Goal: Transaction & Acquisition: Purchase product/service

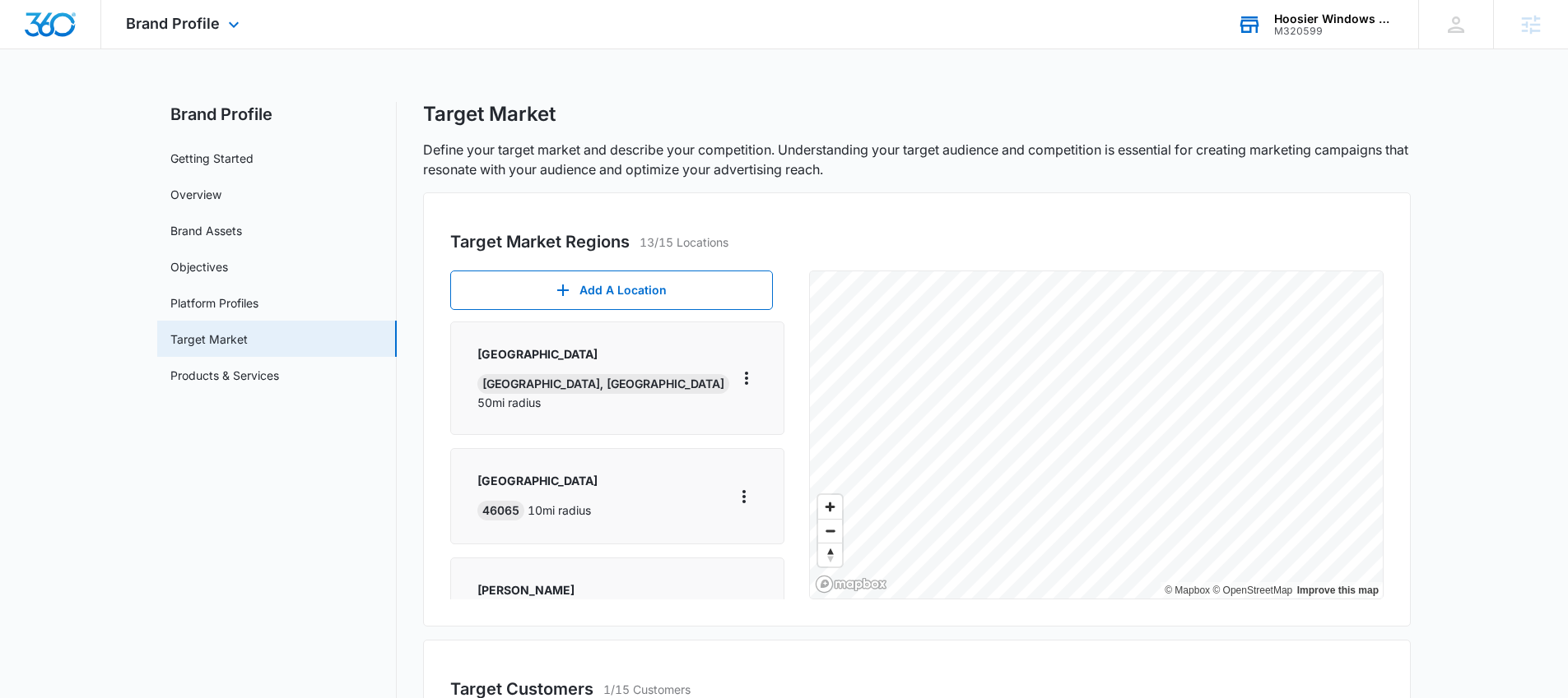
click at [1306, 20] on div "Hoosier Windows & Siding of [GEOGRAPHIC_DATA]" at bounding box center [1333, 19] width 120 height 13
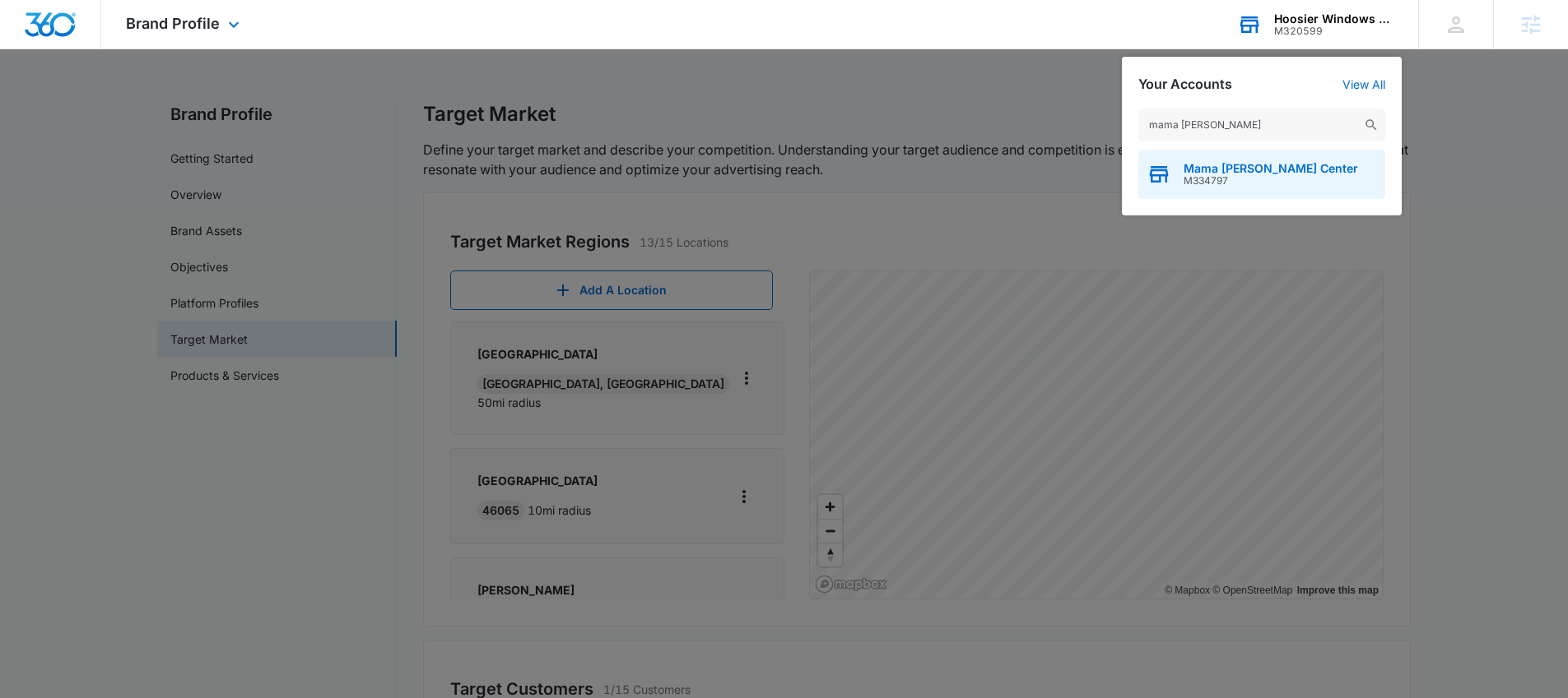
type input "mama mel"
click at [1222, 165] on span "Mama Melli Childcare Center" at bounding box center [1271, 168] width 175 height 13
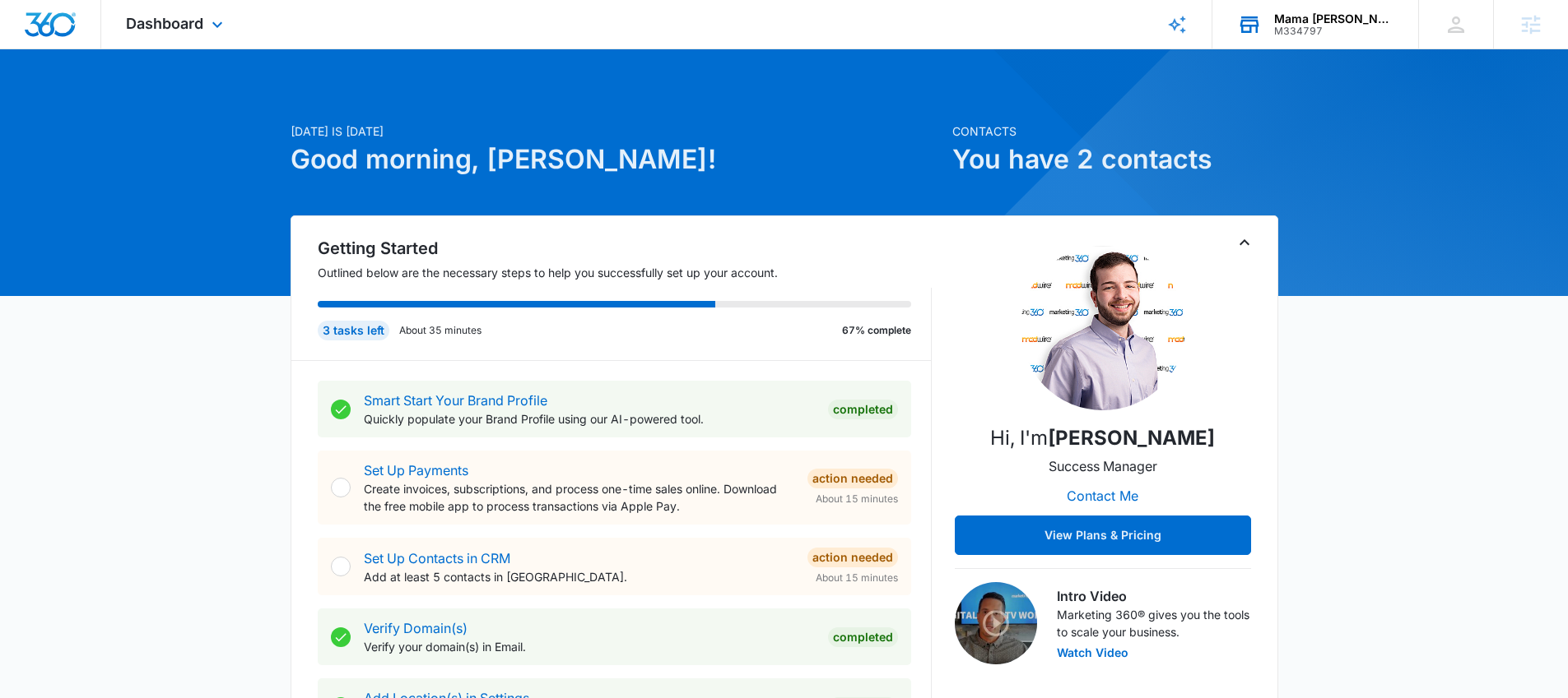
click at [206, 19] on div "Dashboard Apps Reputation Websites Forms CRM Email Social POS Content Ads Intel…" at bounding box center [176, 24] width 150 height 49
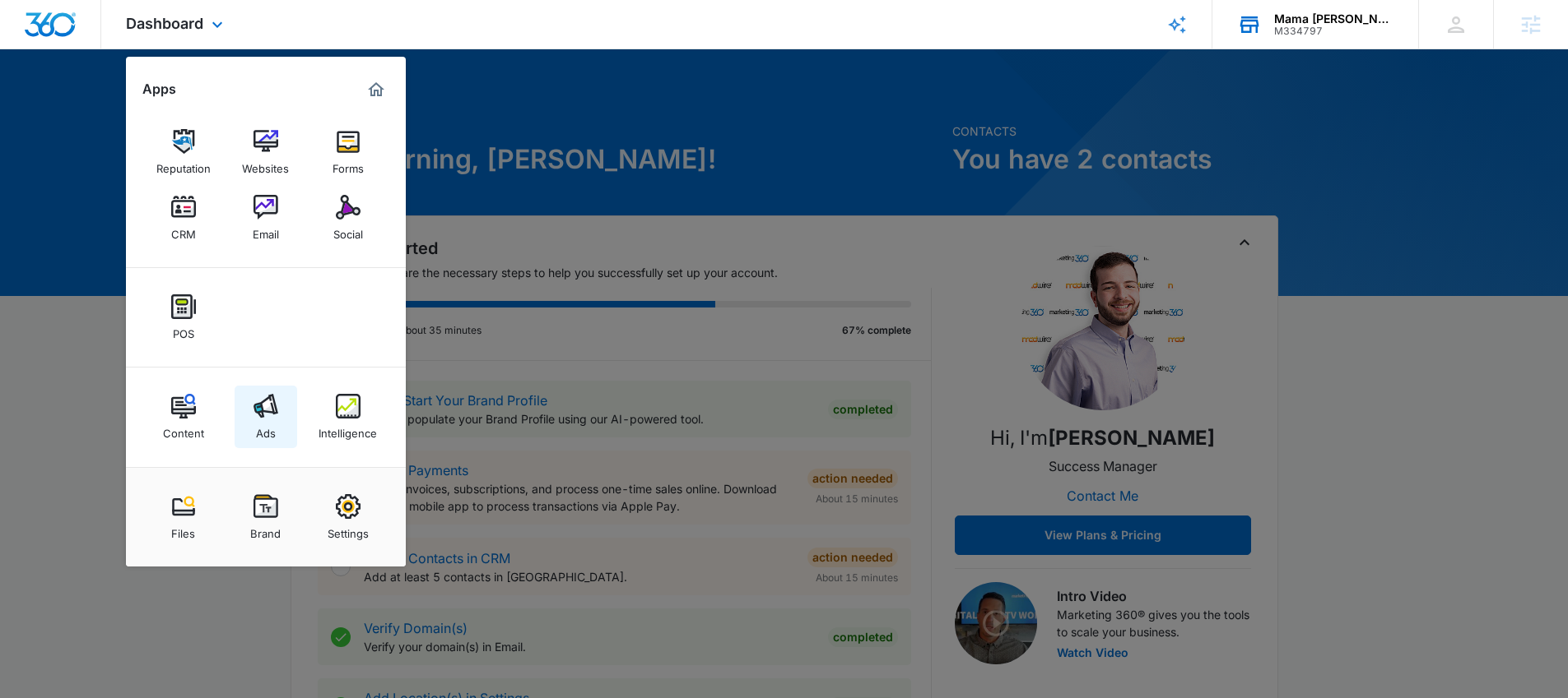
click at [272, 398] on img at bounding box center [266, 406] width 24 height 24
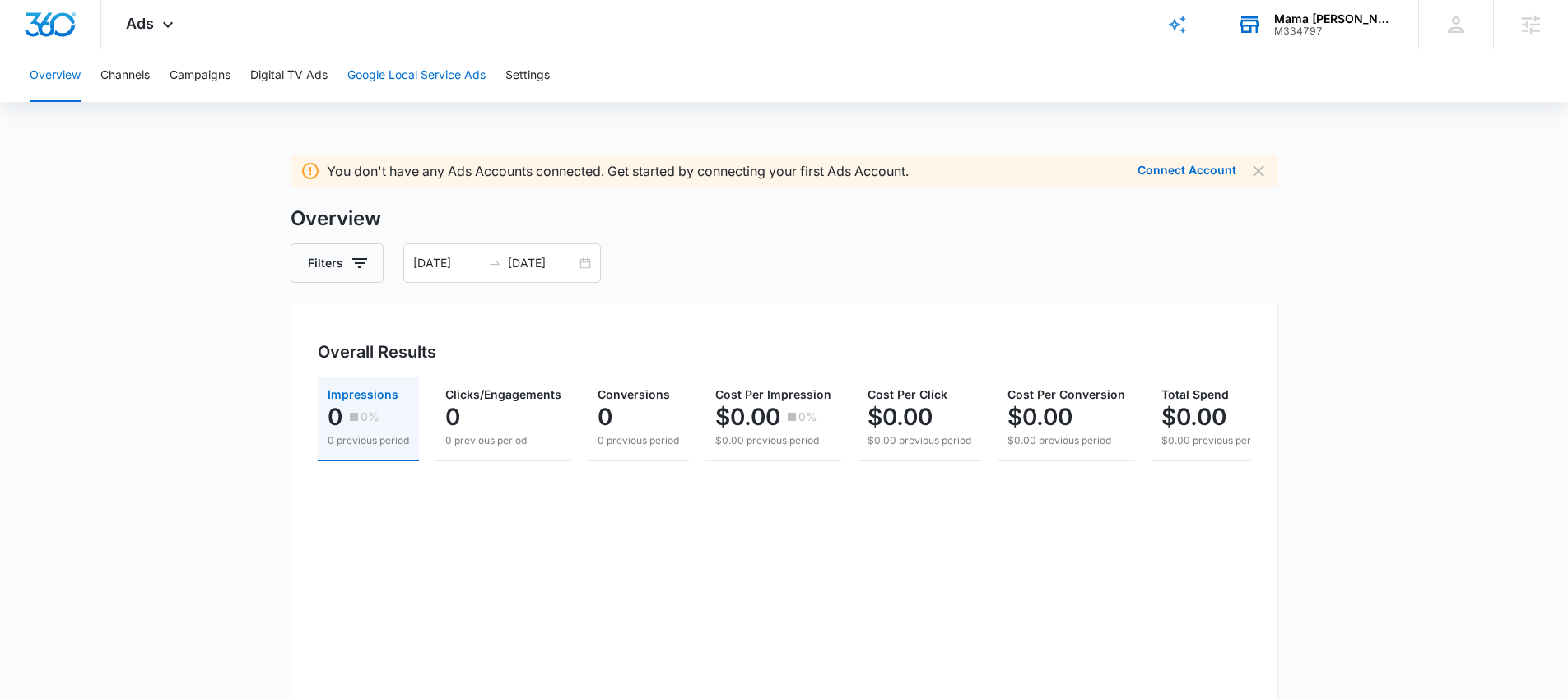
click at [401, 73] on button "Google Local Service Ads" at bounding box center [417, 76] width 139 height 53
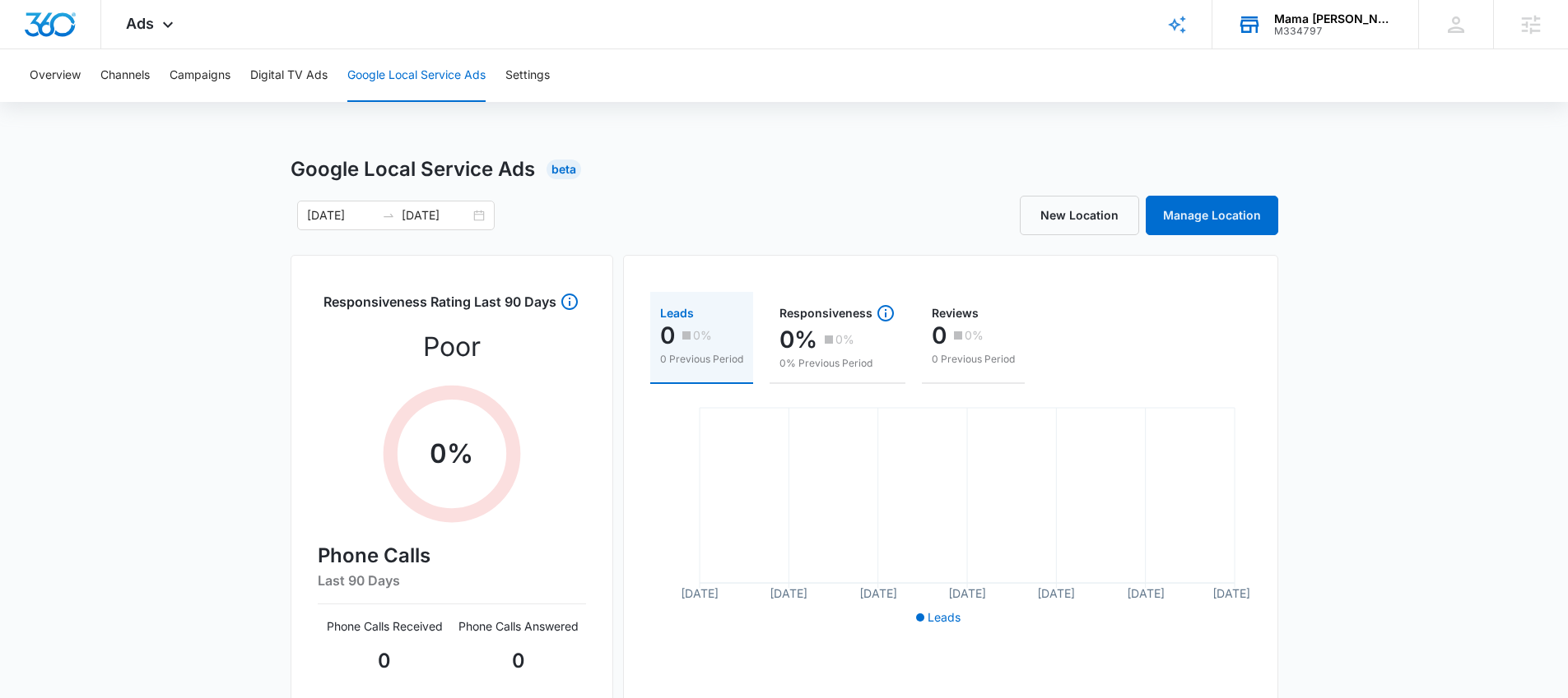
click at [1300, 25] on div "M334797" at bounding box center [1333, 31] width 120 height 12
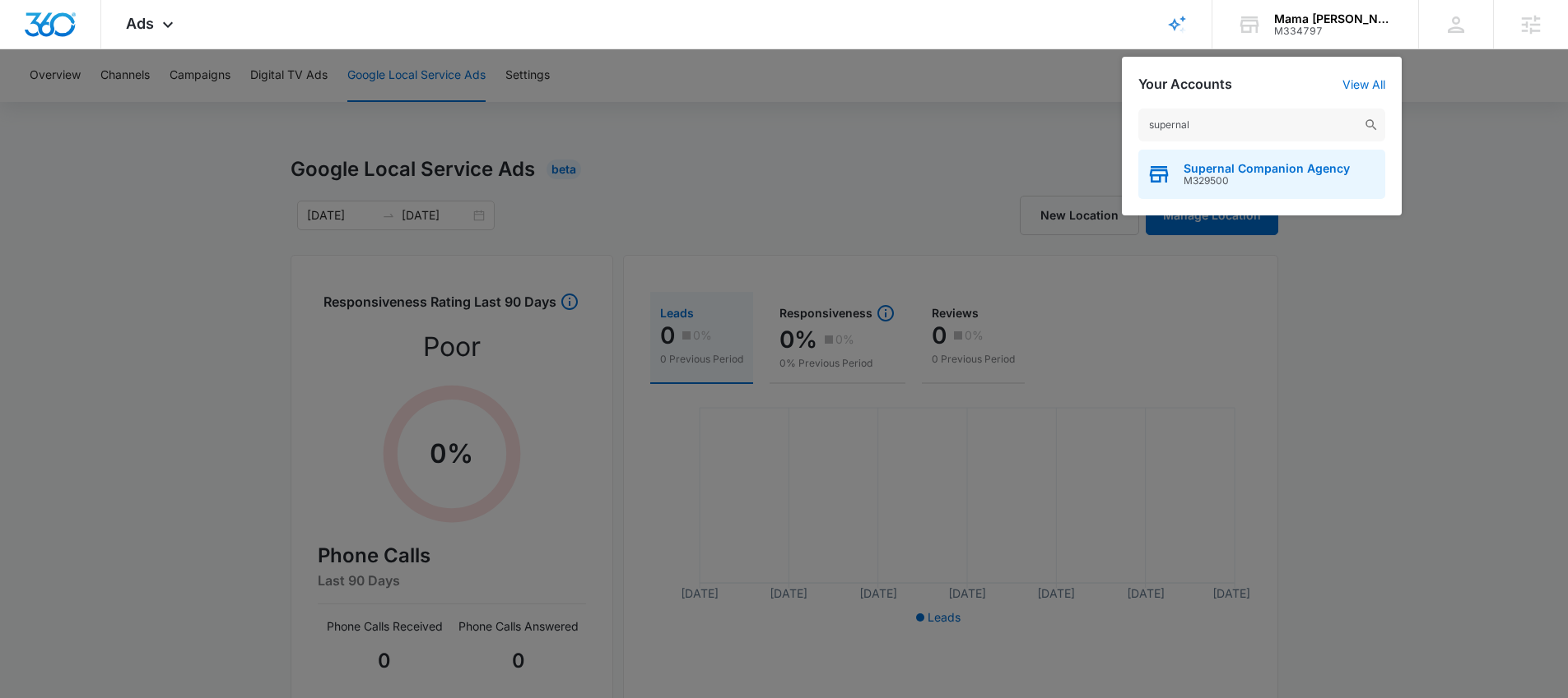
type input "supernal"
click at [1221, 162] on span "Supernal Companion Agency" at bounding box center [1266, 168] width 167 height 13
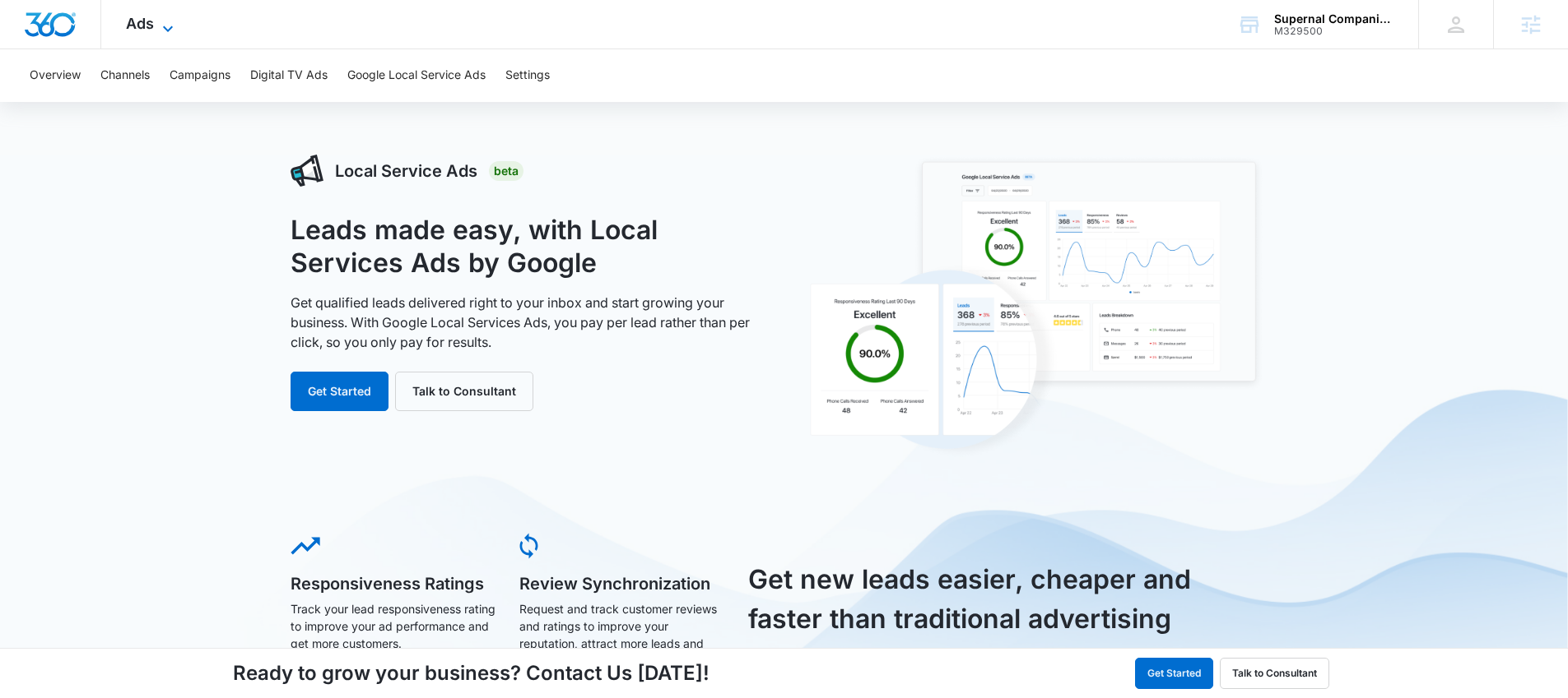
click at [146, 27] on span "Ads" at bounding box center [140, 22] width 28 height 17
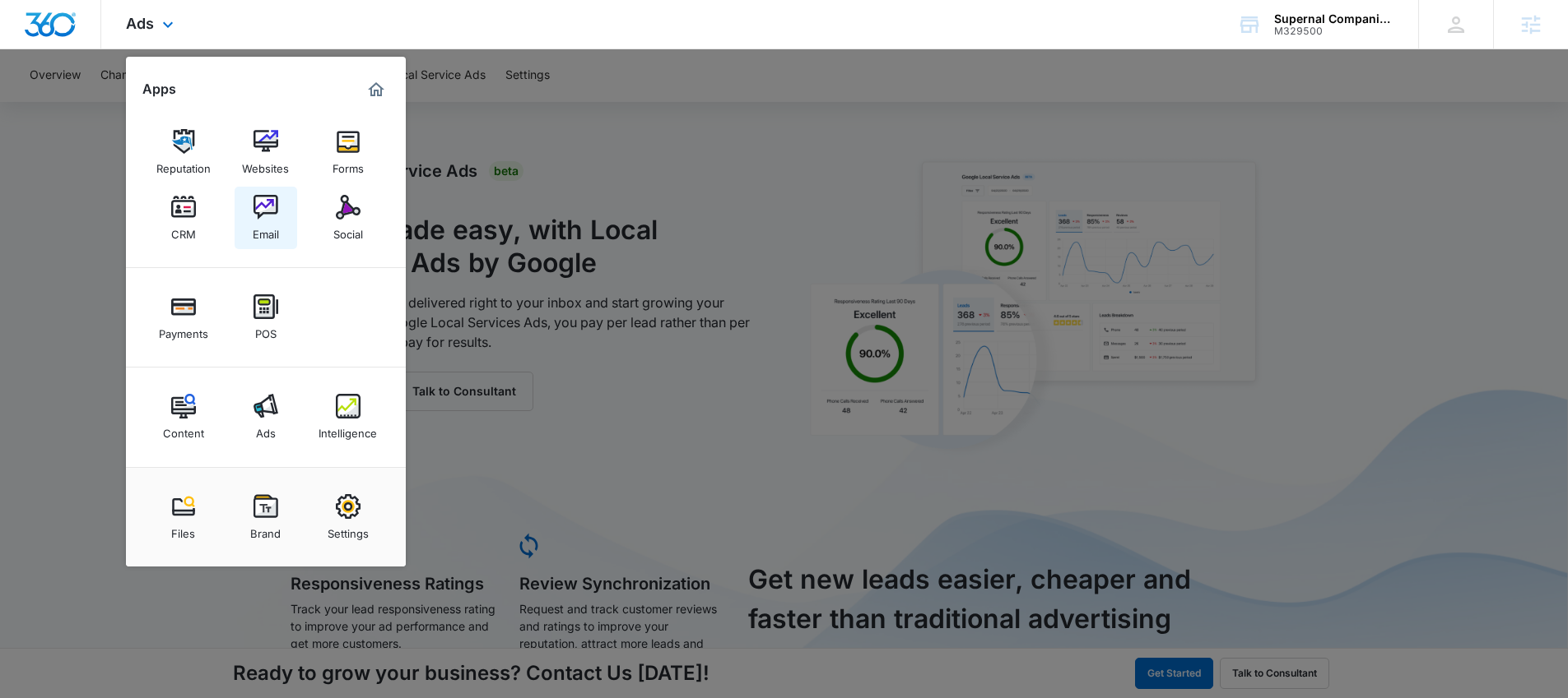
click at [259, 203] on img at bounding box center [266, 207] width 24 height 24
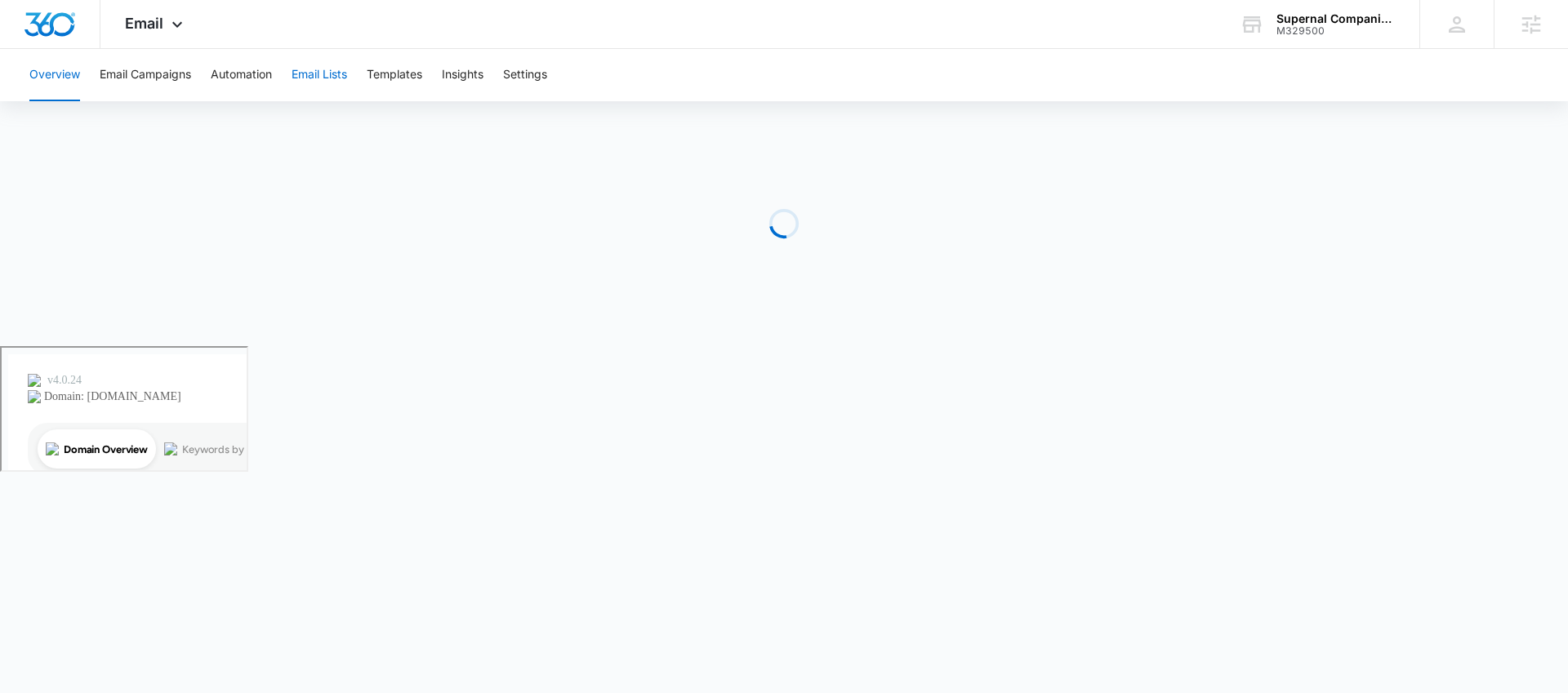
click at [315, 75] on button "Email Lists" at bounding box center [319, 75] width 55 height 53
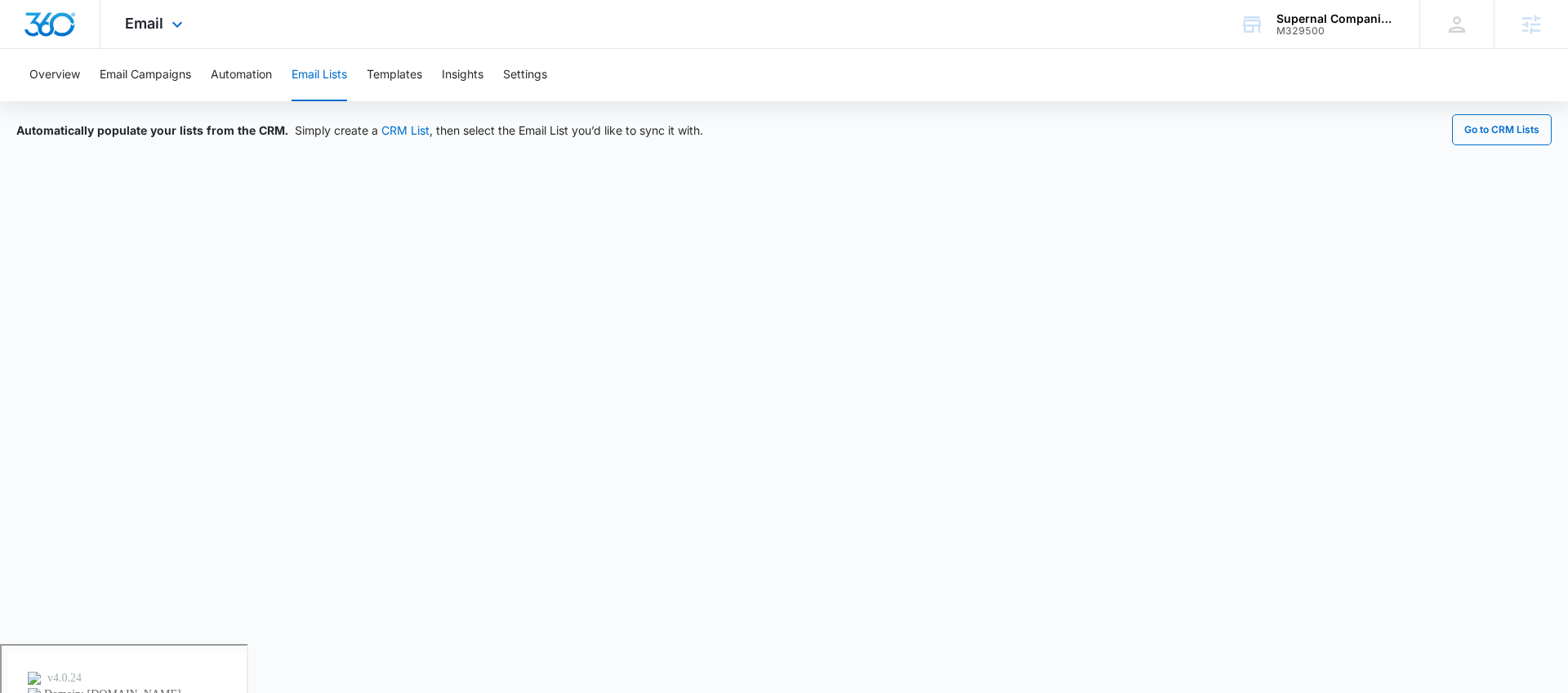
click at [159, 35] on div "Email Apps Reputation Websites Forms CRM Email Social Payments POS Content Ads …" at bounding box center [155, 24] width 111 height 48
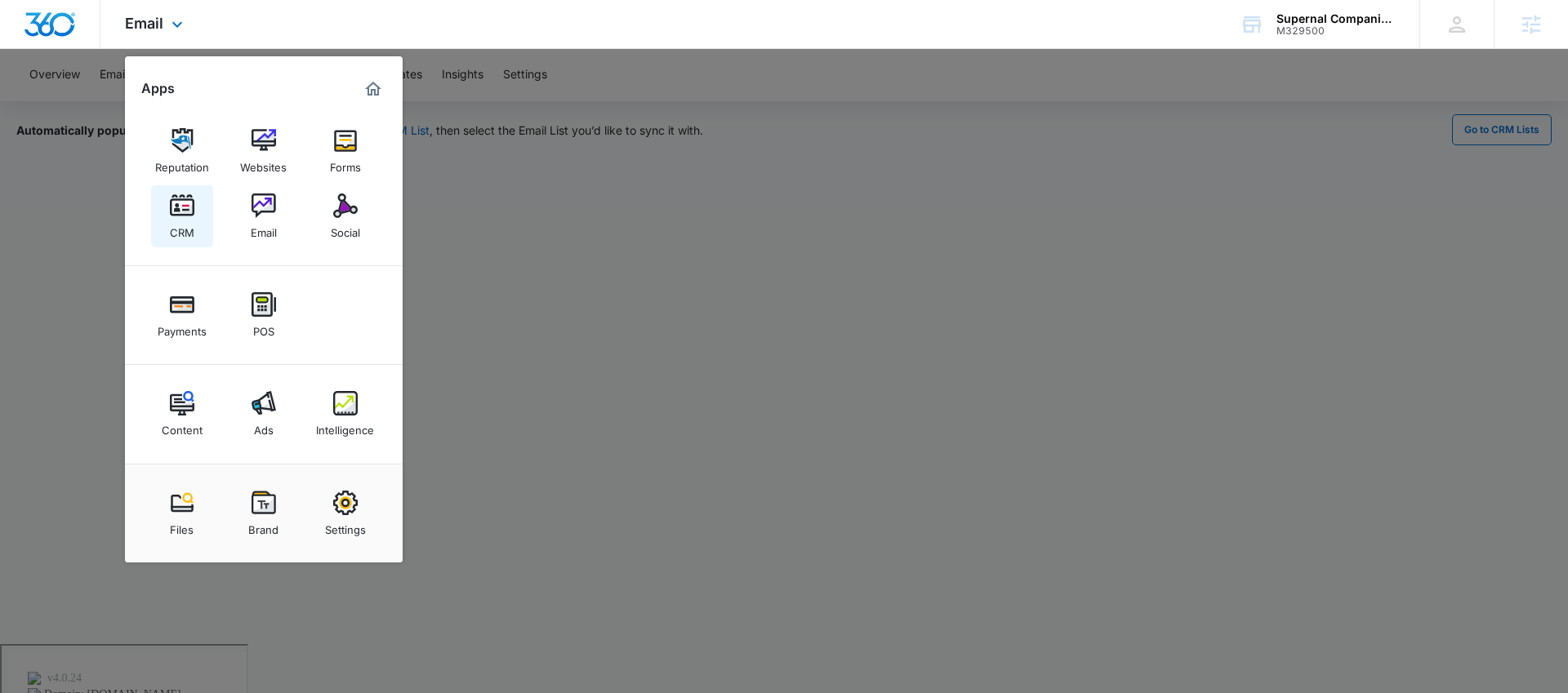
click at [178, 218] on div "CRM" at bounding box center [181, 229] width 24 height 21
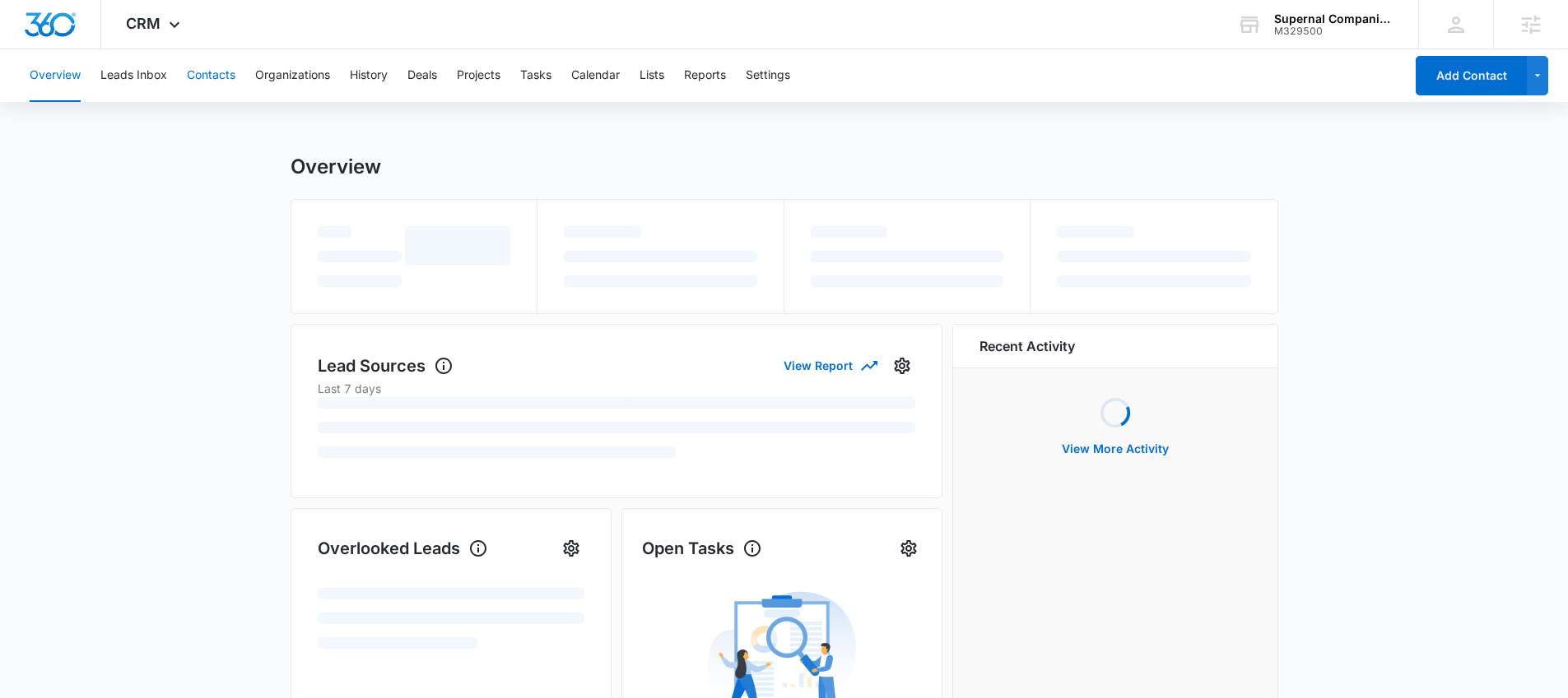
click at [210, 77] on button "Contacts" at bounding box center [212, 76] width 49 height 53
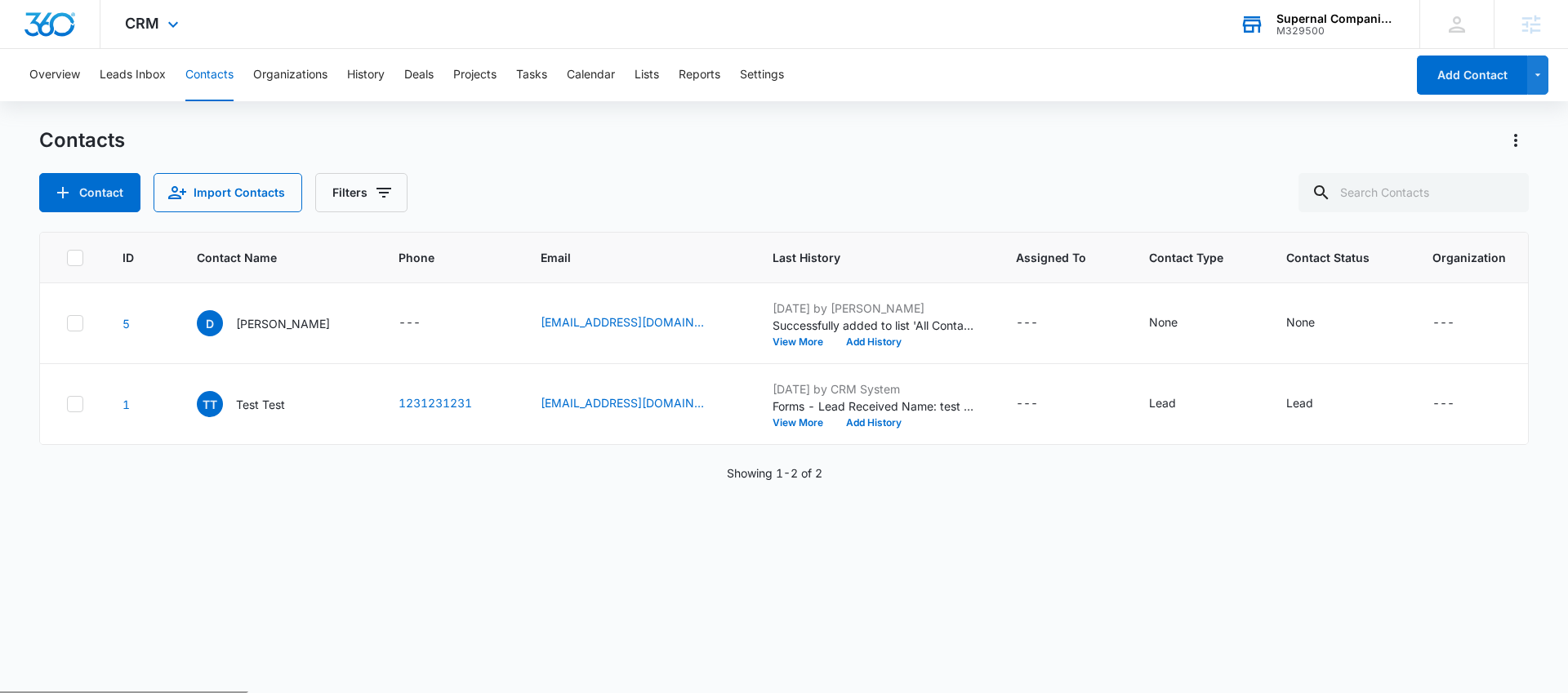
click at [1270, 24] on div "Supernal Companion Agency M329500 Your Accounts View All" at bounding box center [1317, 24] width 205 height 48
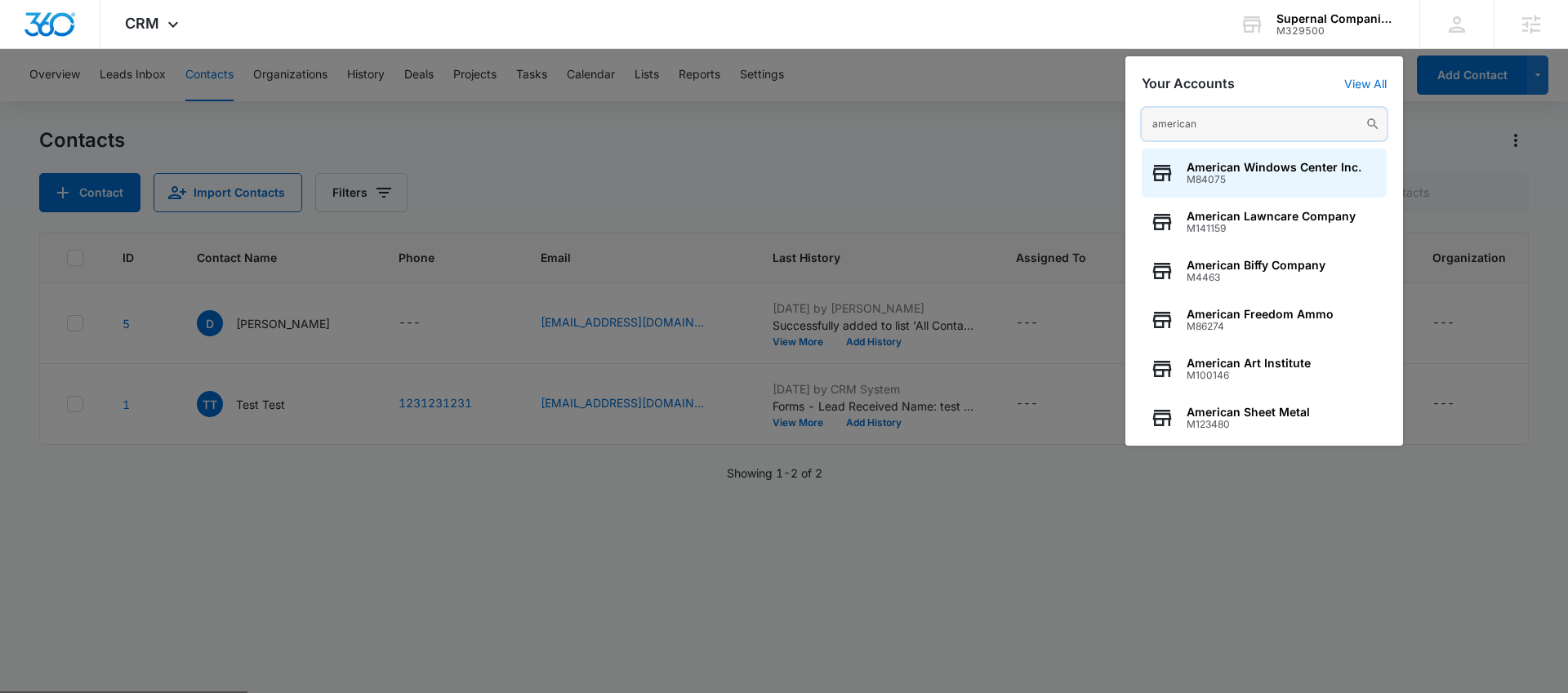
drag, startPoint x: 1216, startPoint y: 124, endPoint x: 1143, endPoint y: 121, distance: 73.1
click at [1143, 121] on input "american" at bounding box center [1264, 124] width 245 height 33
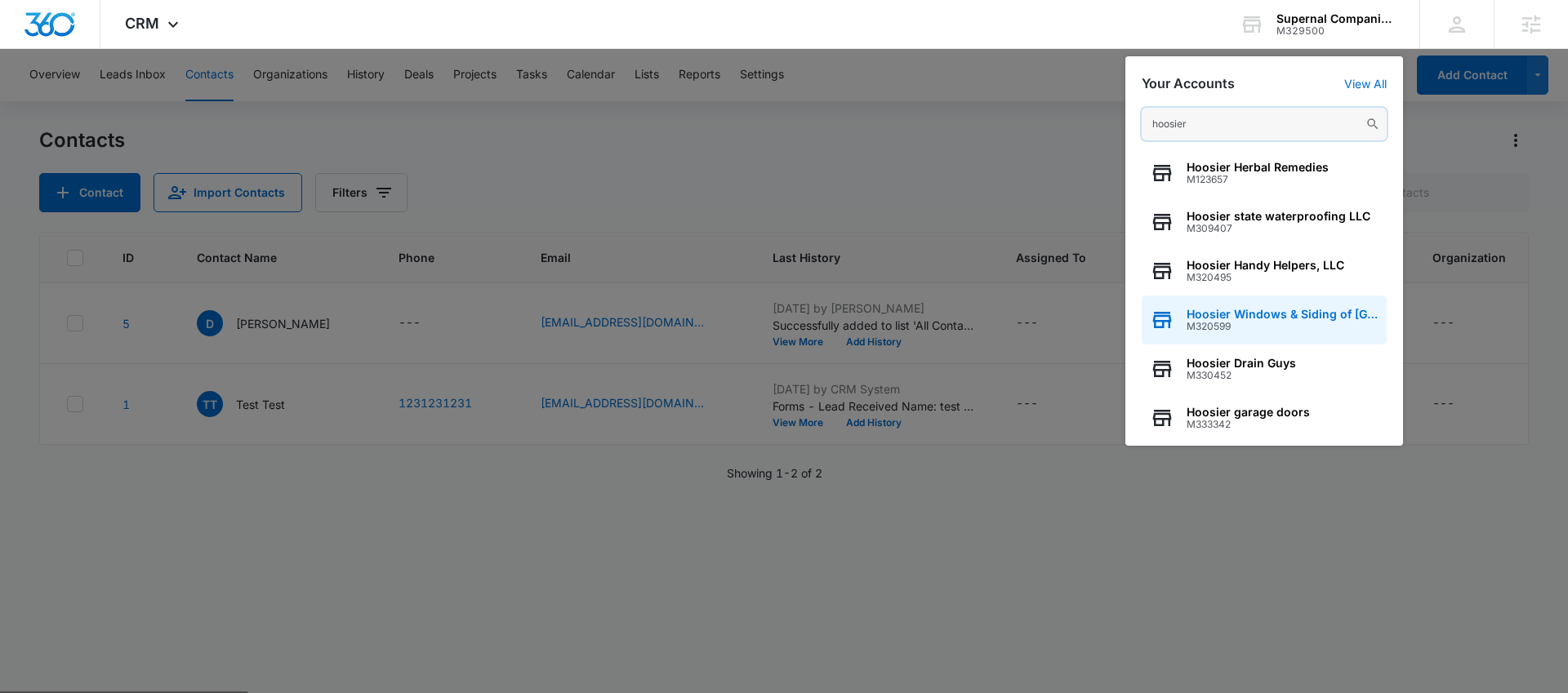
type input "hoosier"
click at [1262, 310] on span "Hoosier Windows & Siding of [GEOGRAPHIC_DATA]" at bounding box center [1282, 314] width 192 height 13
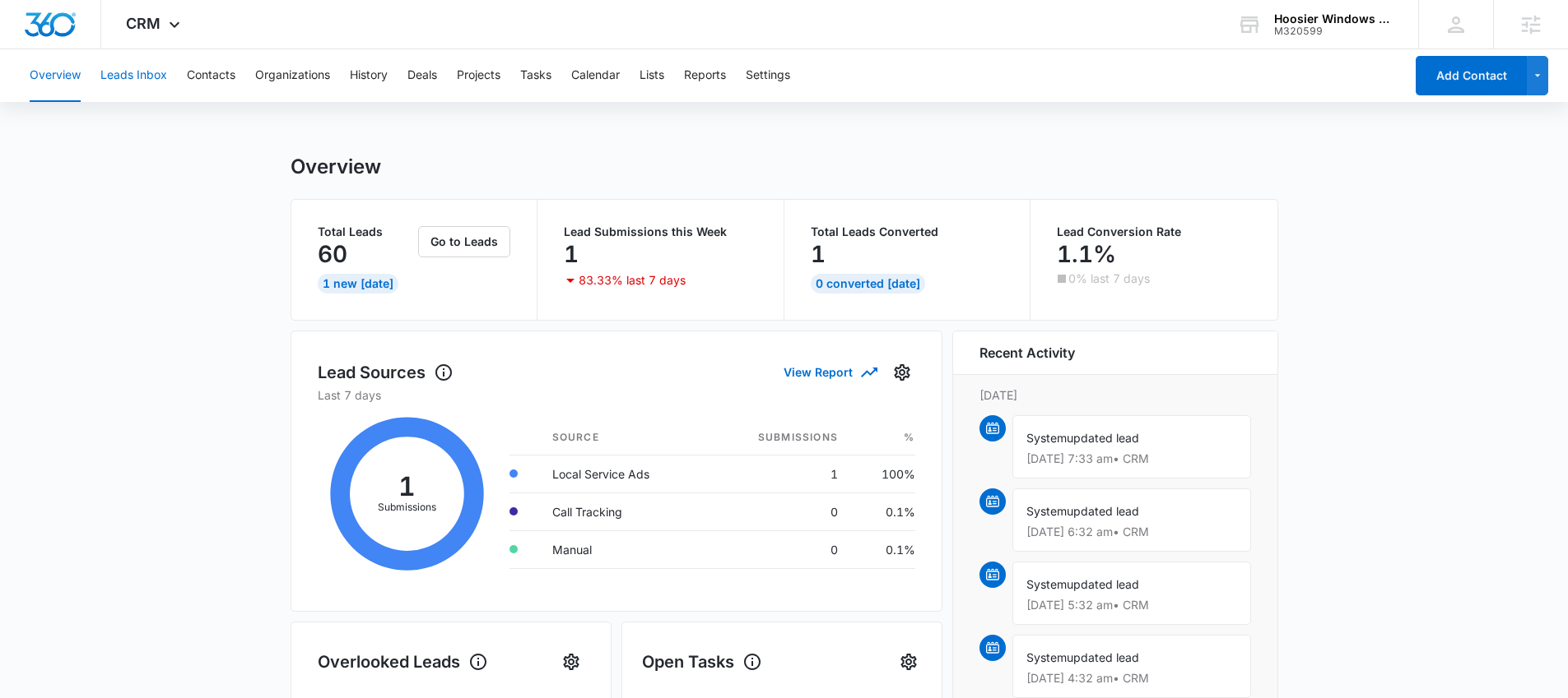
click at [131, 72] on button "Leads Inbox" at bounding box center [134, 76] width 67 height 53
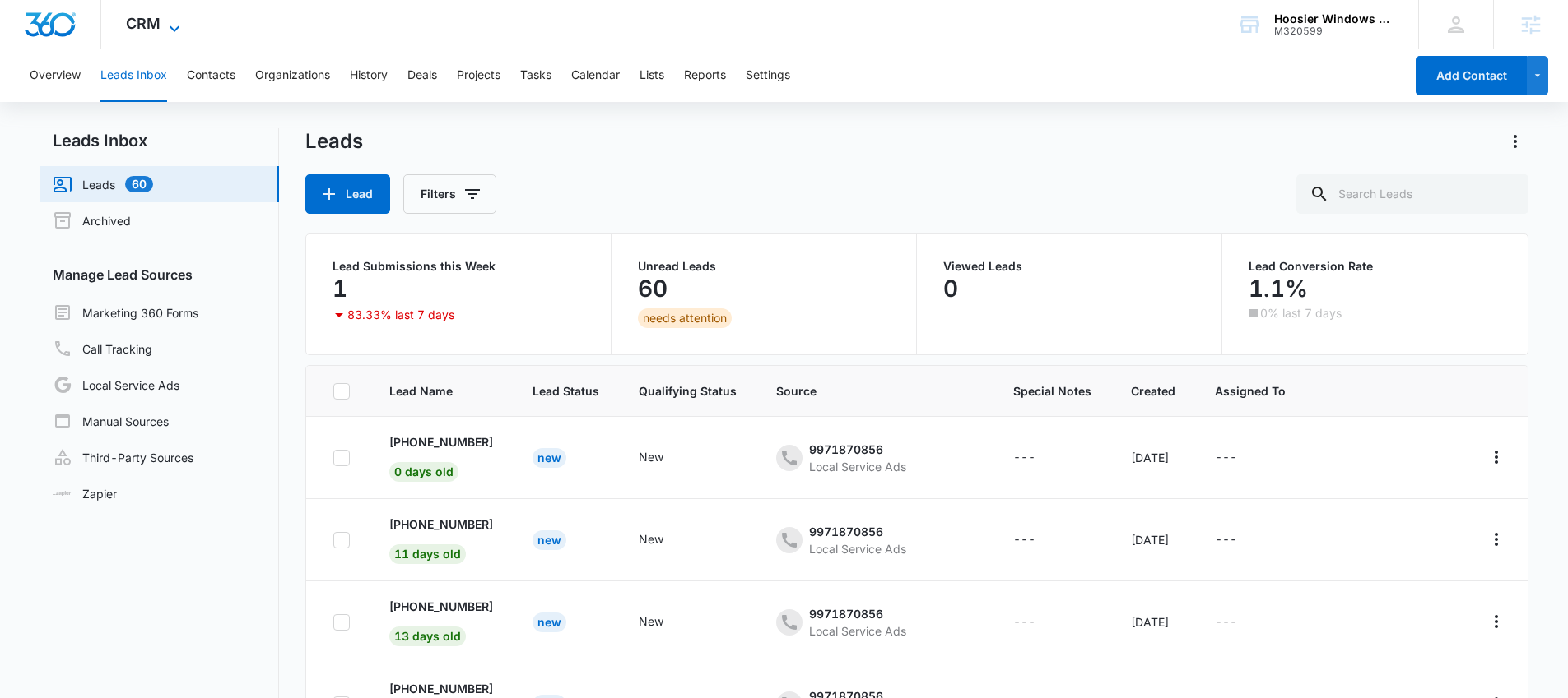
click at [140, 17] on span "CRM" at bounding box center [143, 22] width 34 height 17
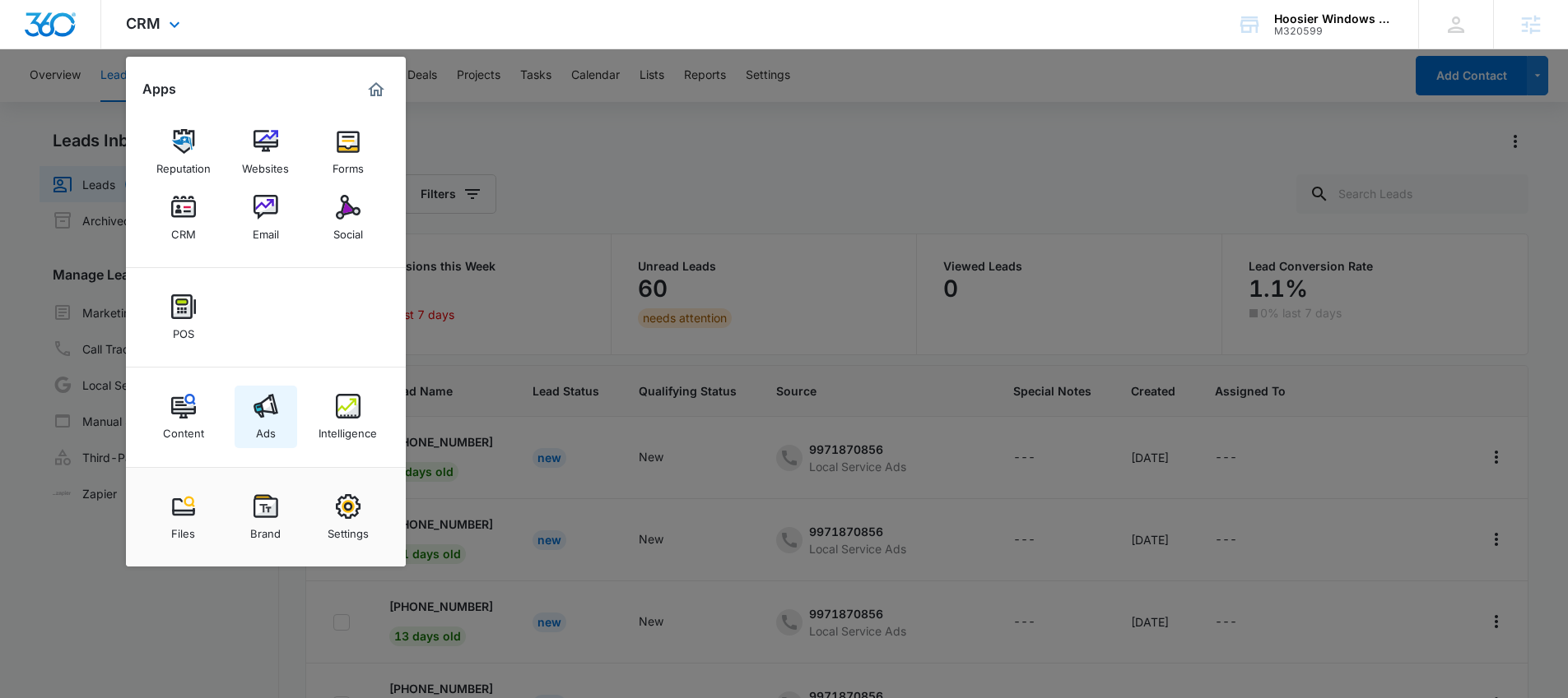
click at [260, 417] on img at bounding box center [266, 406] width 24 height 24
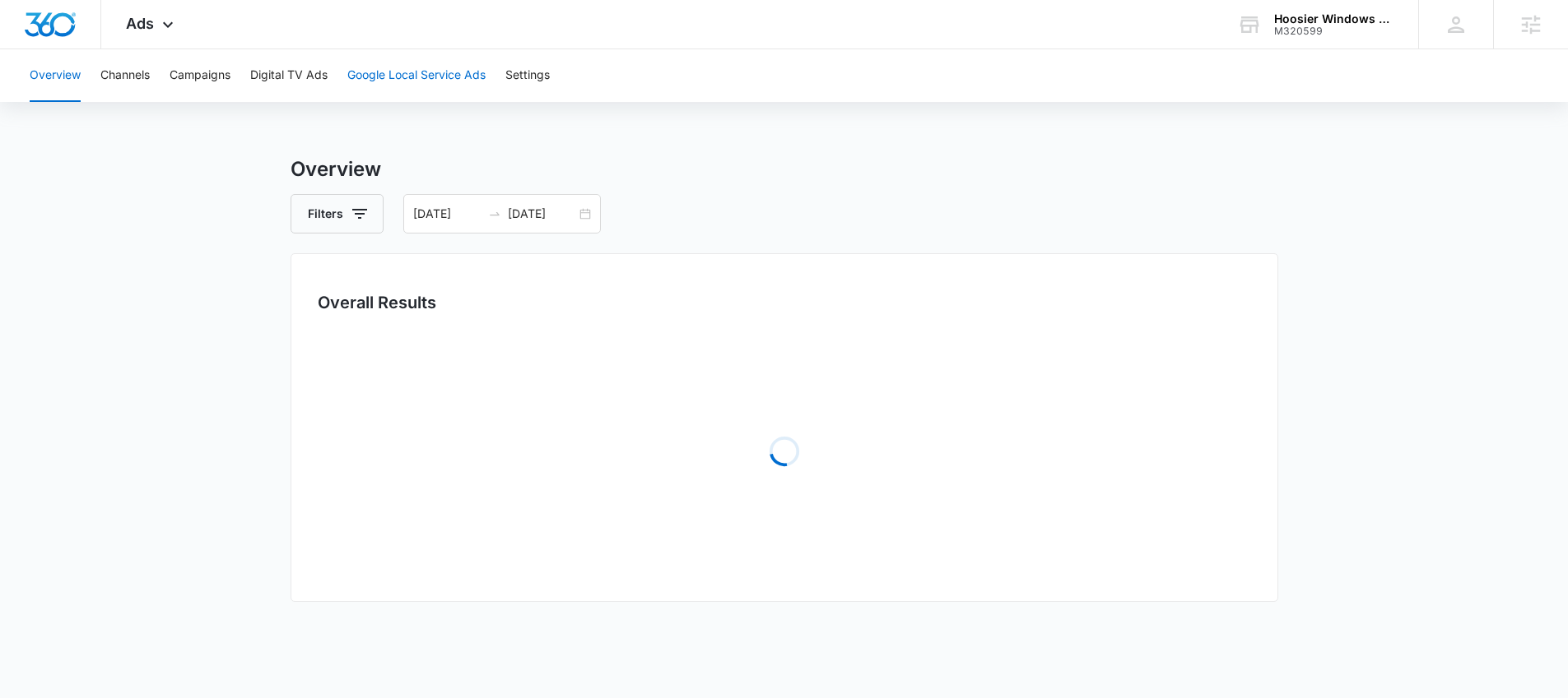
click at [383, 76] on button "Google Local Service Ads" at bounding box center [417, 76] width 139 height 53
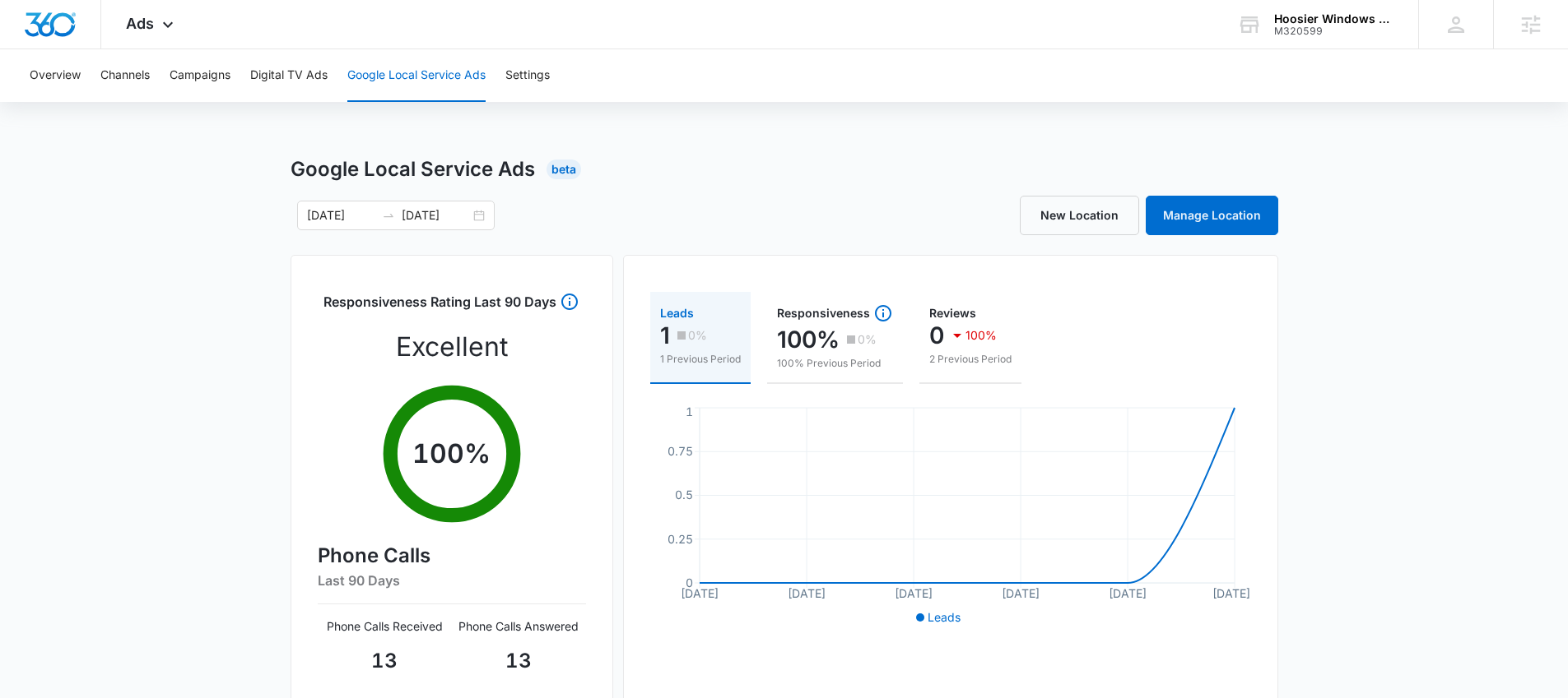
click at [696, 313] on div "Leads" at bounding box center [700, 313] width 81 height 12
click at [670, 313] on div "Leads" at bounding box center [700, 313] width 81 height 12
click at [1232, 408] on circle at bounding box center [1234, 407] width 6 height 6
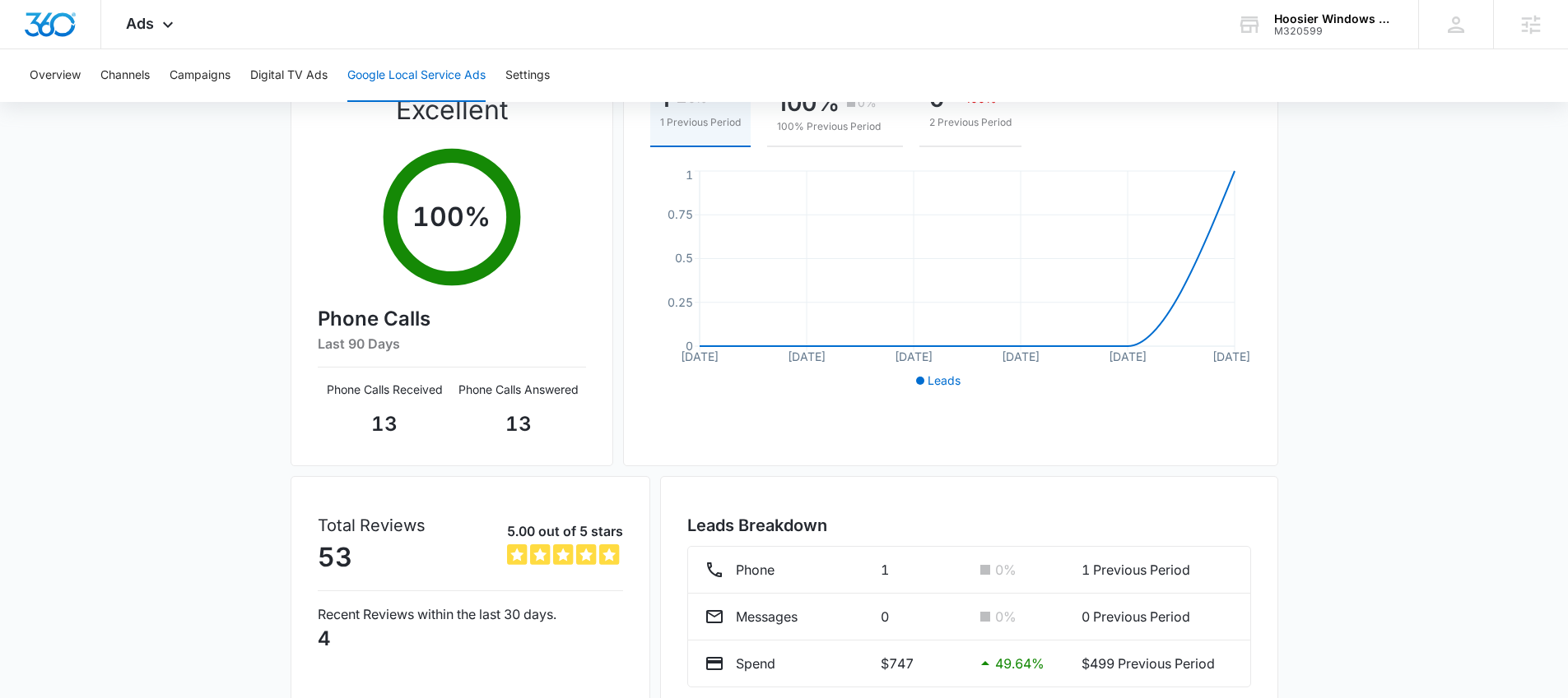
scroll to position [312, 0]
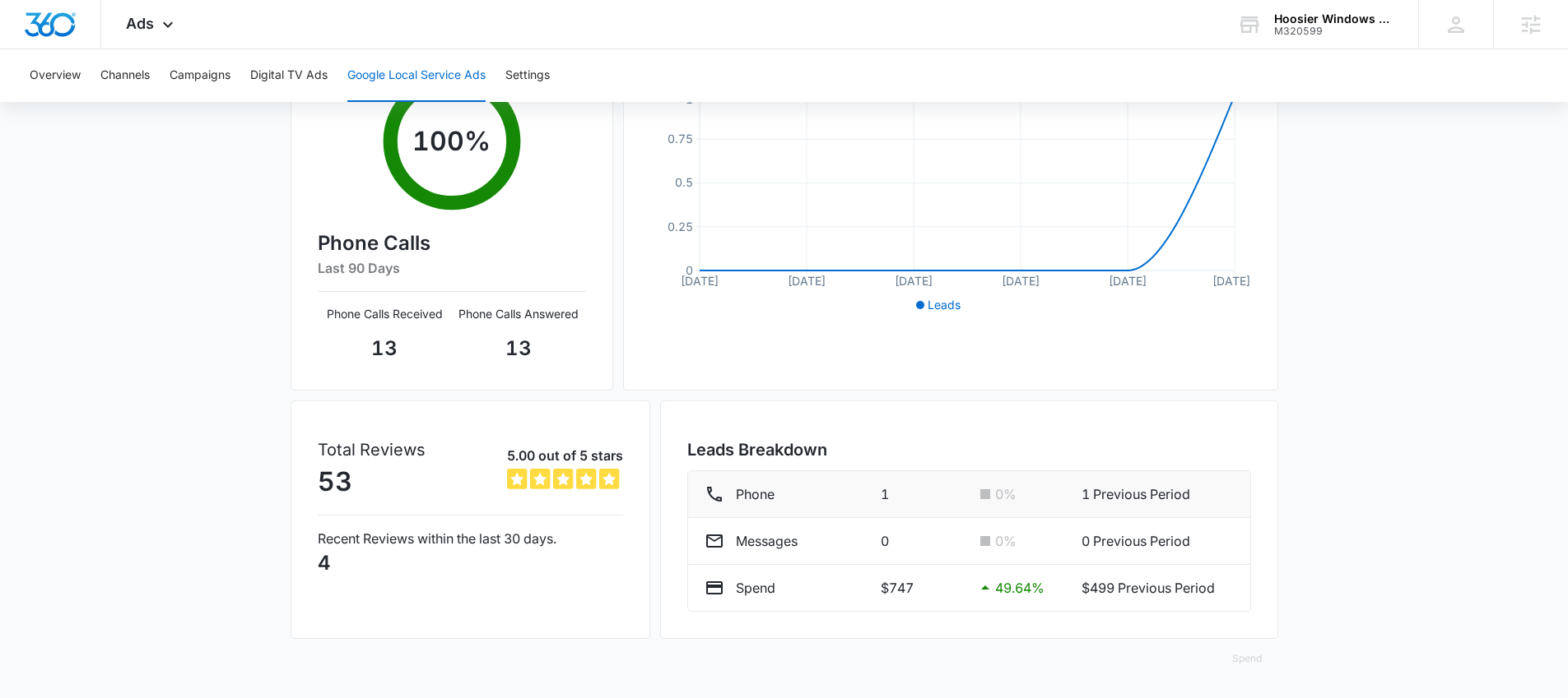
click at [792, 486] on div "Phone" at bounding box center [786, 494] width 163 height 20
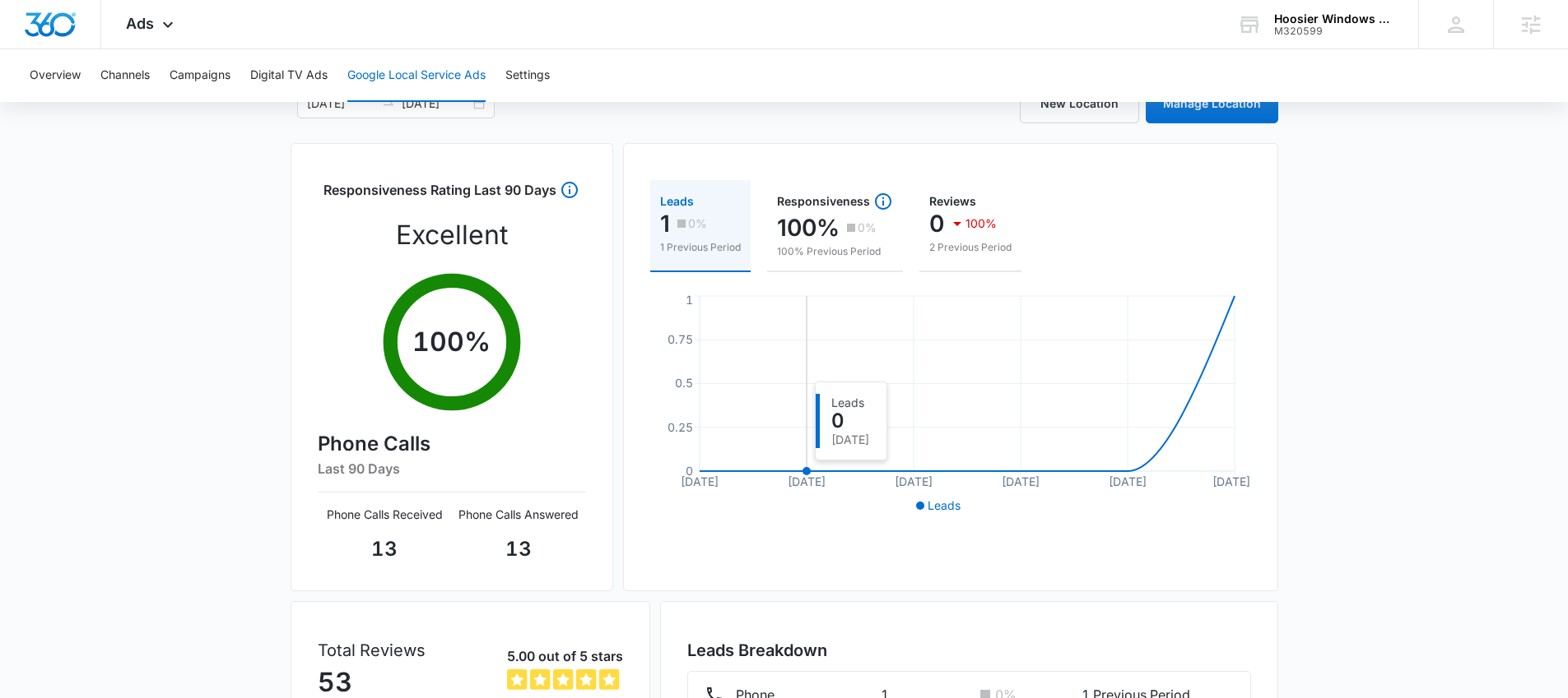
scroll to position [0, 0]
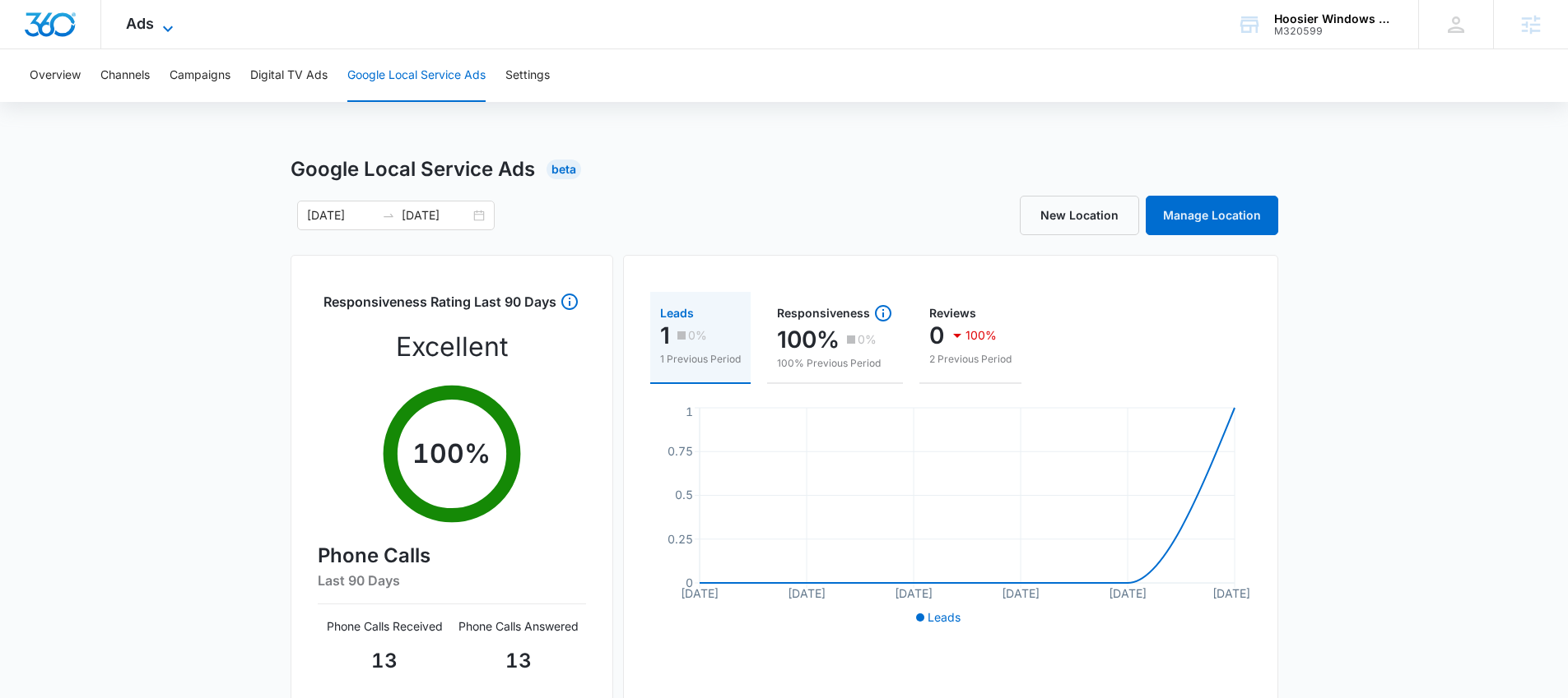
click at [149, 27] on span "Ads" at bounding box center [140, 22] width 28 height 17
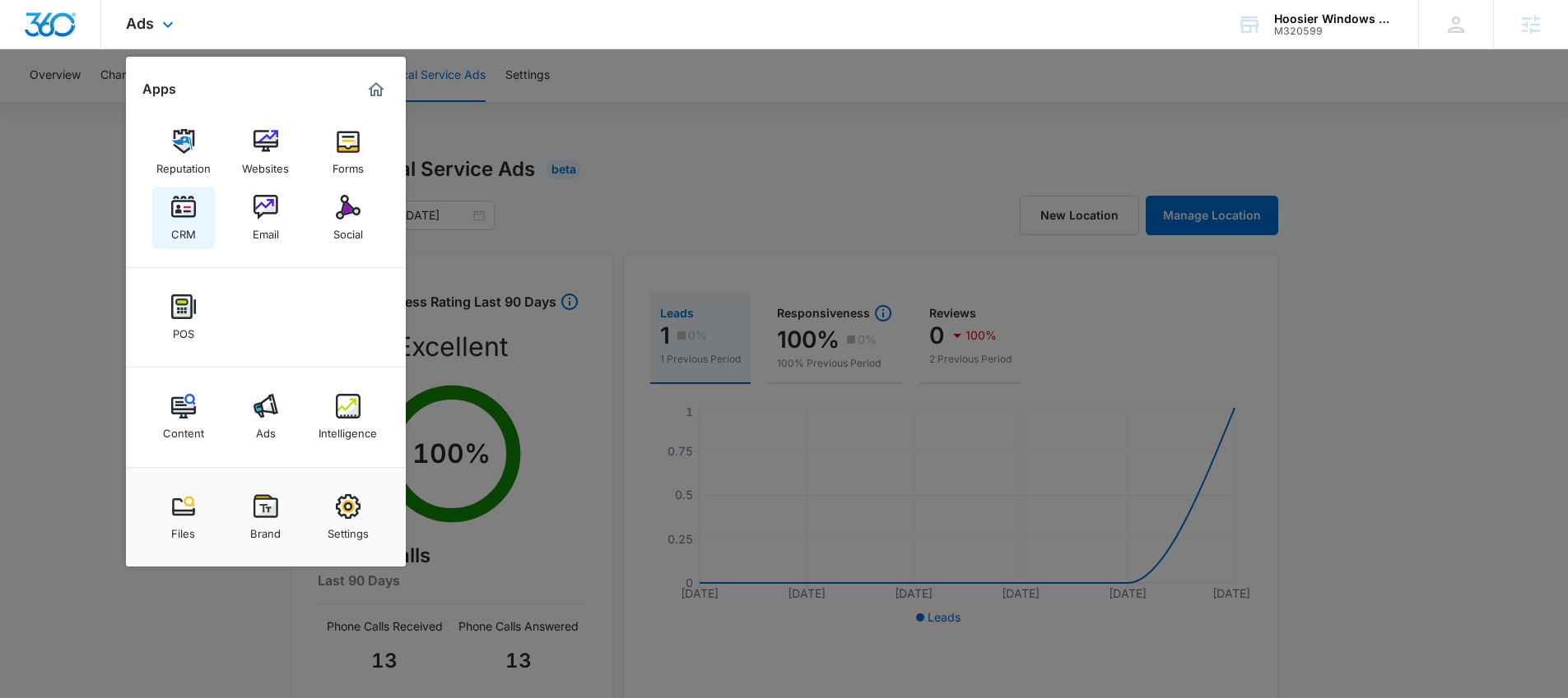
click at [185, 221] on div "CRM" at bounding box center [183, 230] width 24 height 22
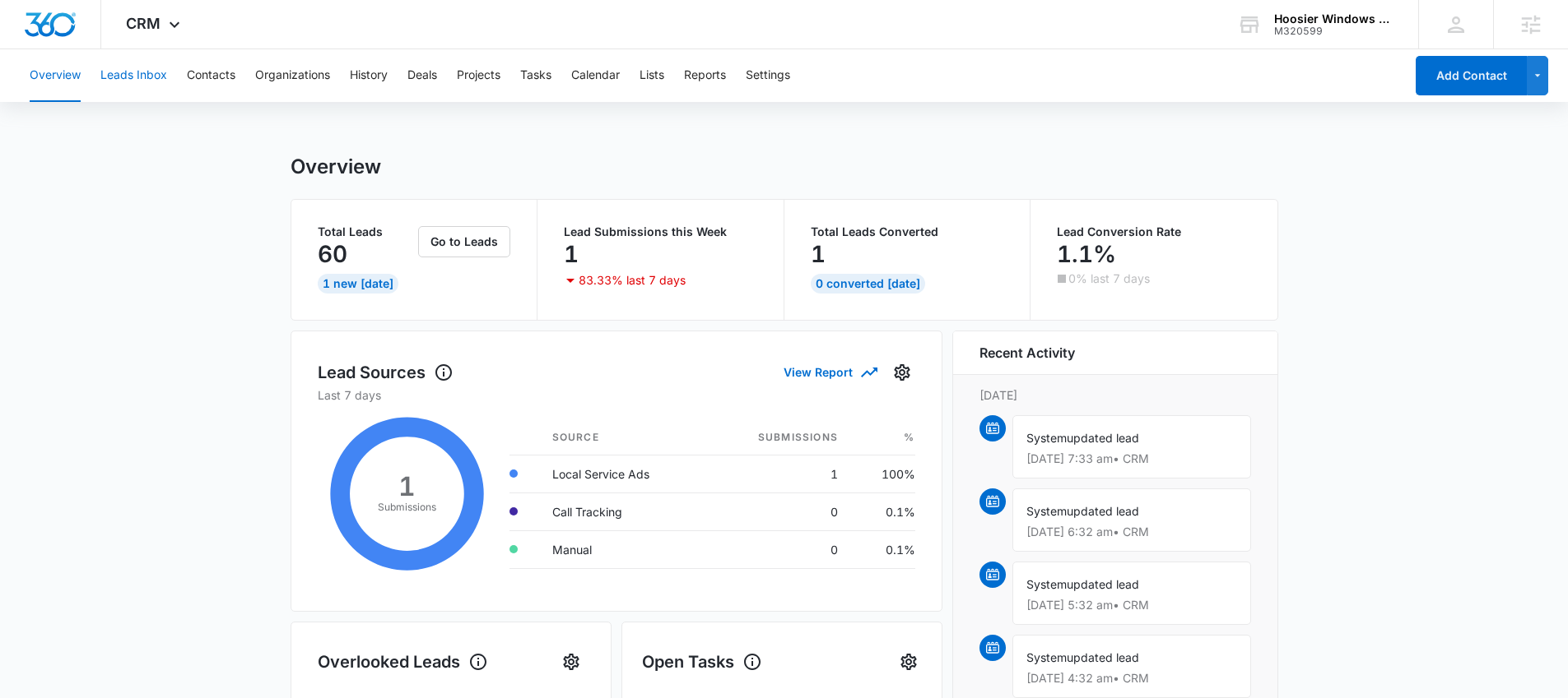
click at [149, 74] on button "Leads Inbox" at bounding box center [134, 76] width 67 height 53
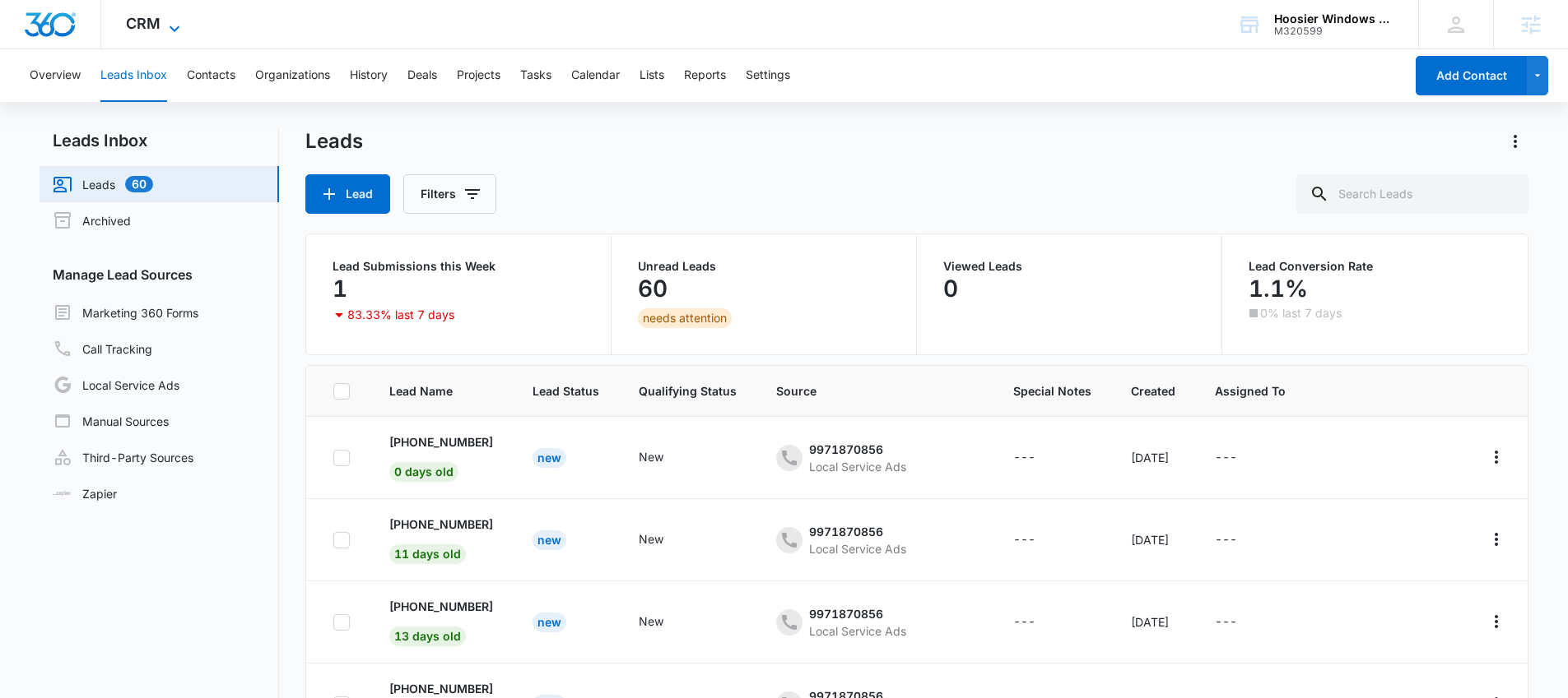
click at [153, 22] on span "CRM" at bounding box center [143, 22] width 34 height 17
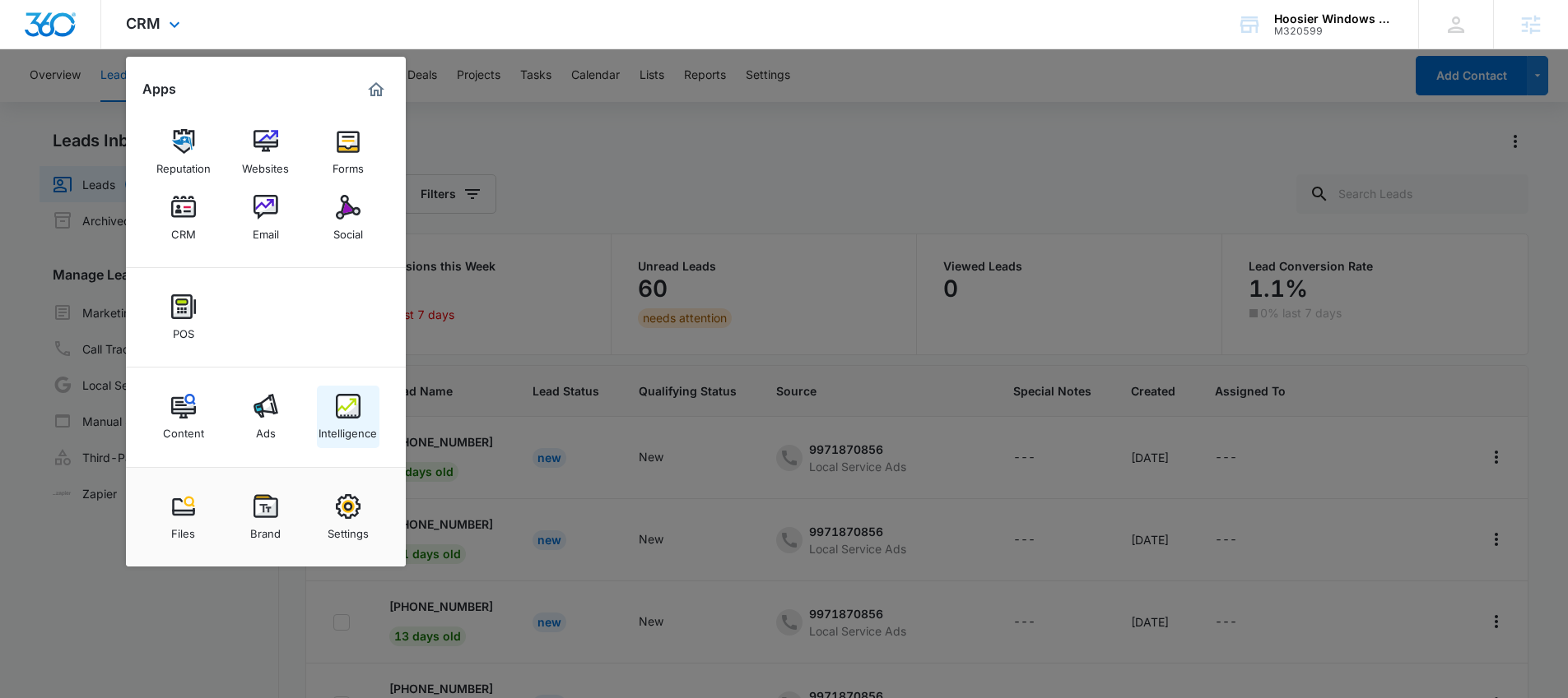
click at [369, 418] on div "Intelligence" at bounding box center [347, 429] width 59 height 22
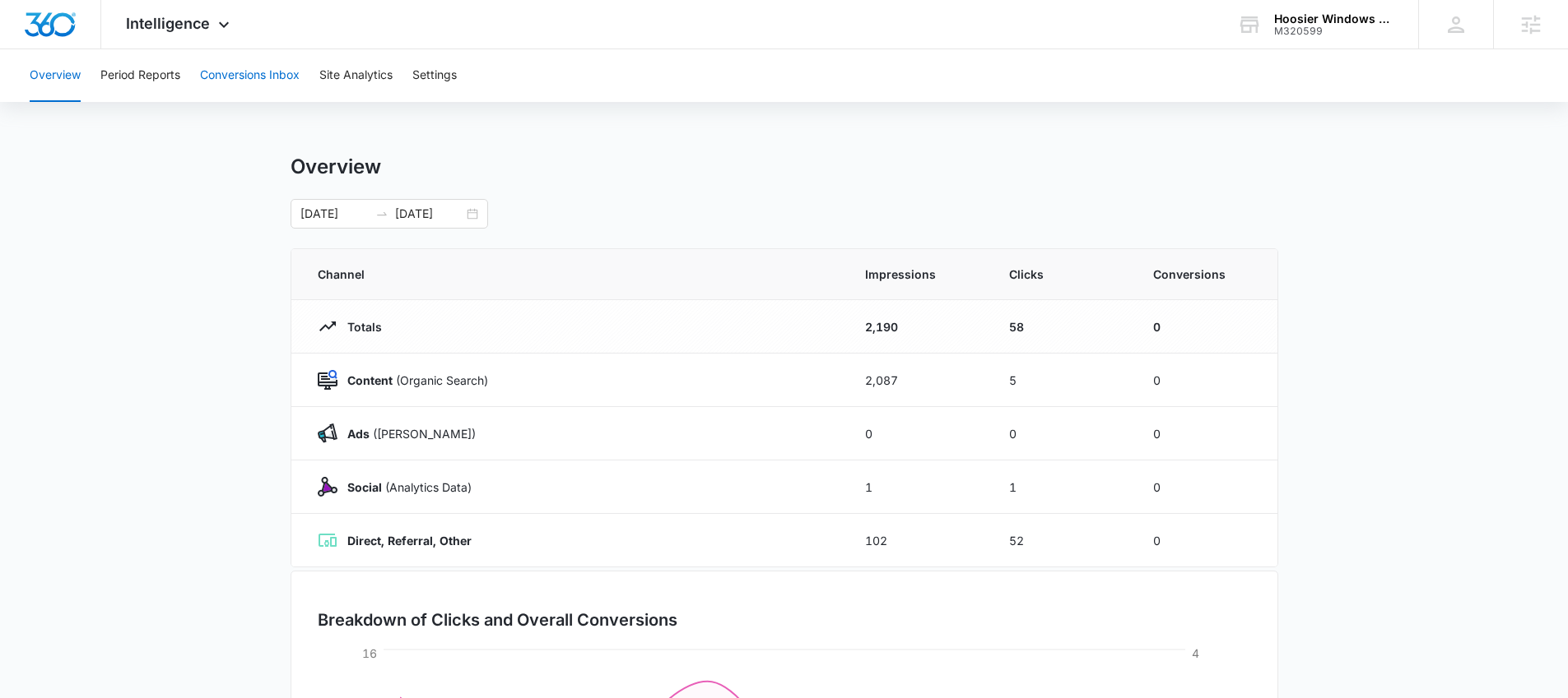
click at [229, 78] on button "Conversions Inbox" at bounding box center [249, 76] width 100 height 53
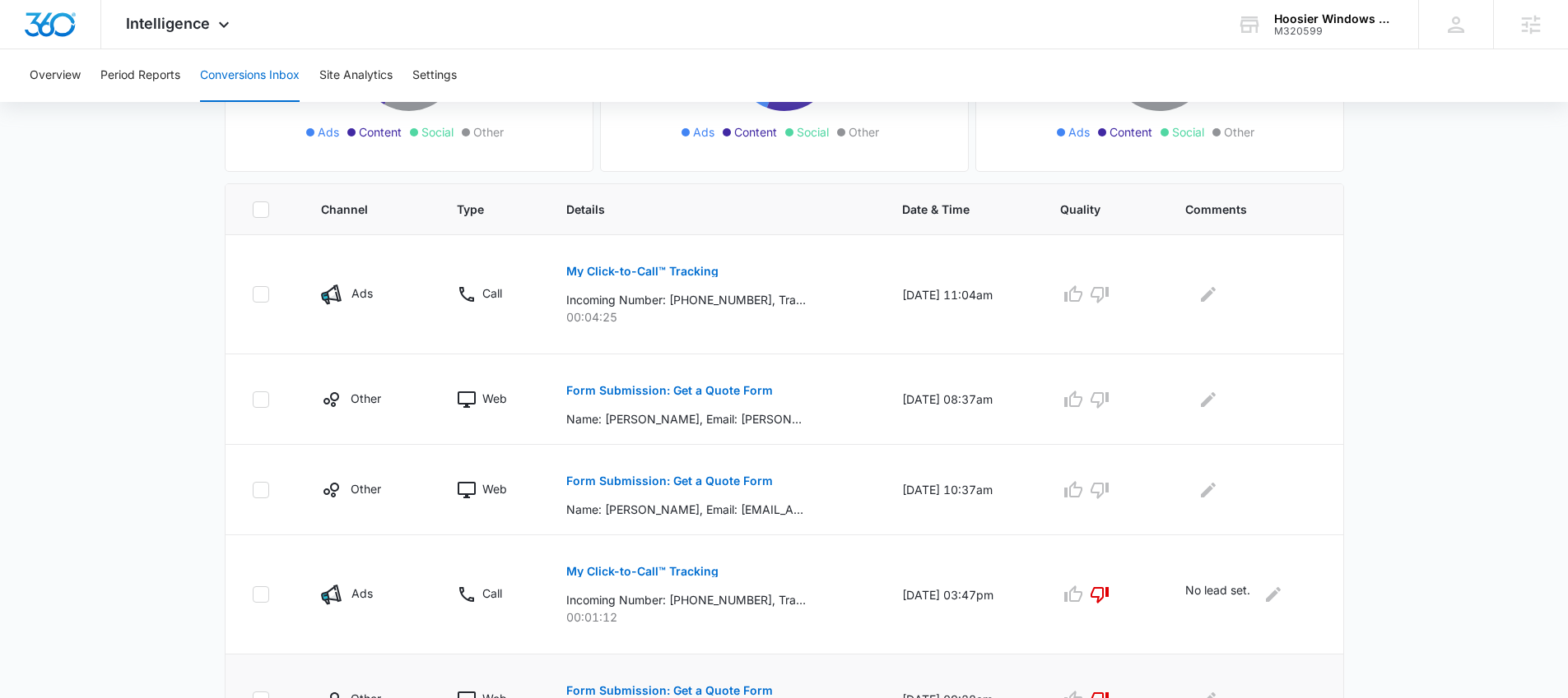
scroll to position [220, 0]
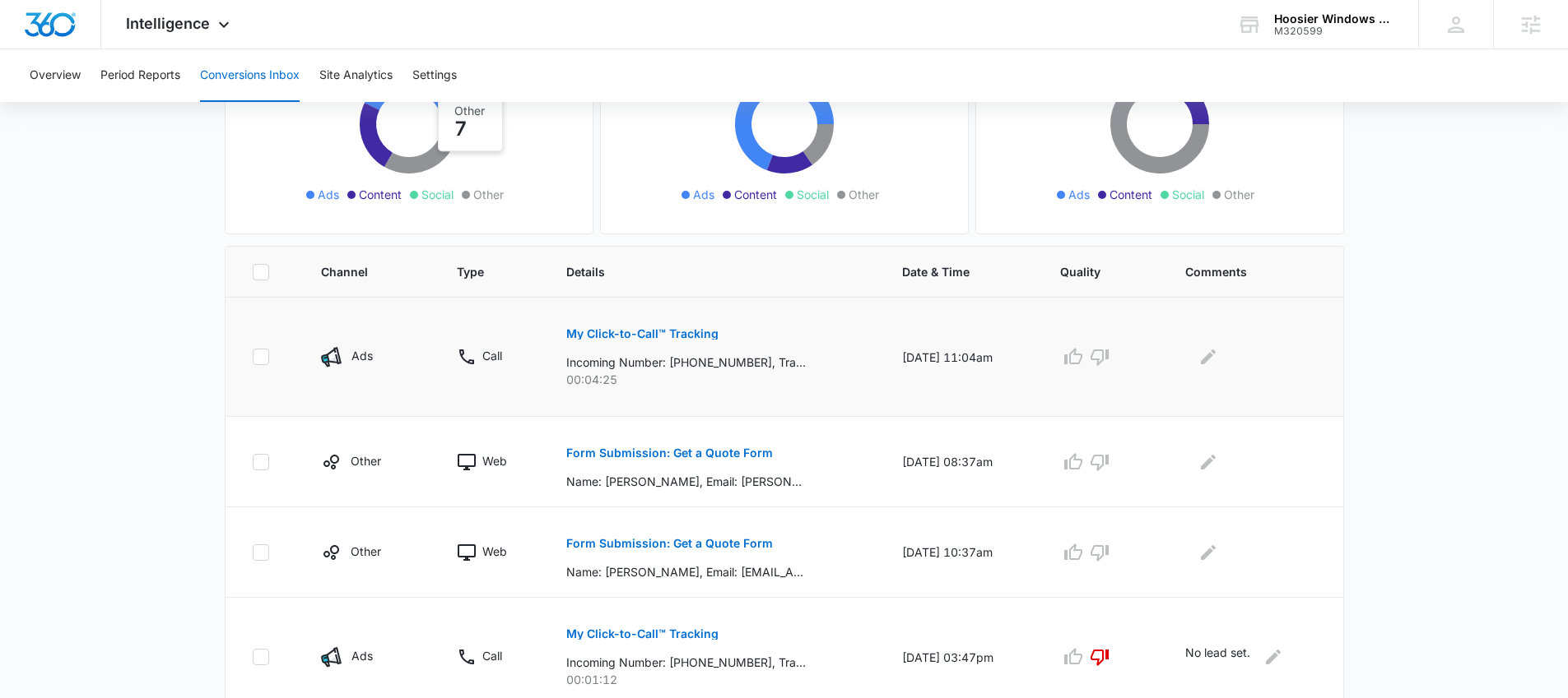
click at [610, 330] on p "My Click-to-Call™ Tracking" at bounding box center [642, 334] width 152 height 12
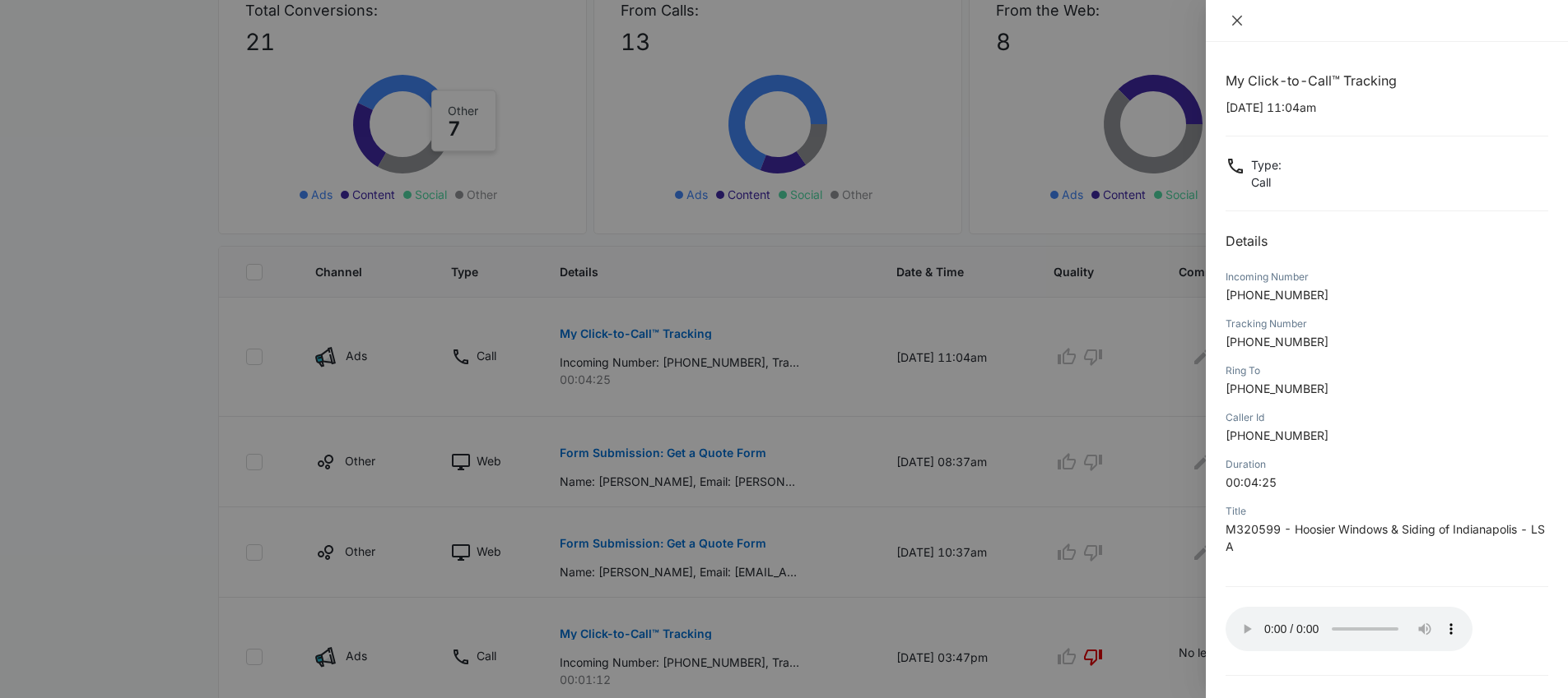
click at [1236, 13] on button "Close" at bounding box center [1237, 21] width 23 height 14
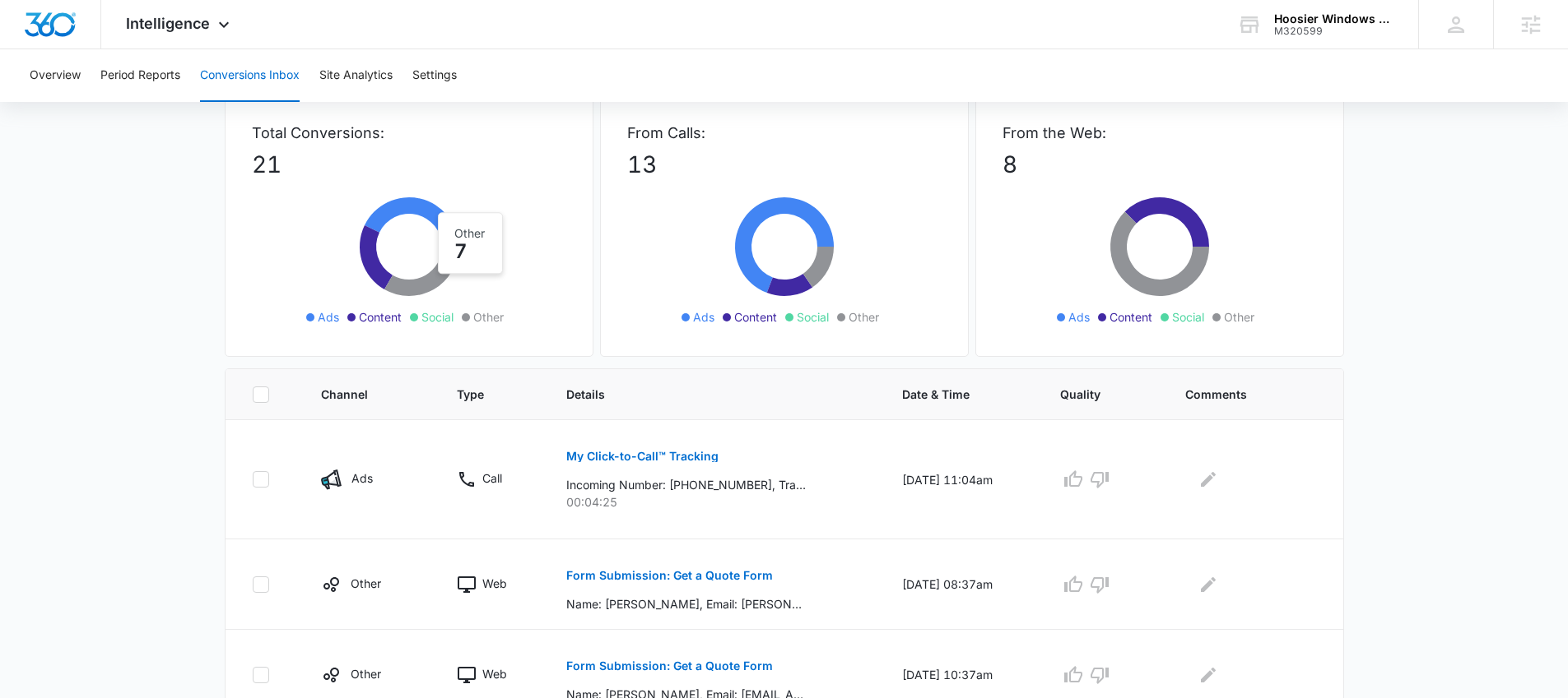
scroll to position [0, 0]
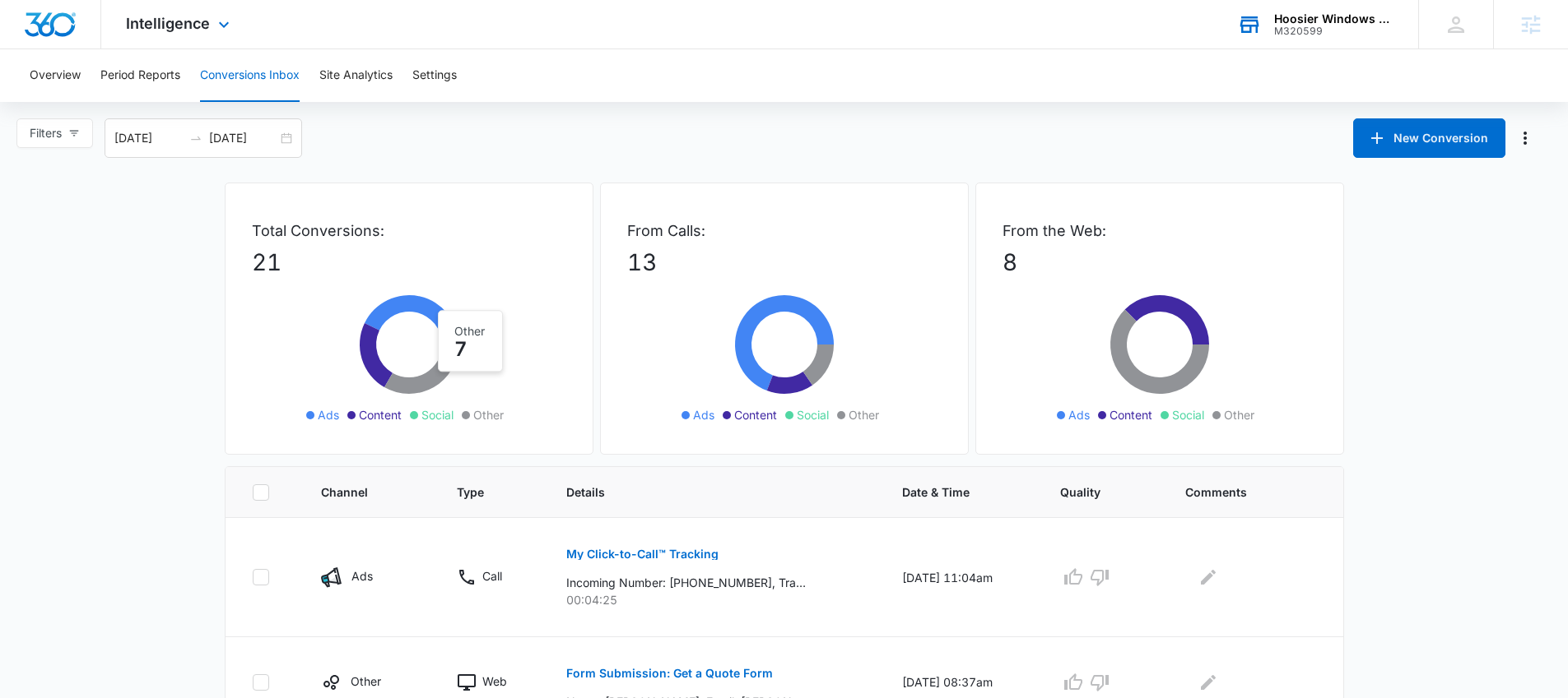
click at [1302, 24] on div "Hoosier Windows & Siding of [GEOGRAPHIC_DATA]" at bounding box center [1333, 19] width 120 height 13
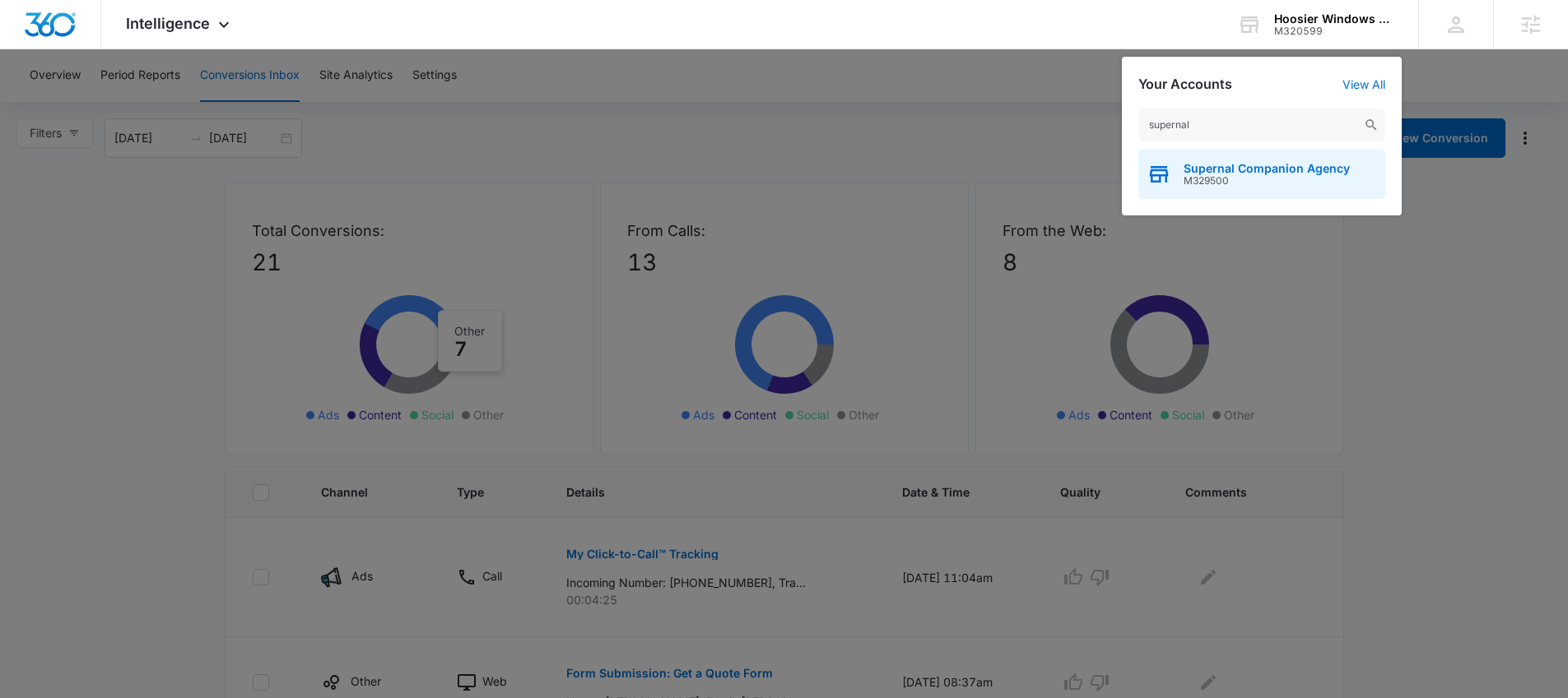
type input "supernal"
click at [1180, 169] on div "Supernal Companion Agency M329500" at bounding box center [1261, 174] width 247 height 49
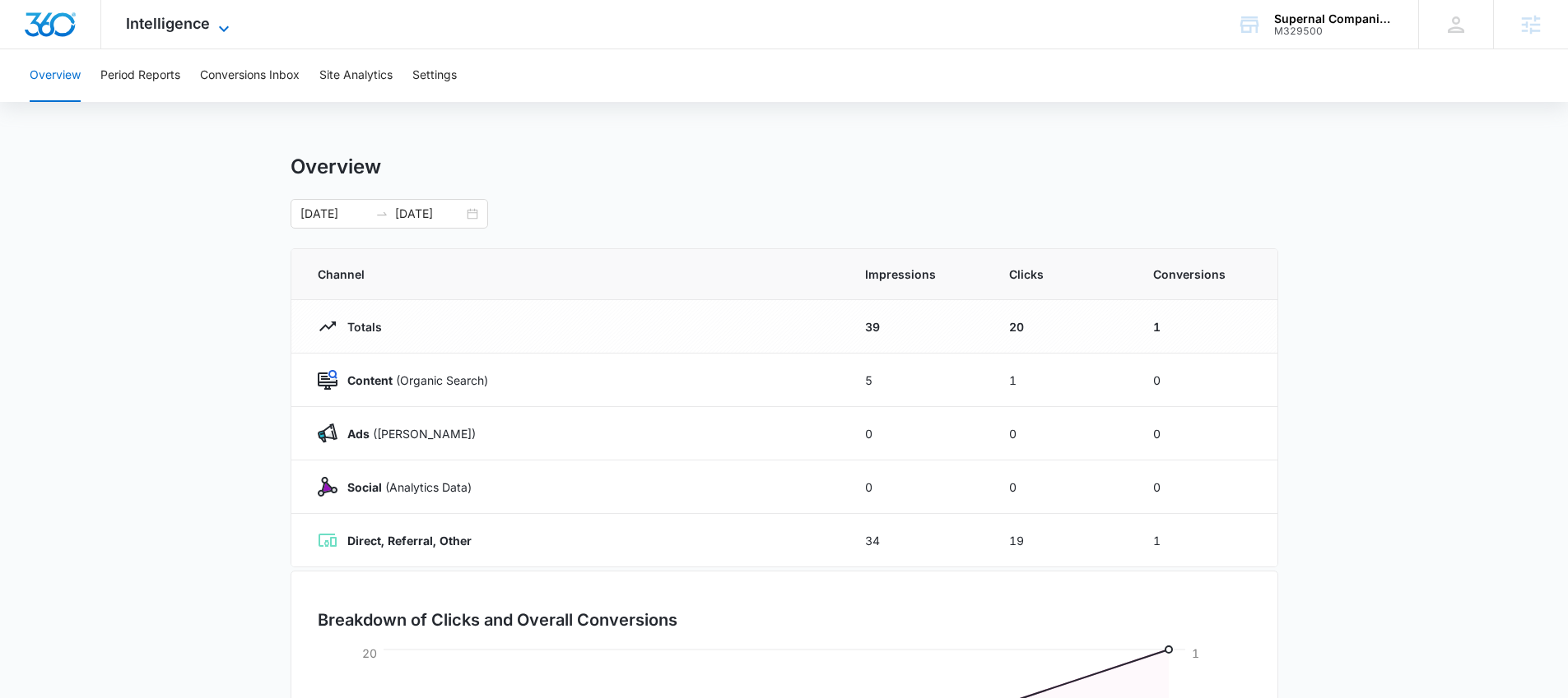
click at [178, 24] on span "Intelligence" at bounding box center [167, 22] width 84 height 17
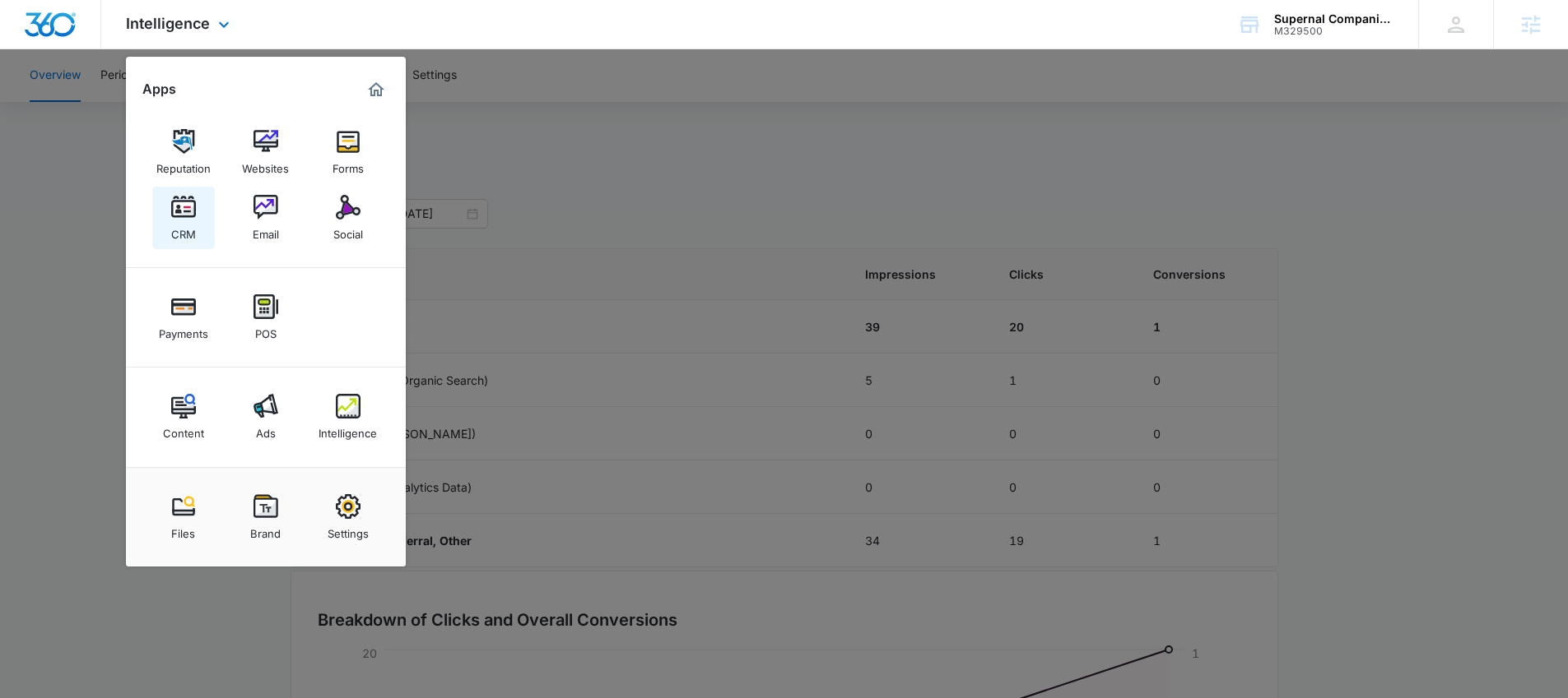
click at [187, 212] on img at bounding box center [183, 207] width 24 height 24
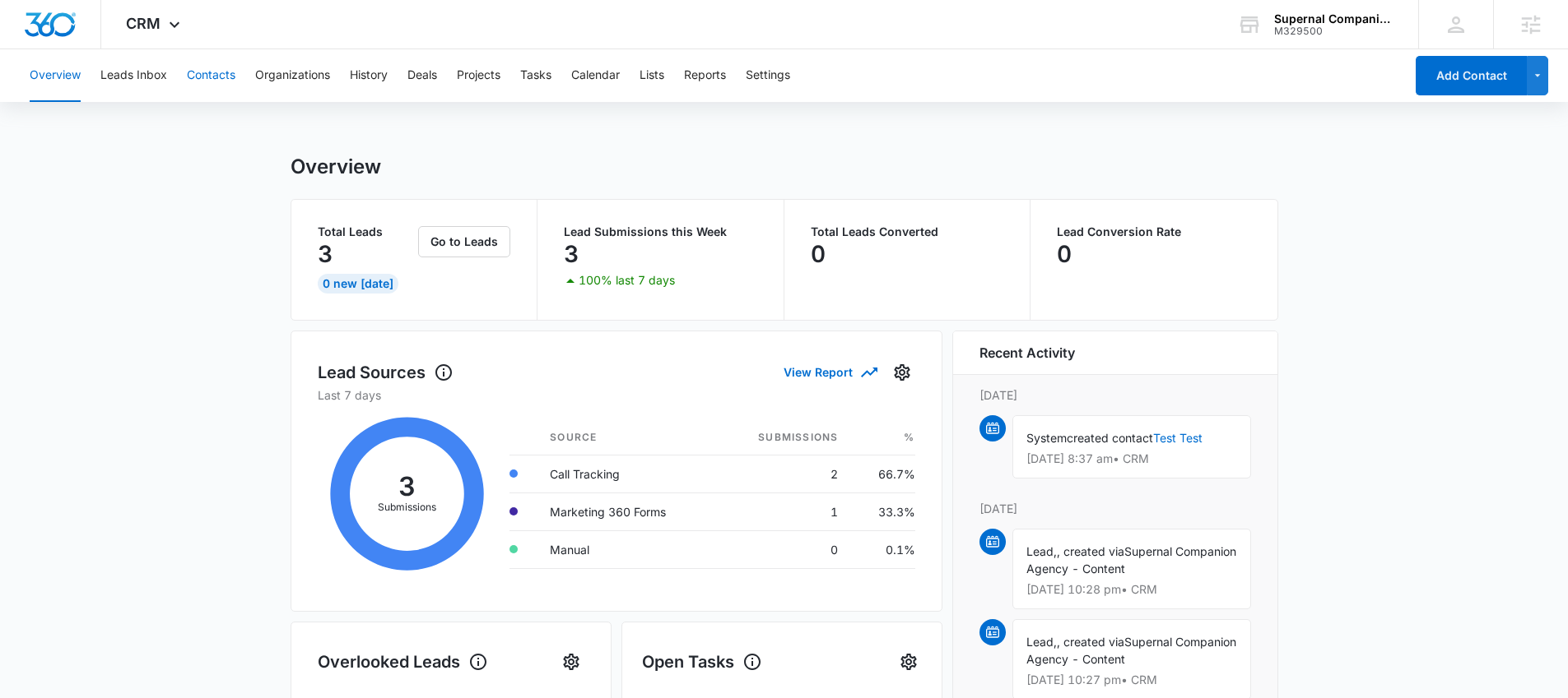
click at [204, 76] on button "Contacts" at bounding box center [212, 76] width 49 height 53
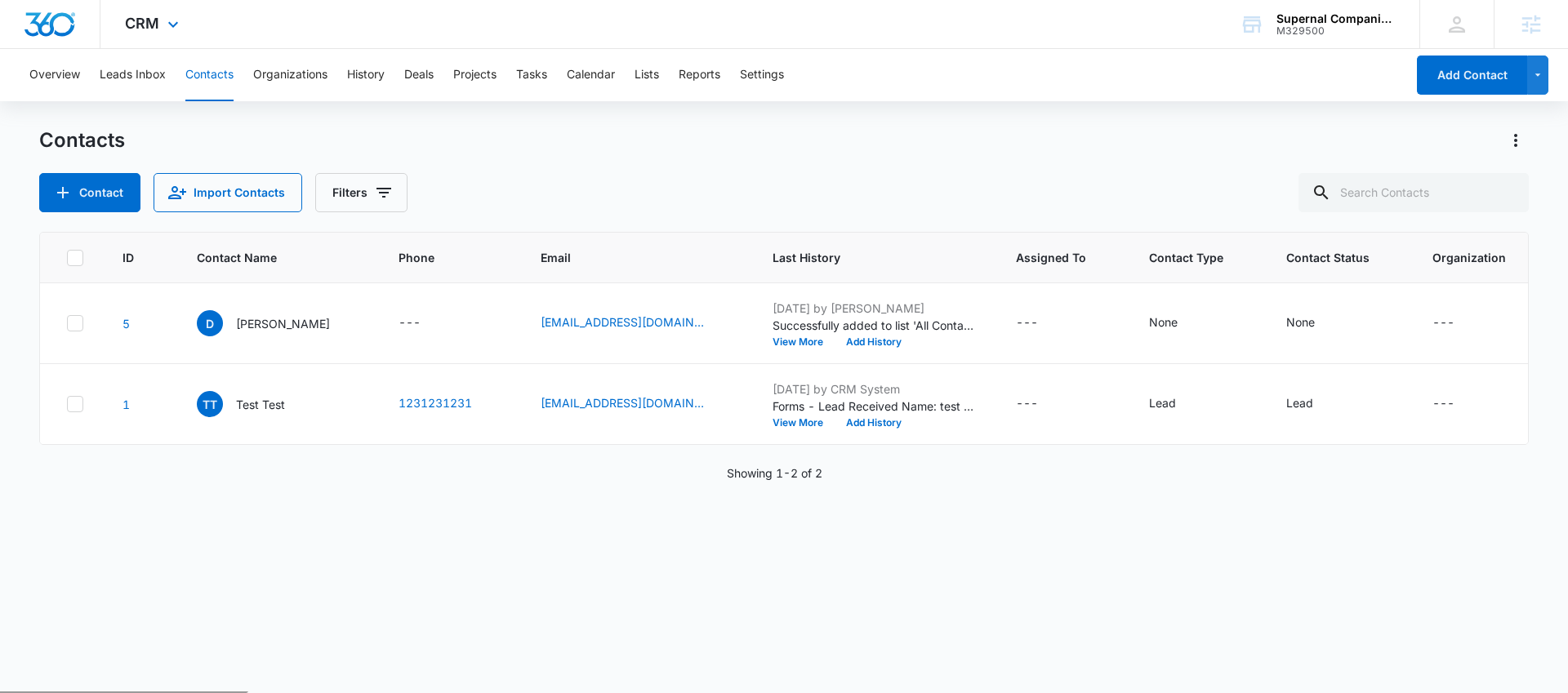
click at [147, 33] on div "CRM Apps Reputation Websites Forms CRM Email Social Payments POS Content Ads In…" at bounding box center [154, 24] width 107 height 48
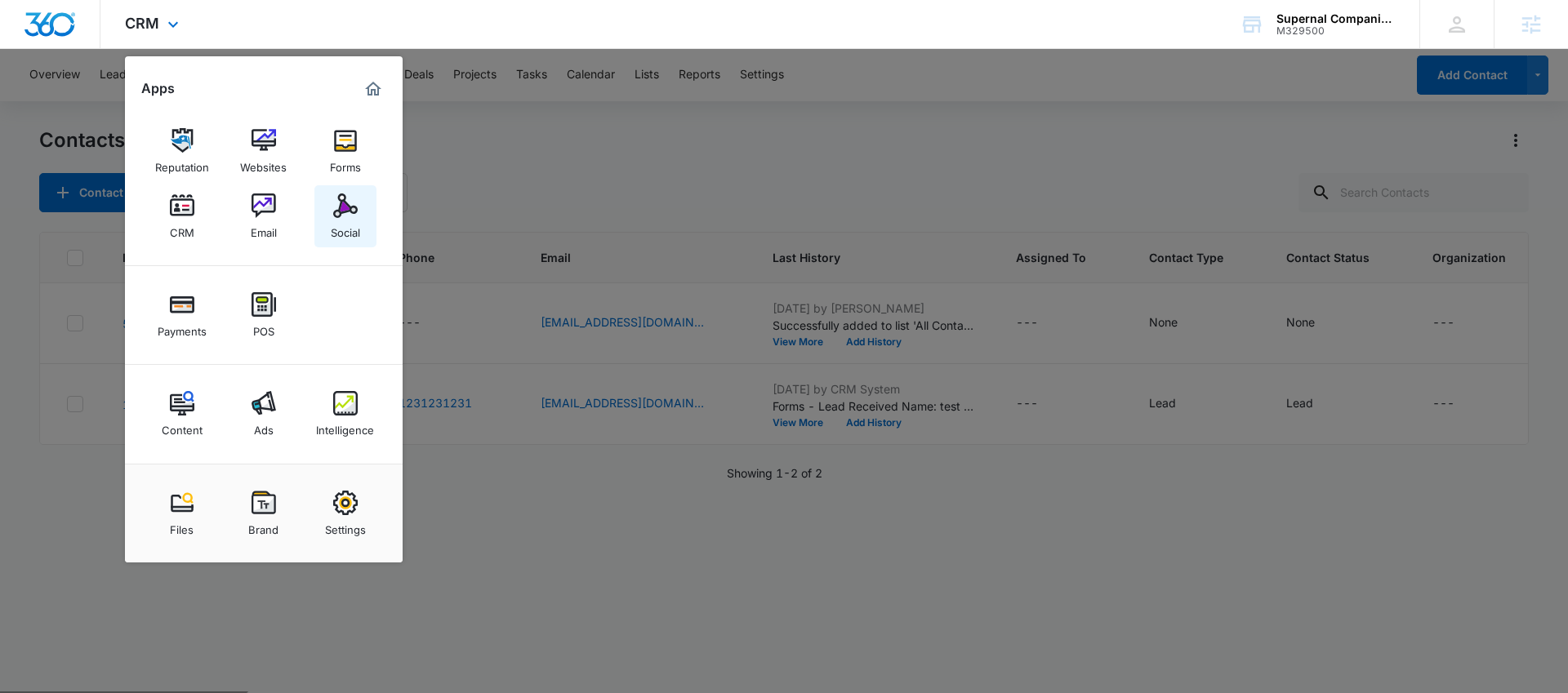
click at [351, 208] on img at bounding box center [345, 205] width 24 height 24
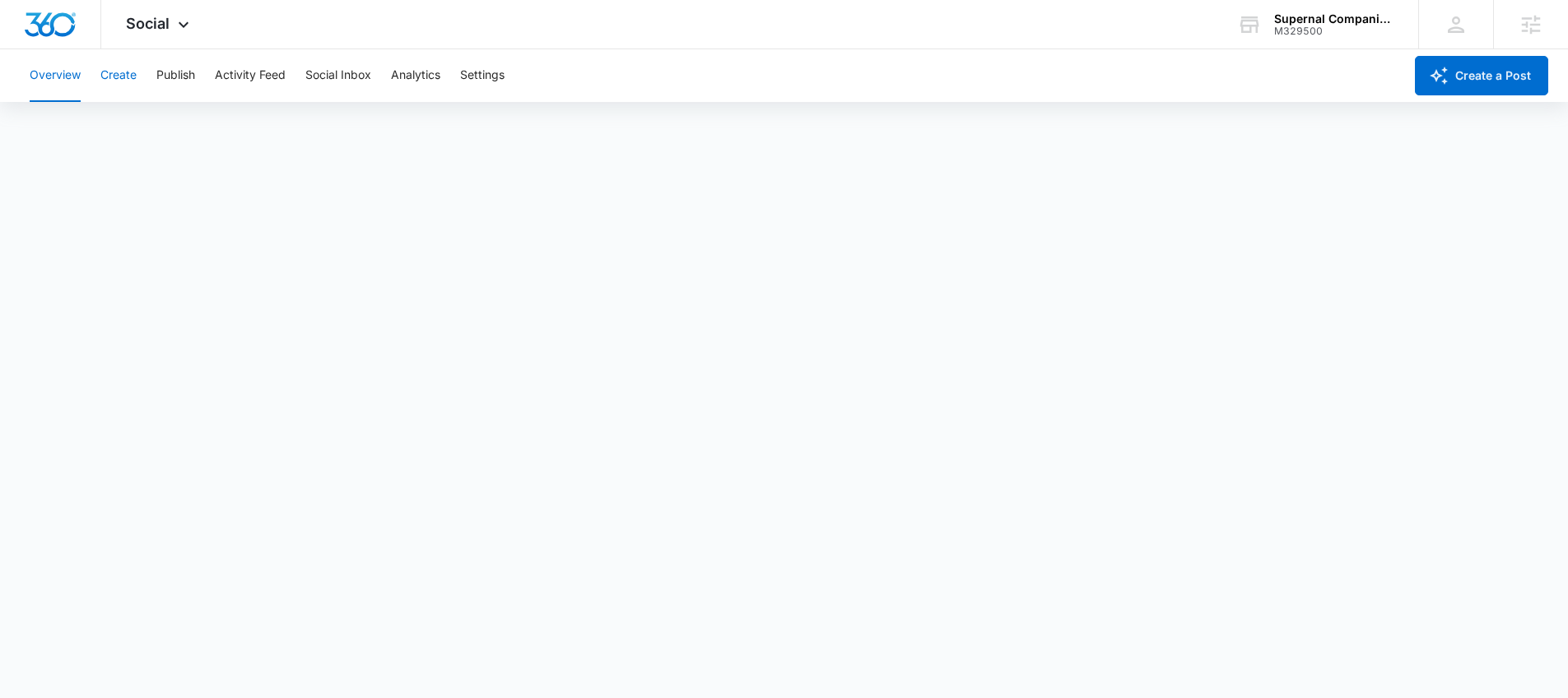
click at [133, 73] on button "Create" at bounding box center [119, 76] width 36 height 53
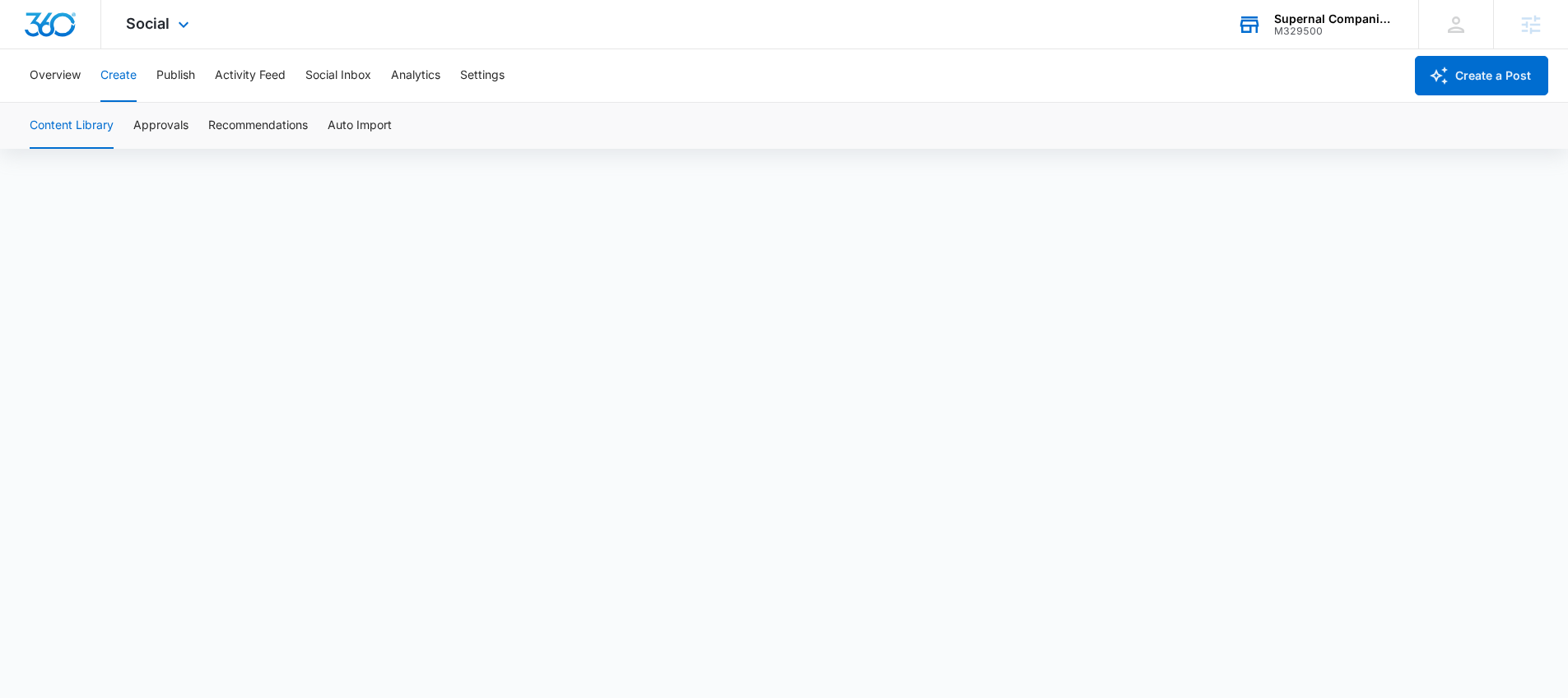
click at [1300, 21] on div "Supernal Companion Agency" at bounding box center [1333, 19] width 120 height 13
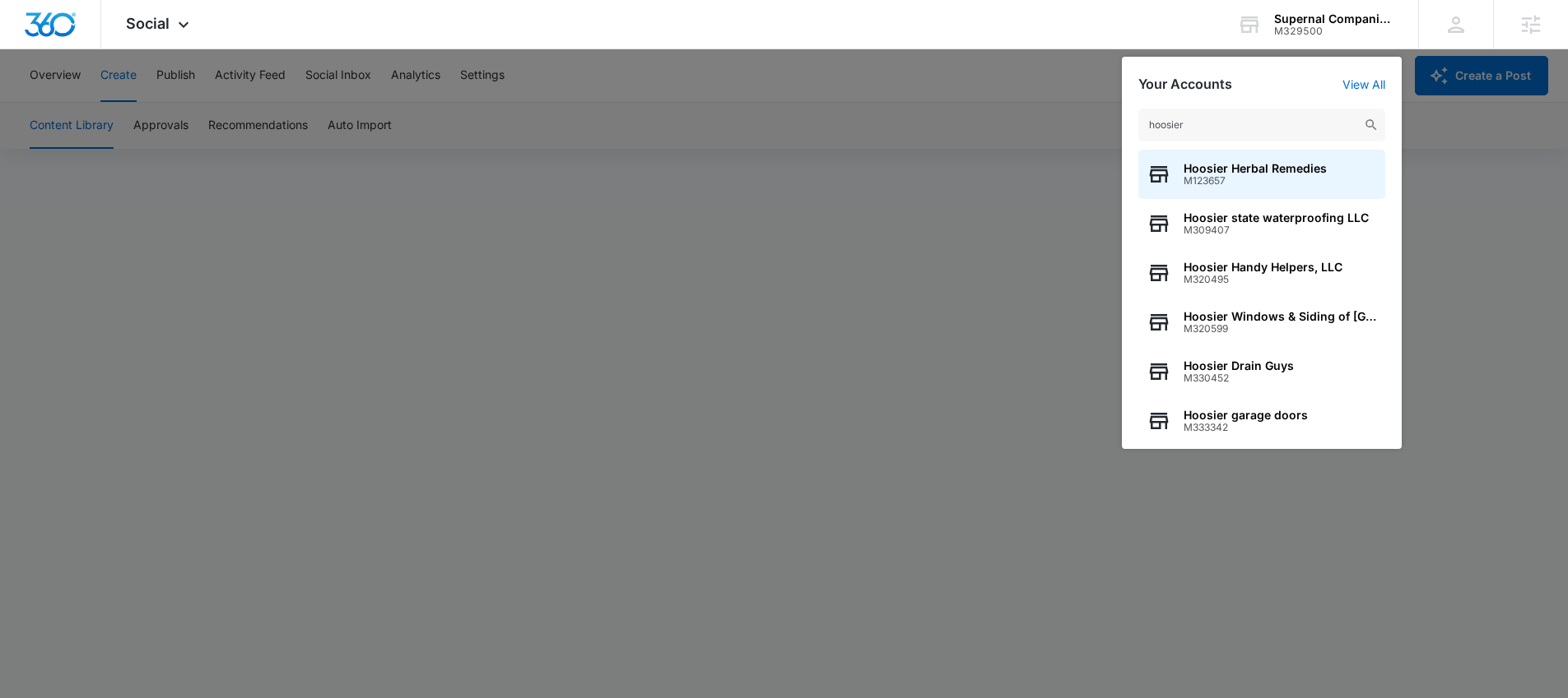
type input "hoosier"
click at [1301, 318] on span "Hoosier Windows & Siding of [GEOGRAPHIC_DATA]" at bounding box center [1280, 317] width 194 height 13
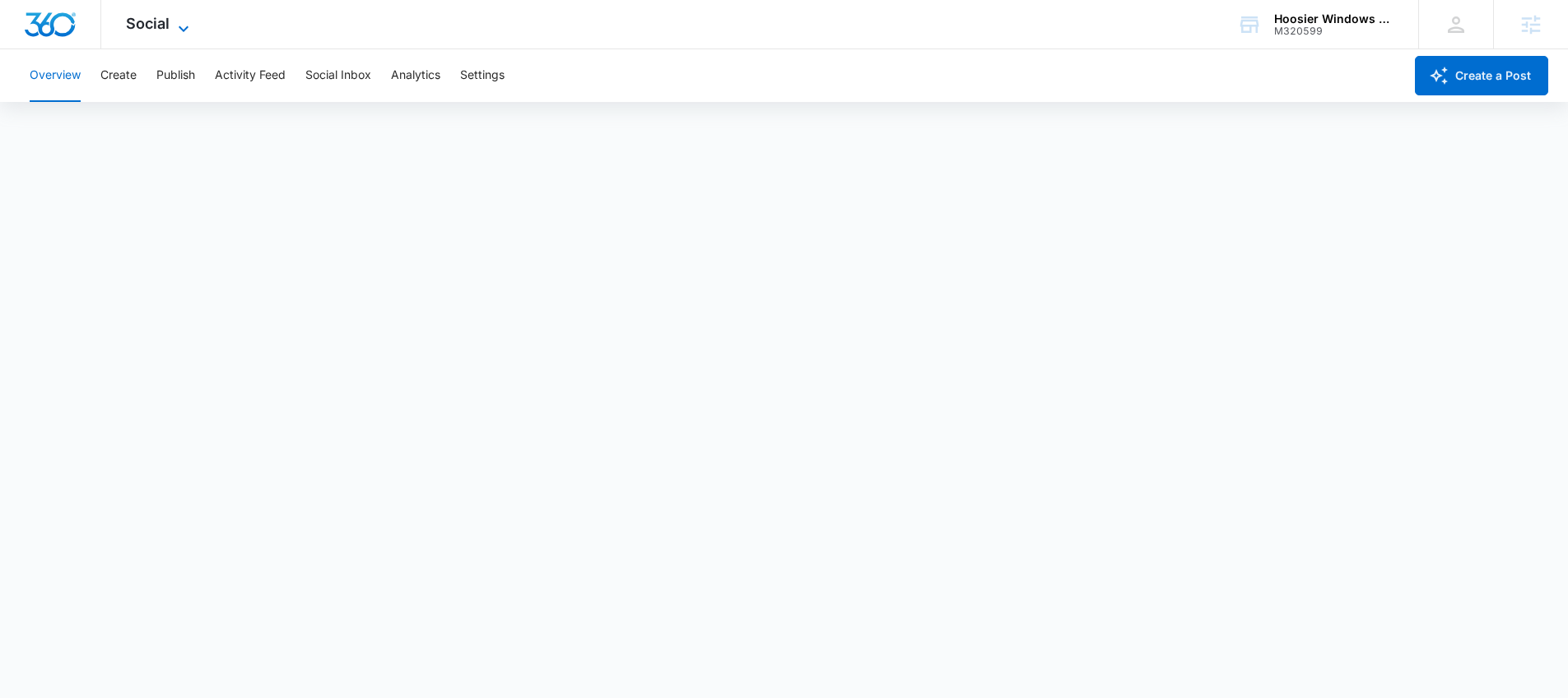
click at [164, 26] on span "Social" at bounding box center [148, 22] width 43 height 17
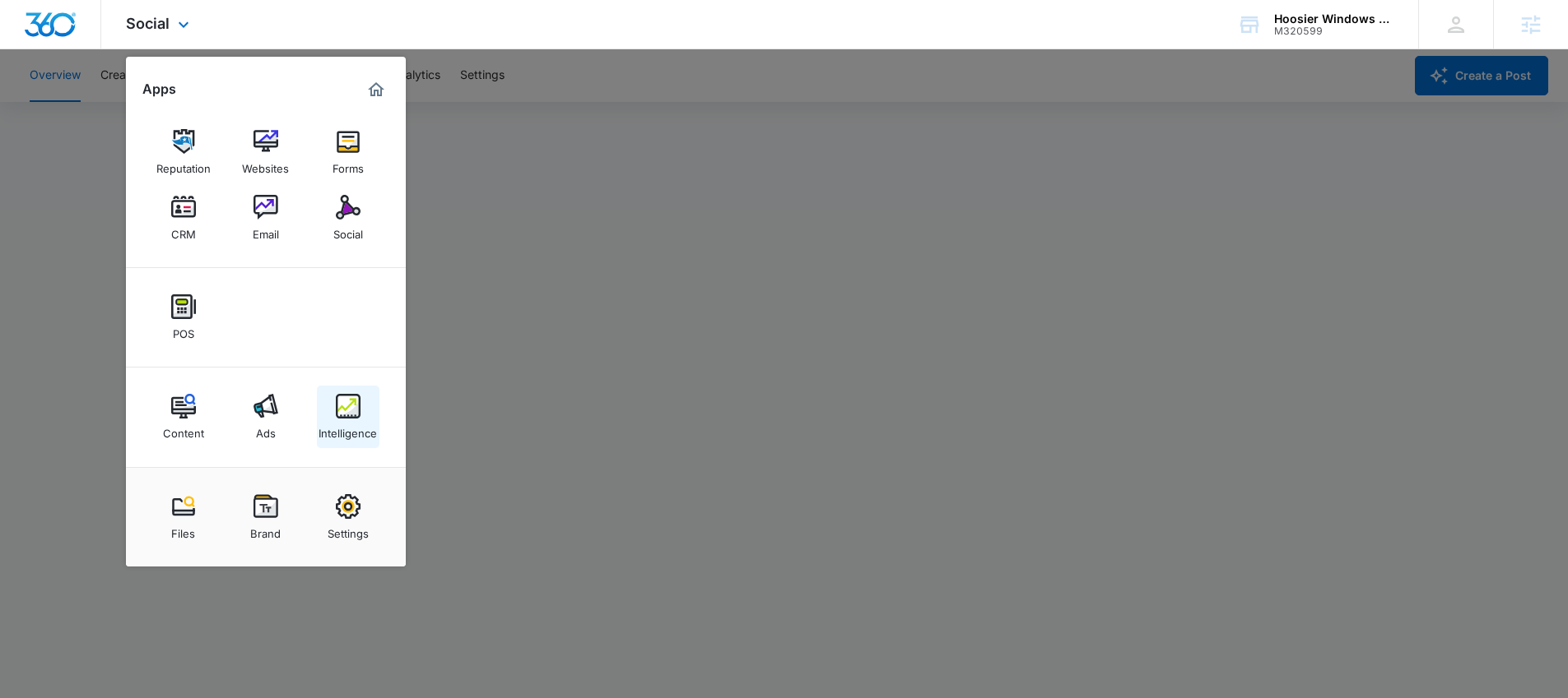
click at [358, 417] on img at bounding box center [347, 406] width 24 height 24
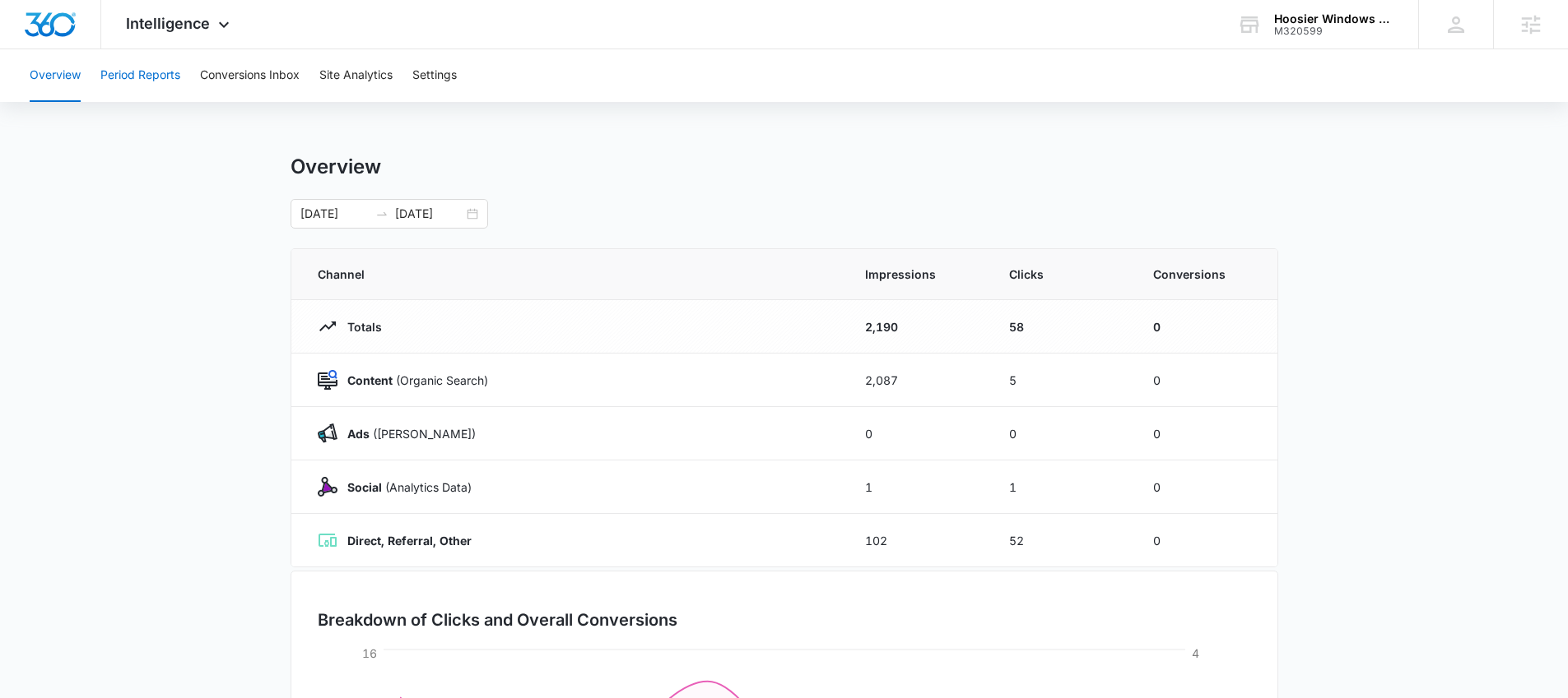
click at [149, 75] on button "Period Reports" at bounding box center [140, 76] width 80 height 53
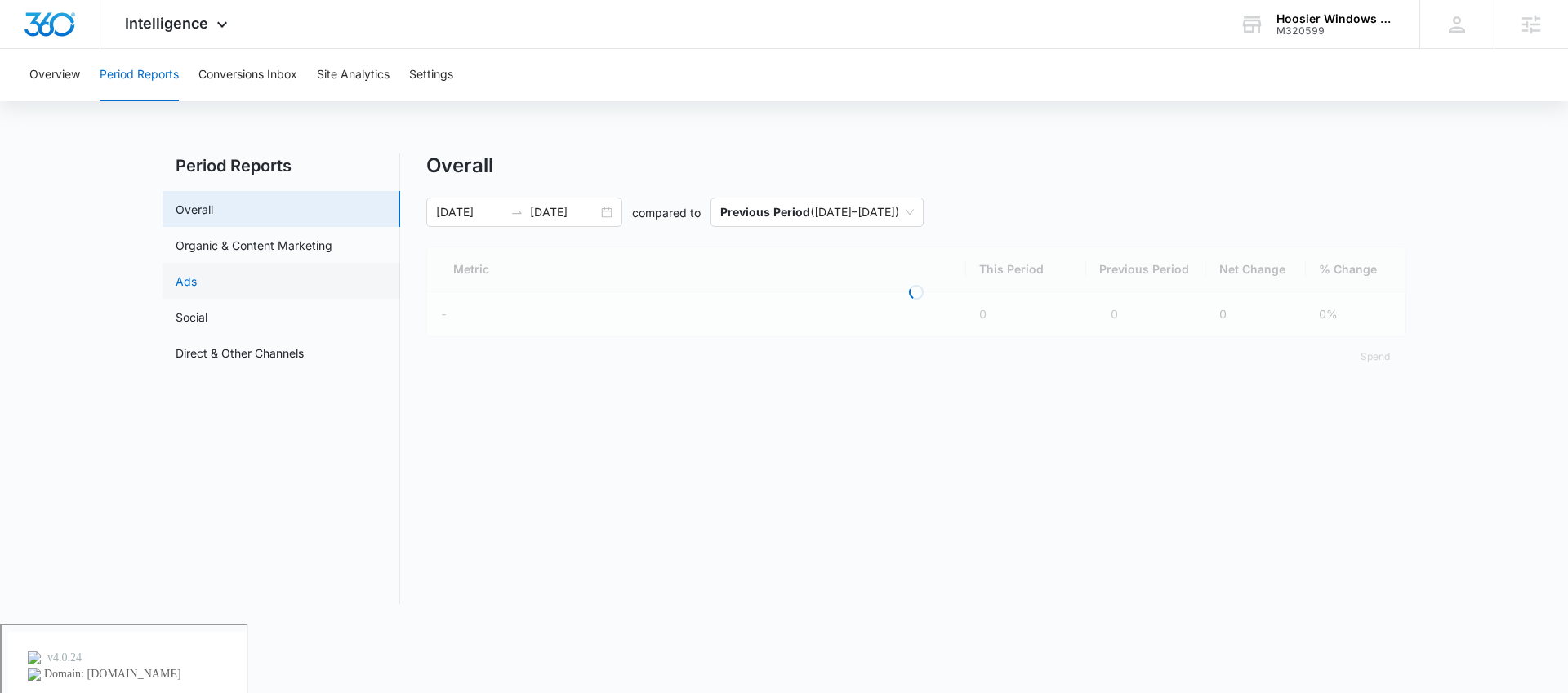
click at [197, 286] on link "Ads" at bounding box center [187, 280] width 21 height 17
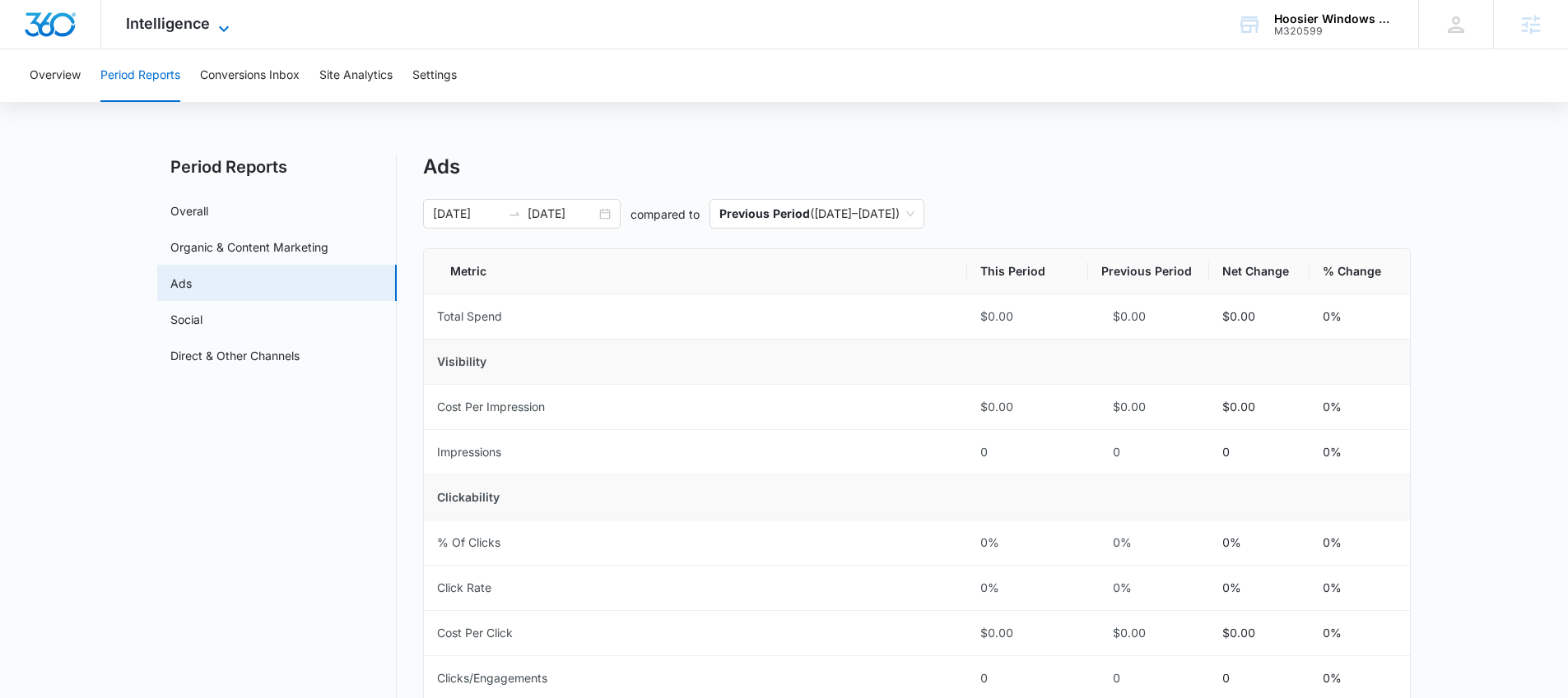
click at [183, 23] on span "Intelligence" at bounding box center [167, 22] width 84 height 17
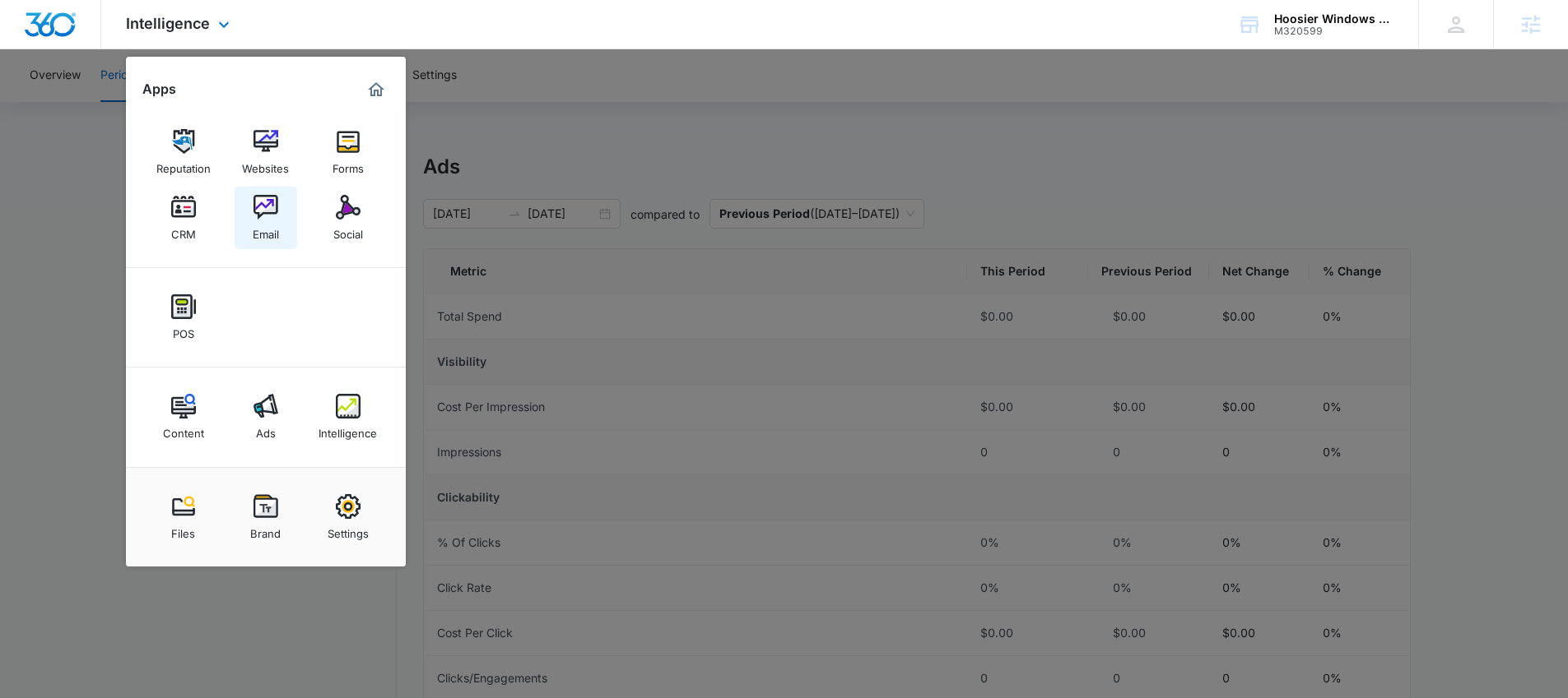
click at [267, 205] on img at bounding box center [266, 207] width 24 height 24
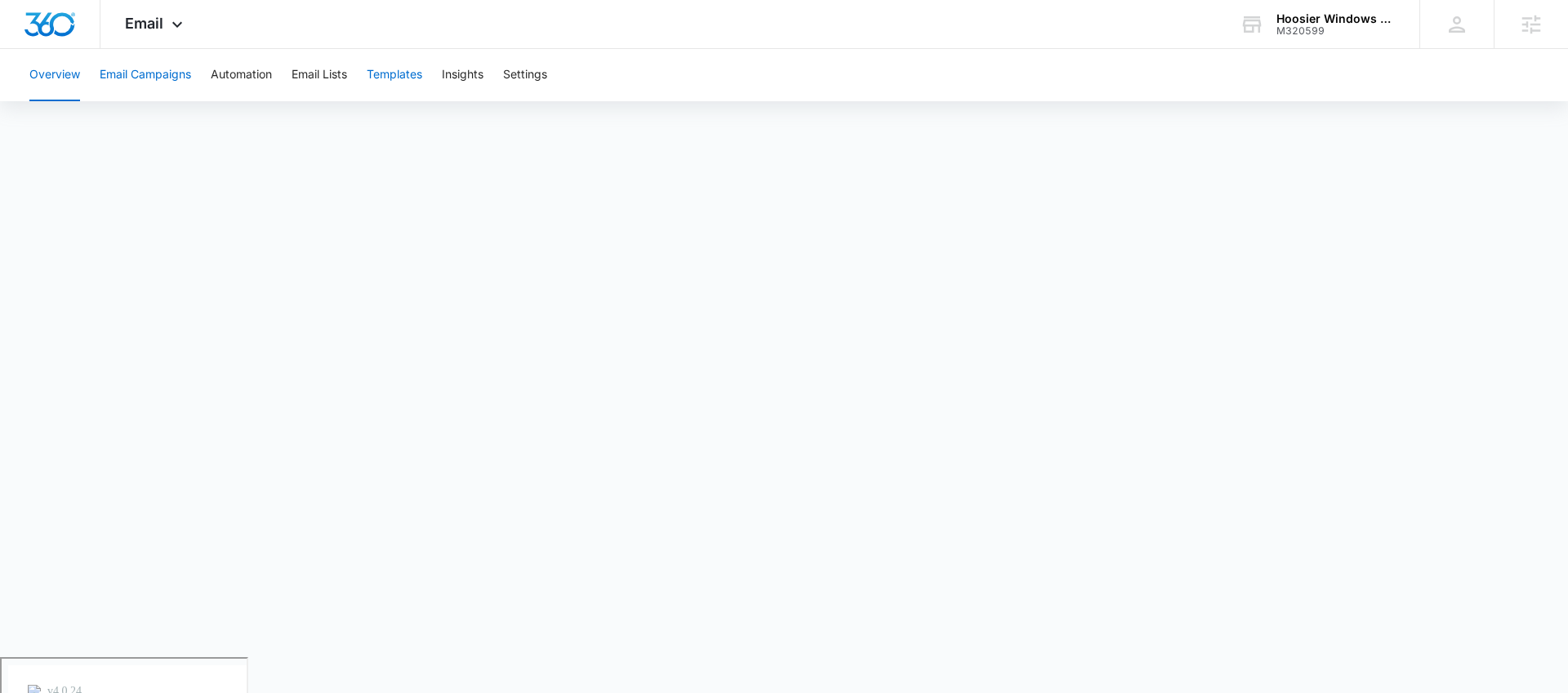
drag, startPoint x: 150, startPoint y: 71, endPoint x: 403, endPoint y: 51, distance: 253.8
click at [391, 27] on div "Email Apps Reputation Websites Forms CRM Email Social POS Content Ads Intellige…" at bounding box center [784, 329] width 1568 height 657
click at [410, 70] on button "Templates" at bounding box center [394, 75] width 55 height 53
click at [239, 71] on button "Automation" at bounding box center [241, 75] width 62 height 53
click at [398, 74] on button "Templates" at bounding box center [394, 75] width 55 height 53
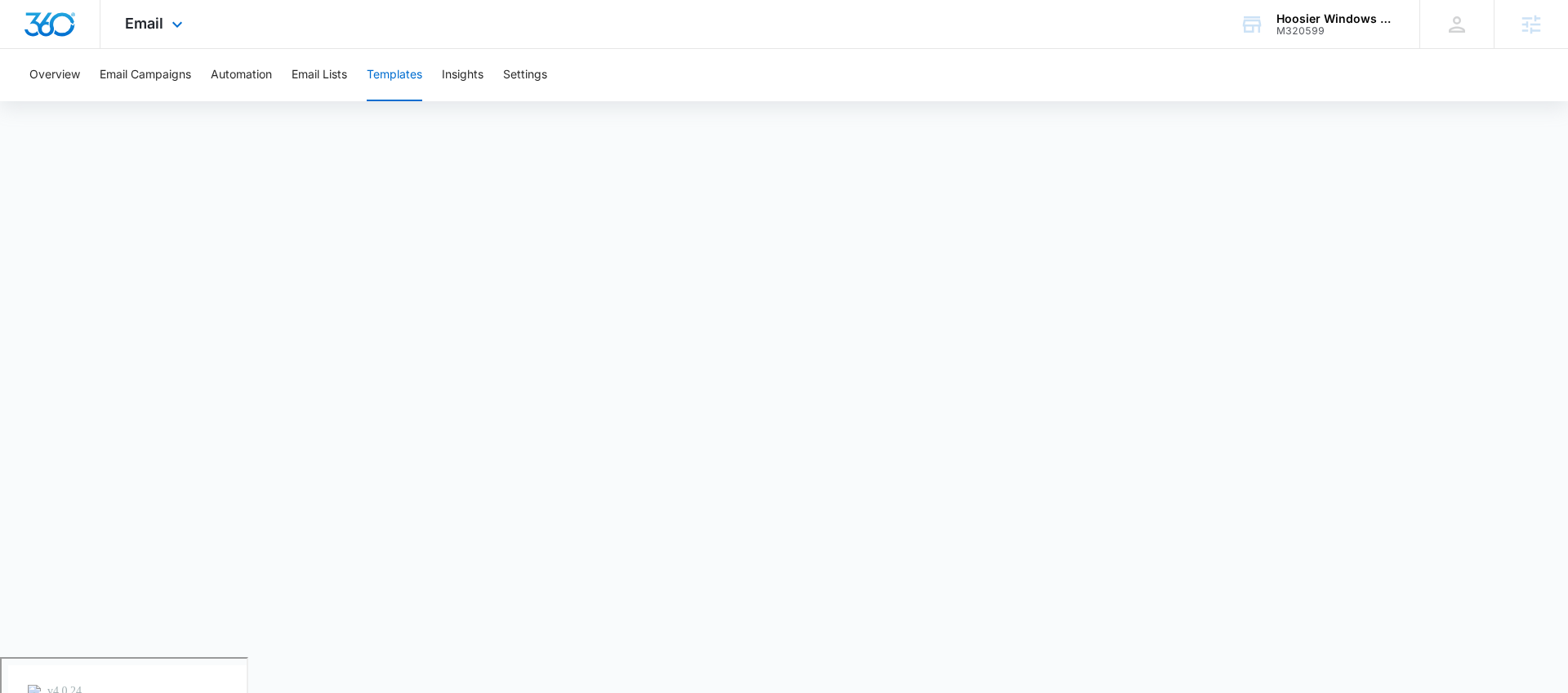
click at [305, 43] on div "Email Apps Reputation Websites Forms CRM Email Social POS Content Ads Intellige…" at bounding box center [784, 24] width 1568 height 49
click at [323, 75] on button "Email Lists" at bounding box center [319, 75] width 55 height 53
click at [390, 78] on button "Templates" at bounding box center [394, 75] width 55 height 53
click at [395, 77] on button "Templates" at bounding box center [394, 75] width 55 height 53
click at [43, 77] on button "Overview" at bounding box center [55, 75] width 51 height 53
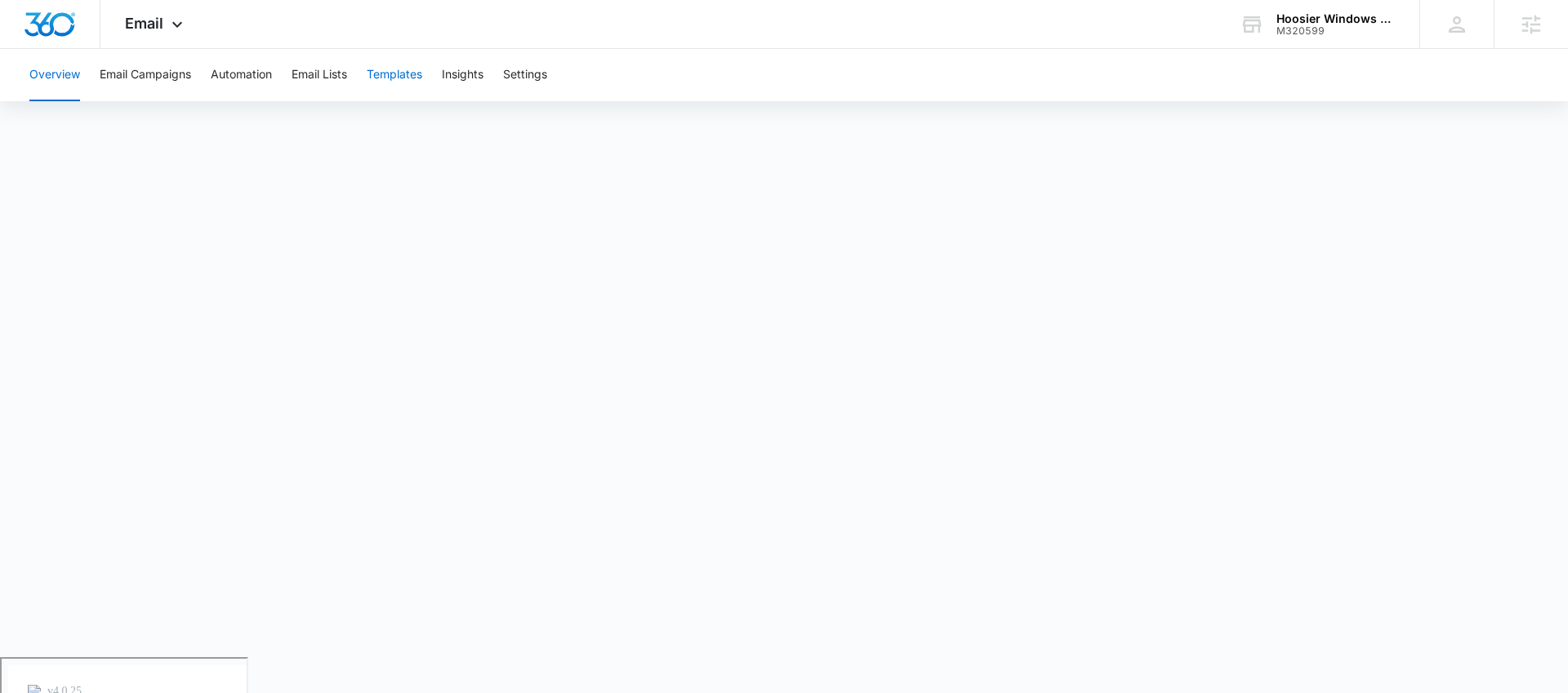
click at [398, 74] on button "Templates" at bounding box center [394, 75] width 55 height 53
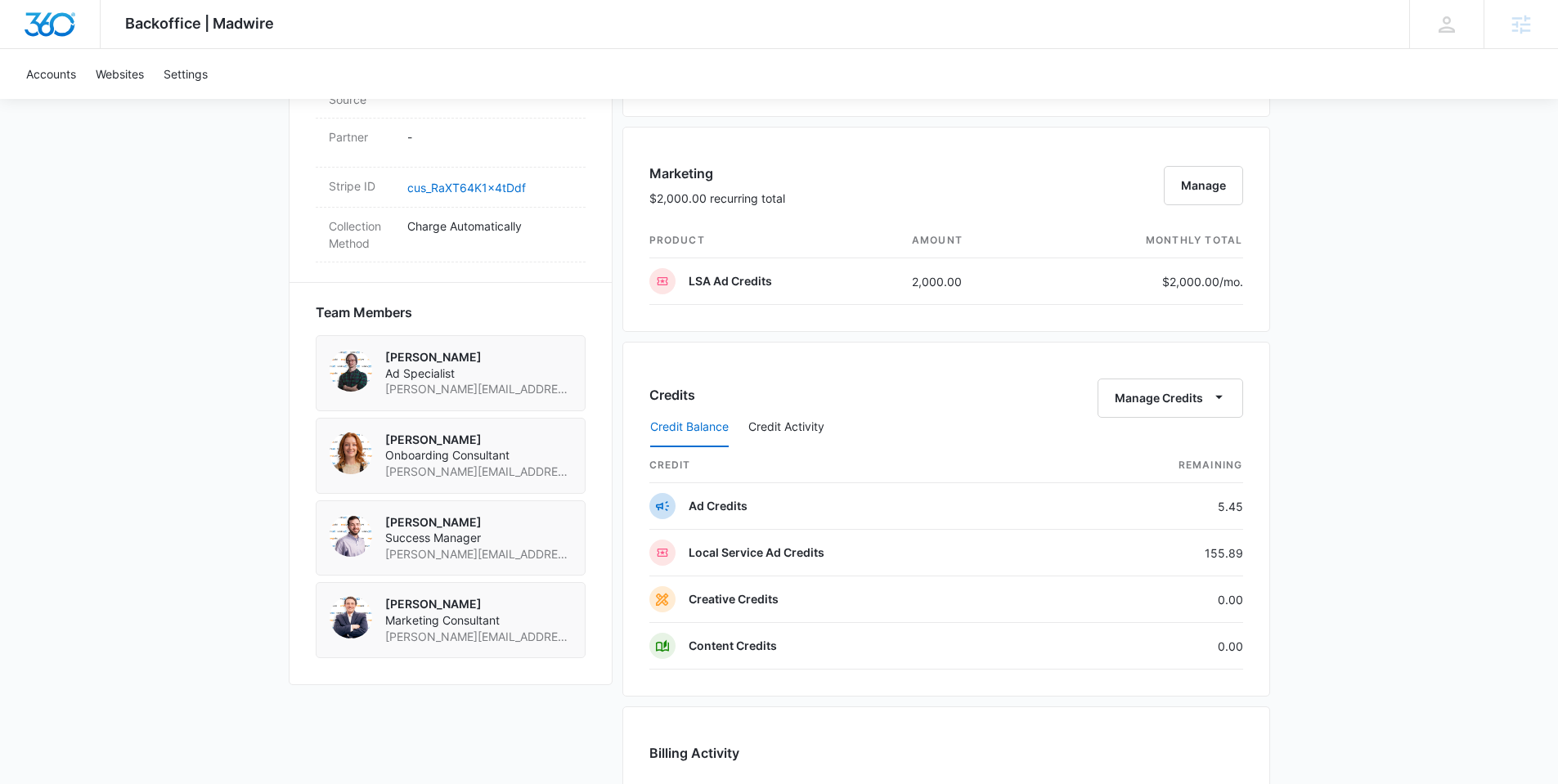
scroll to position [1018, 0]
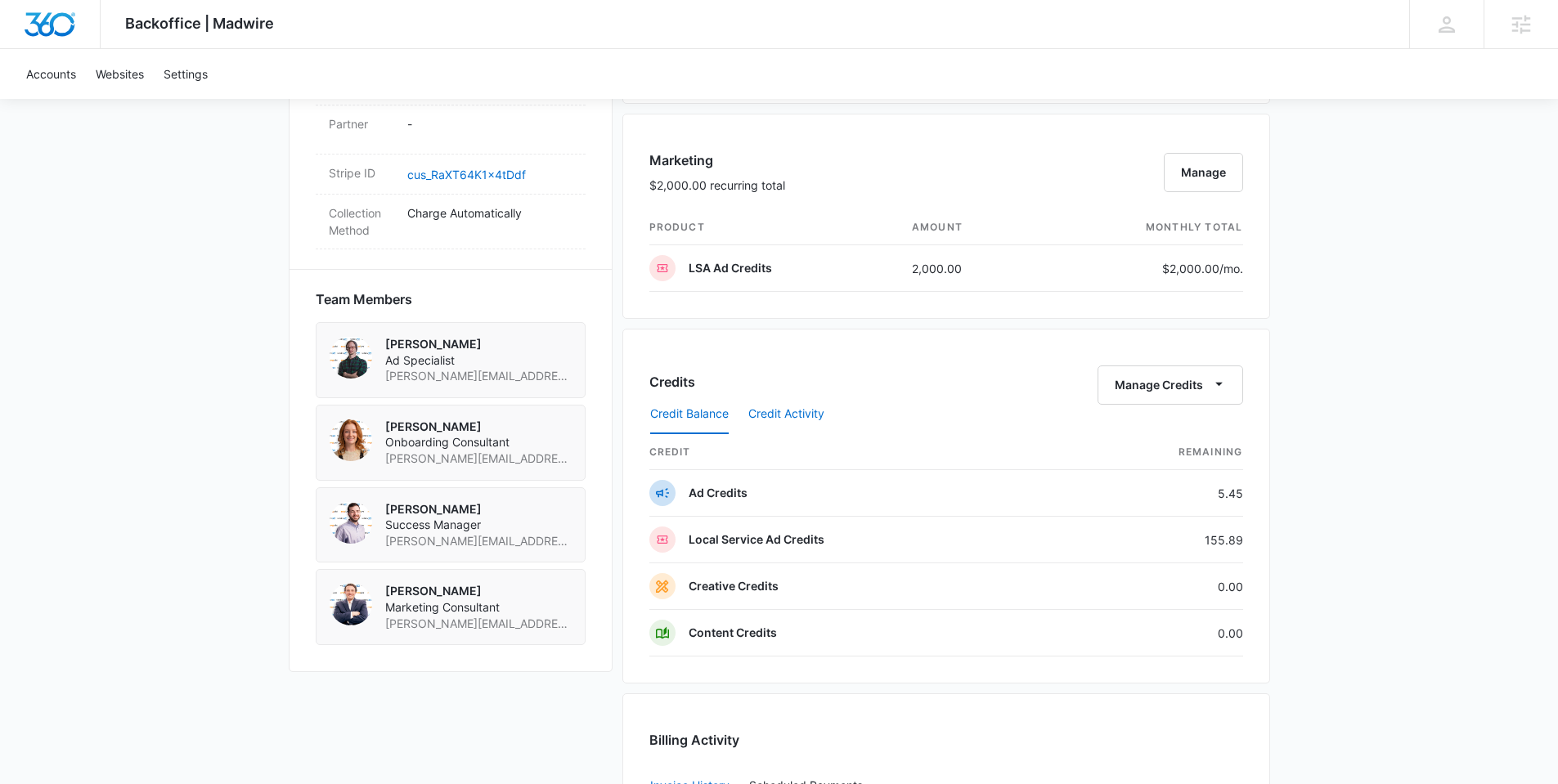
click at [787, 416] on button "Credit Activity" at bounding box center [785, 415] width 76 height 39
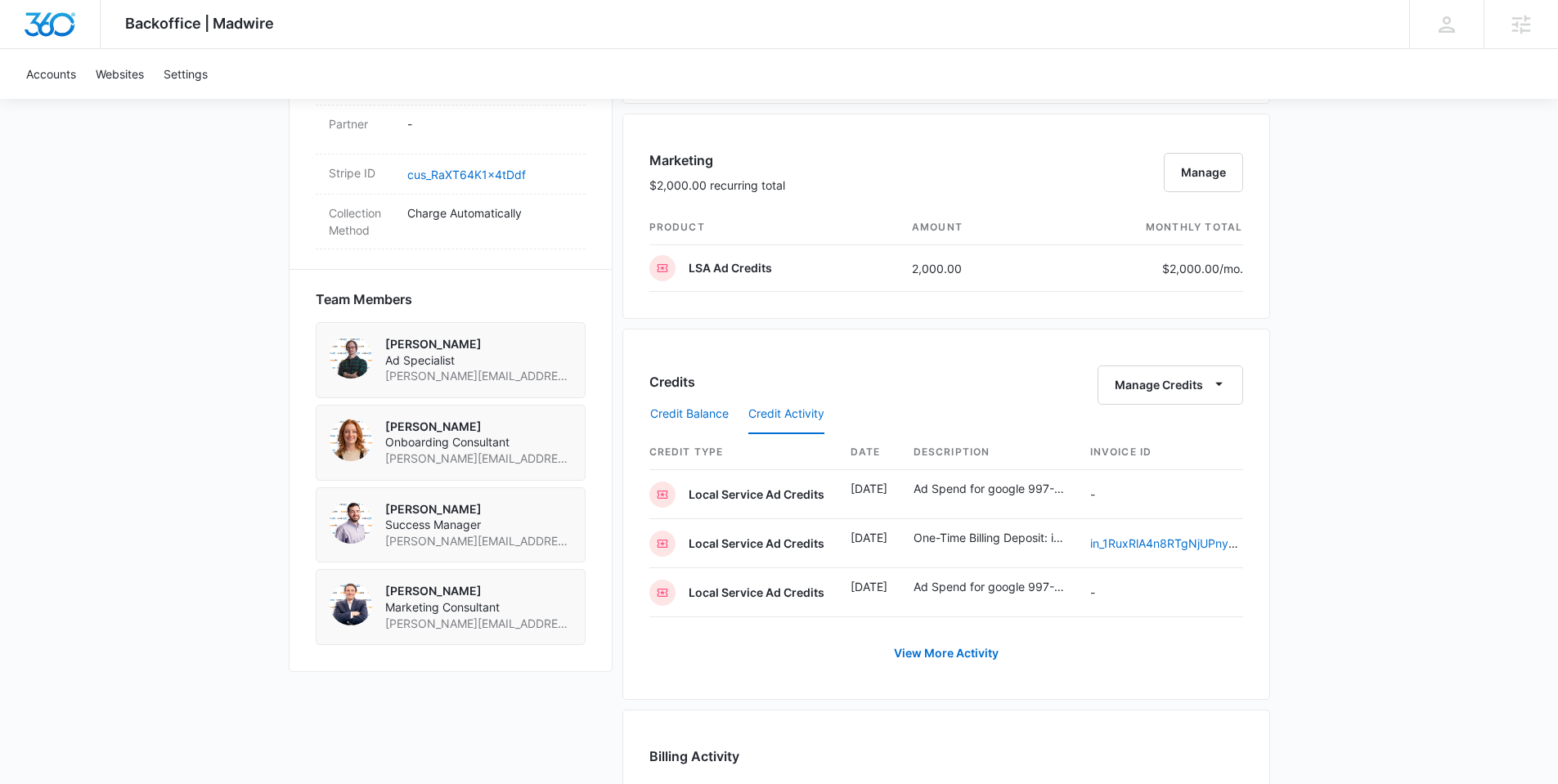
click at [678, 412] on button "Credit Balance" at bounding box center [690, 415] width 79 height 39
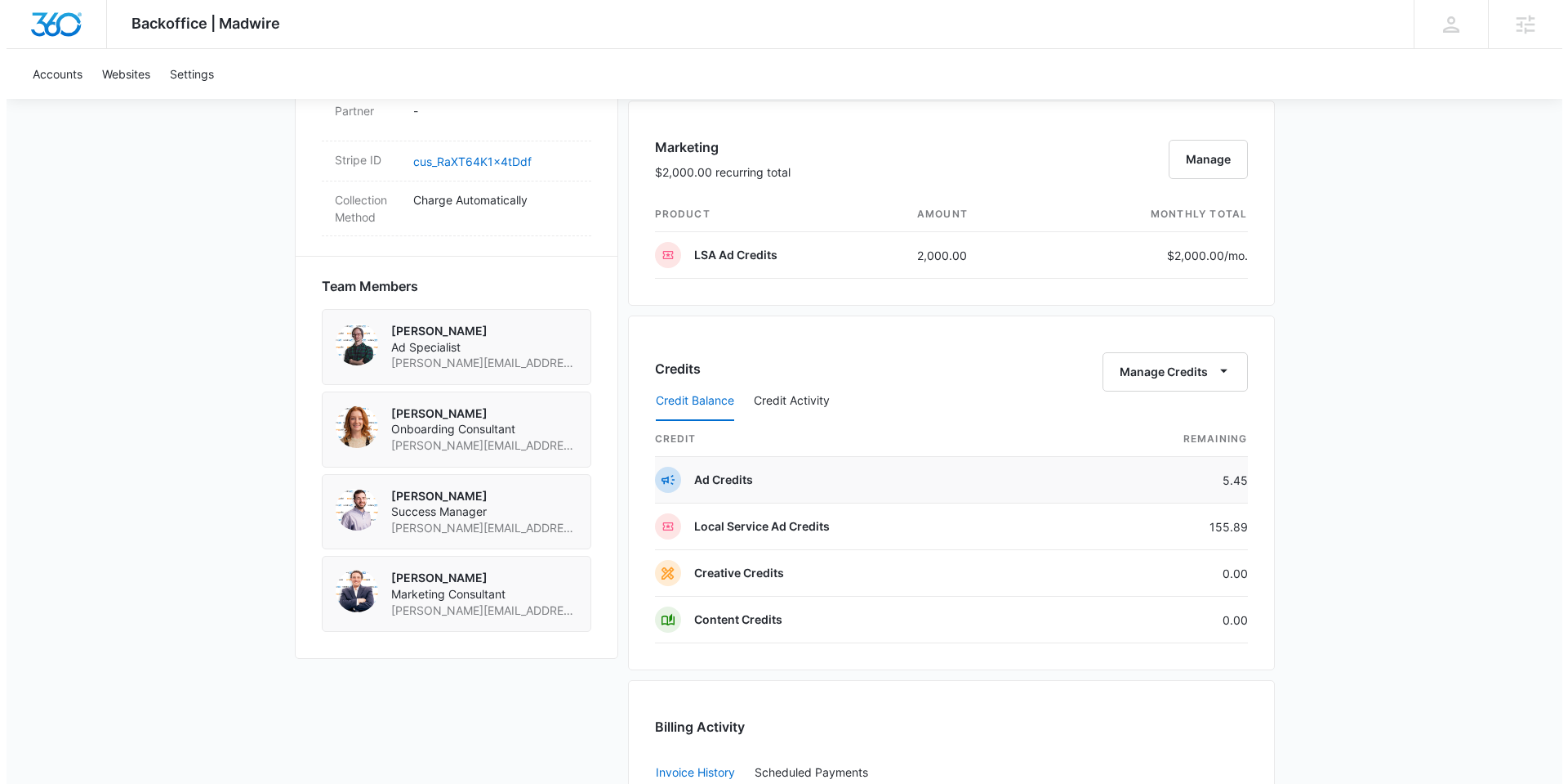
scroll to position [1051, 0]
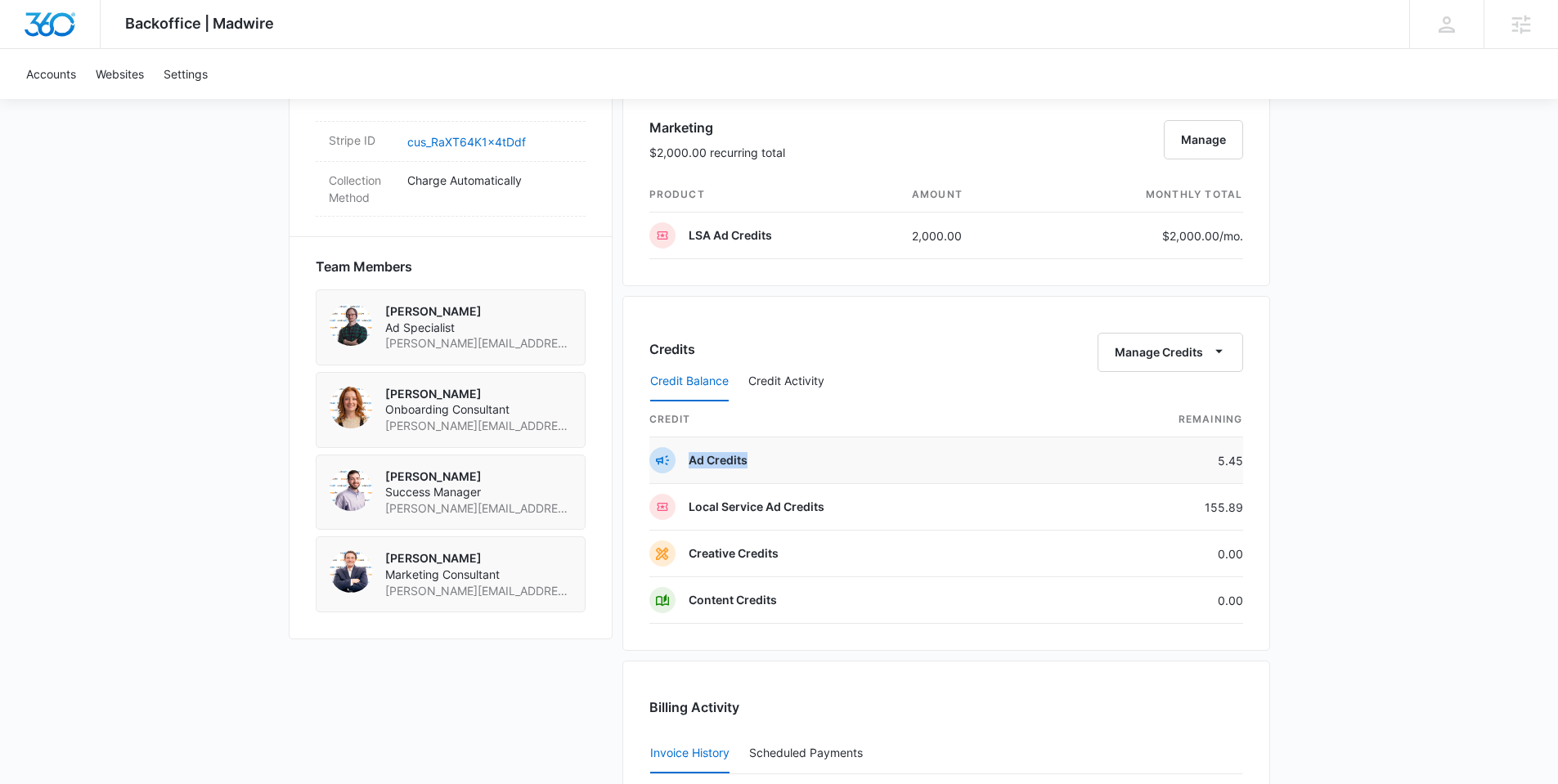
drag, startPoint x: 690, startPoint y: 461, endPoint x: 861, endPoint y: 469, distance: 171.2
click at [861, 469] on td "Ad Credits" at bounding box center [859, 460] width 420 height 46
click at [1213, 139] on button "Manage" at bounding box center [1203, 139] width 80 height 39
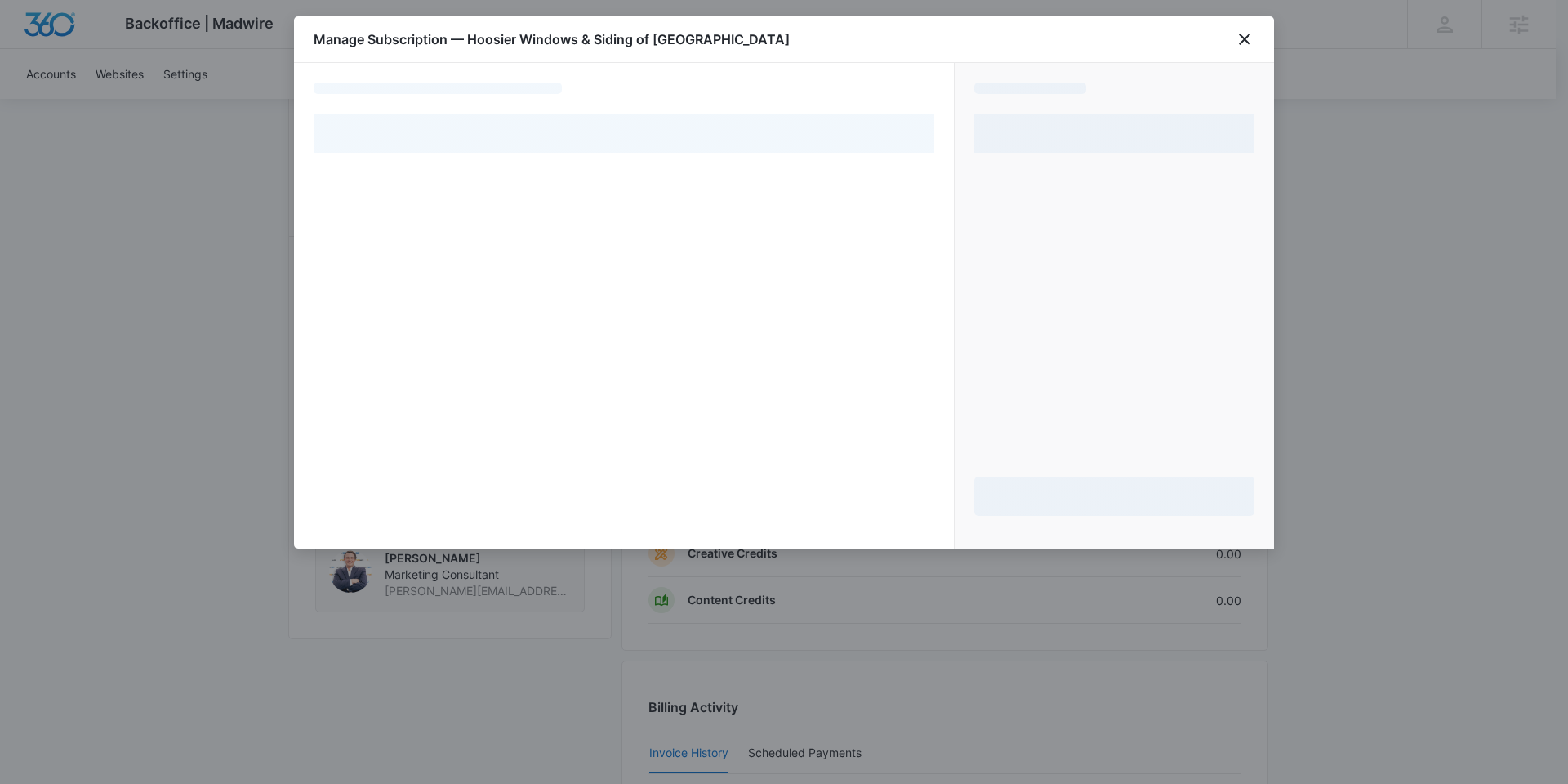
select select "pm_1Rd9I0A4n8RTgNjUVtPUuWY7"
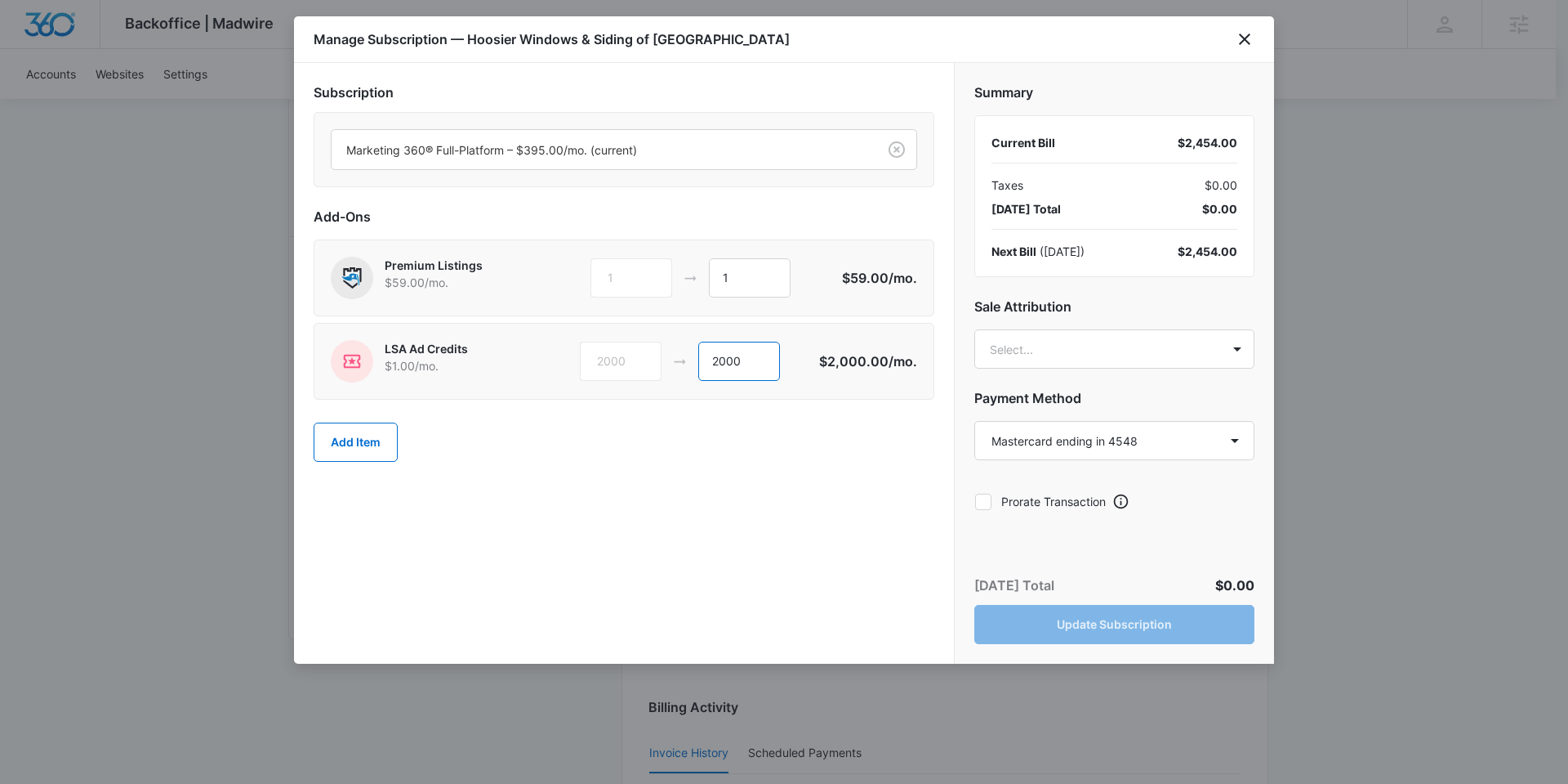
drag, startPoint x: 747, startPoint y: 364, endPoint x: 709, endPoint y: 364, distance: 38.0
click at [709, 364] on input "2000" at bounding box center [739, 361] width 81 height 39
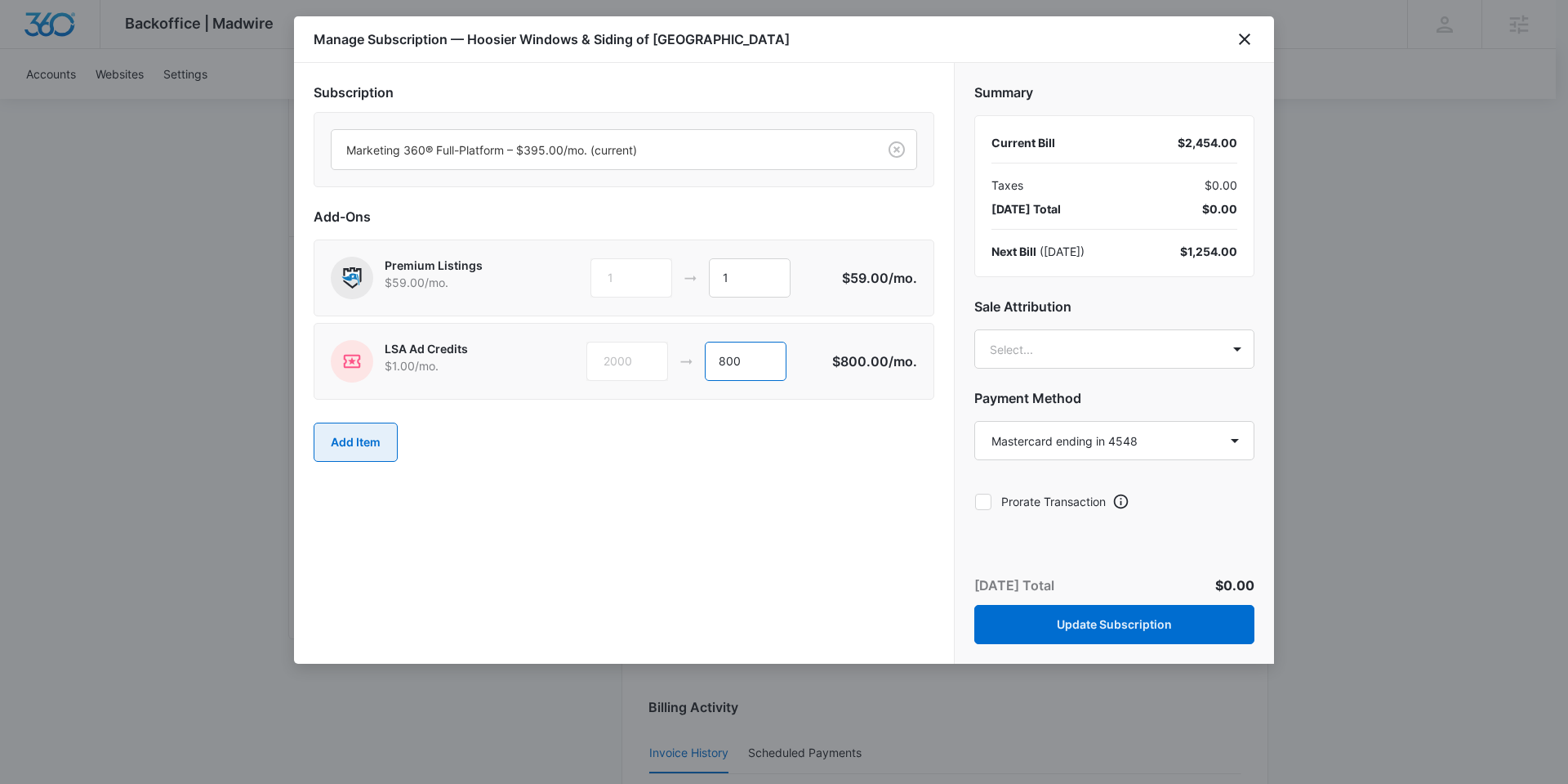
type input "800"
click at [363, 442] on button "Add Item" at bounding box center [356, 443] width 84 height 39
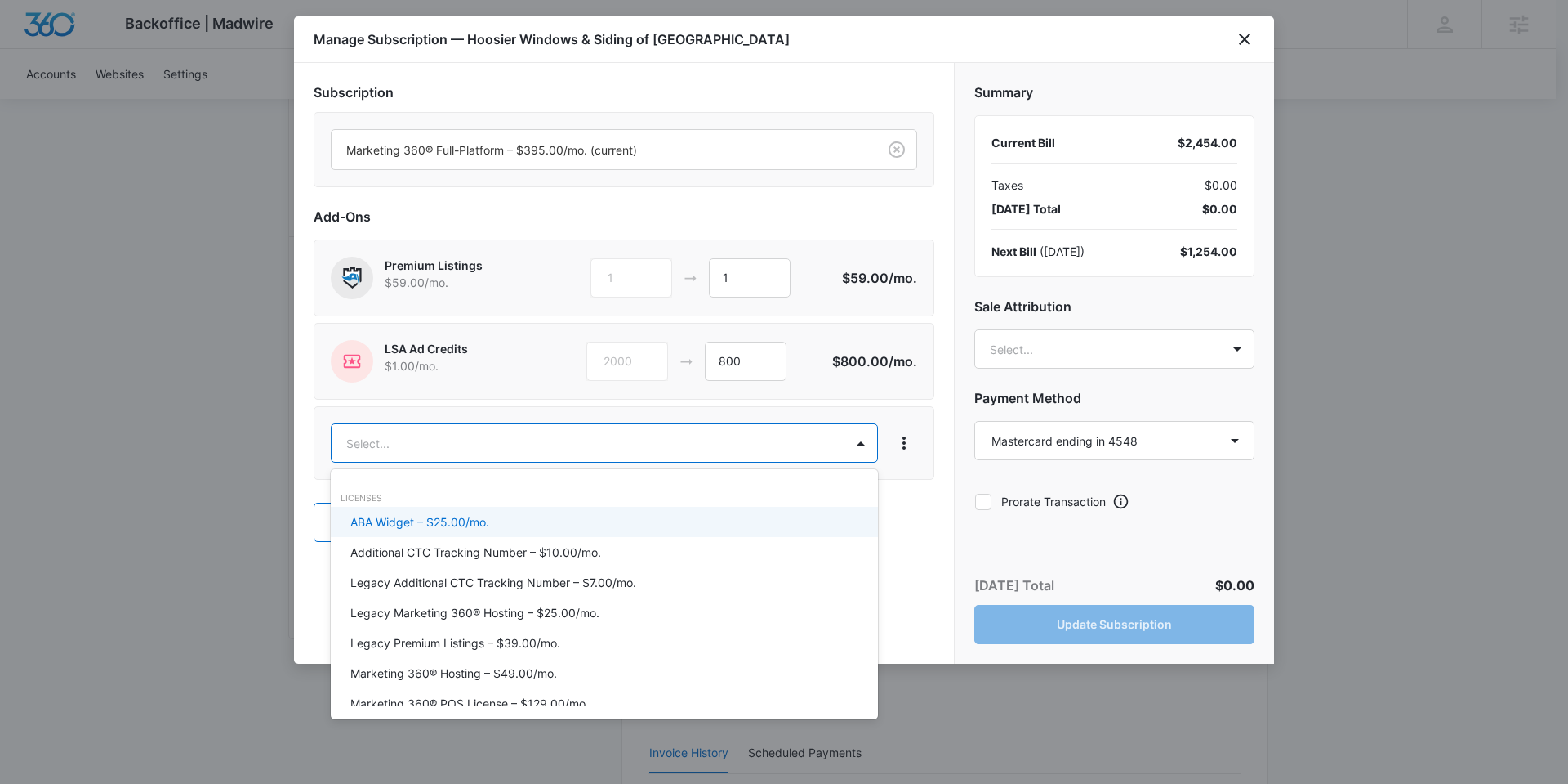
click at [464, 440] on body "Backoffice | Madwire Apps Settings Nathan Hoover nathan.hoover@madwire.com My P…" at bounding box center [784, 221] width 1568 height 2544
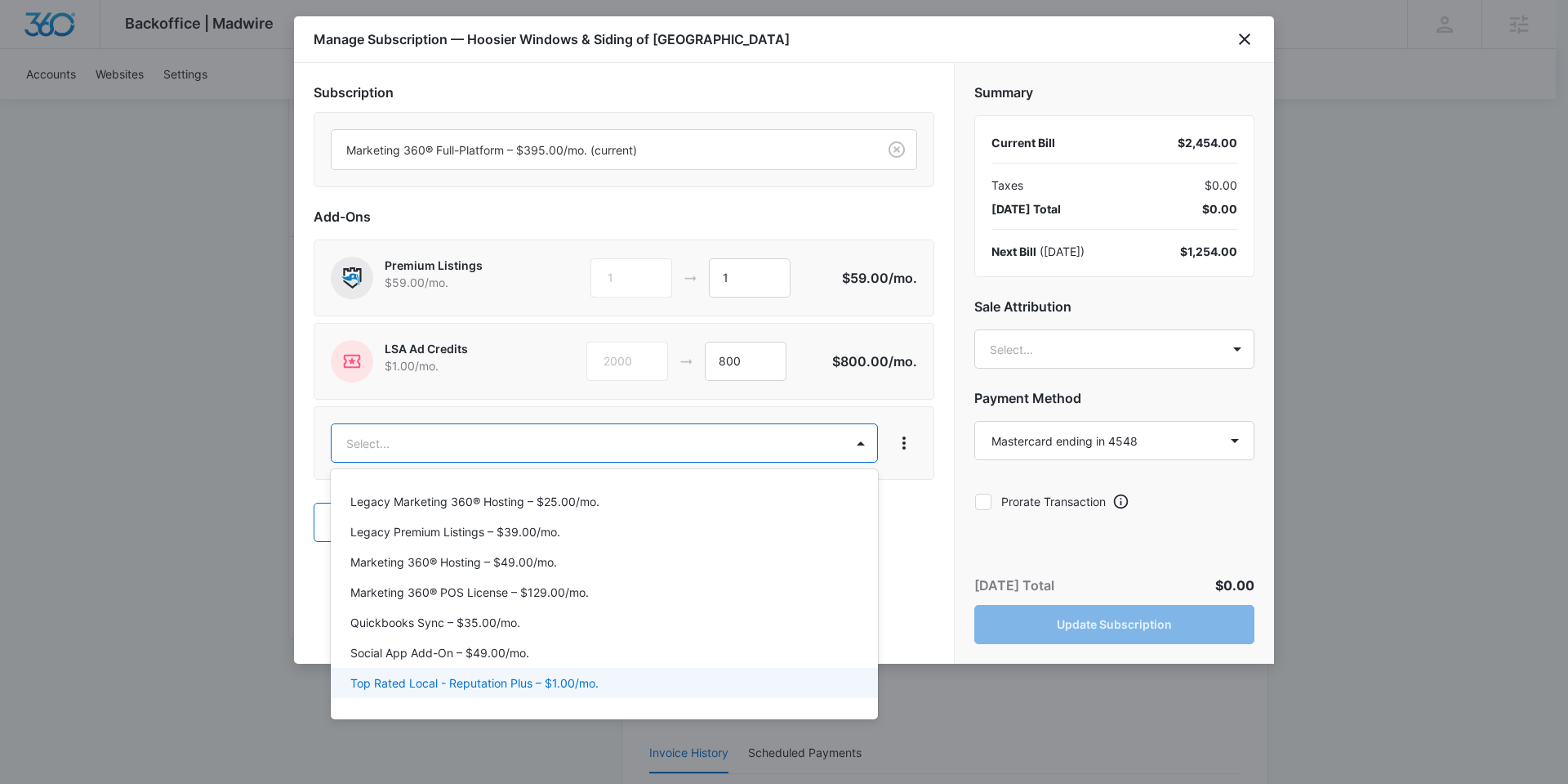
scroll to position [13, 0]
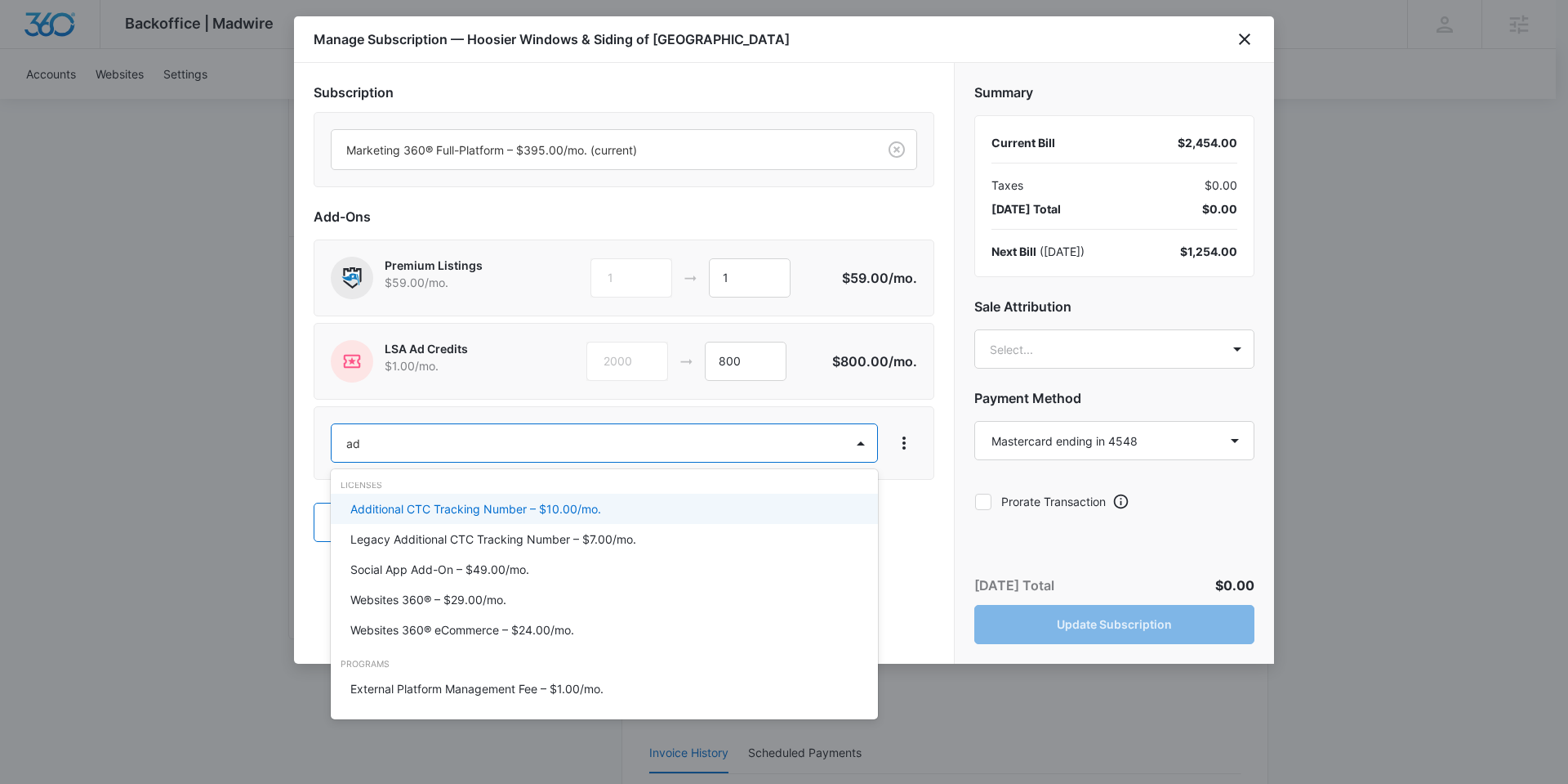
type input "ad c"
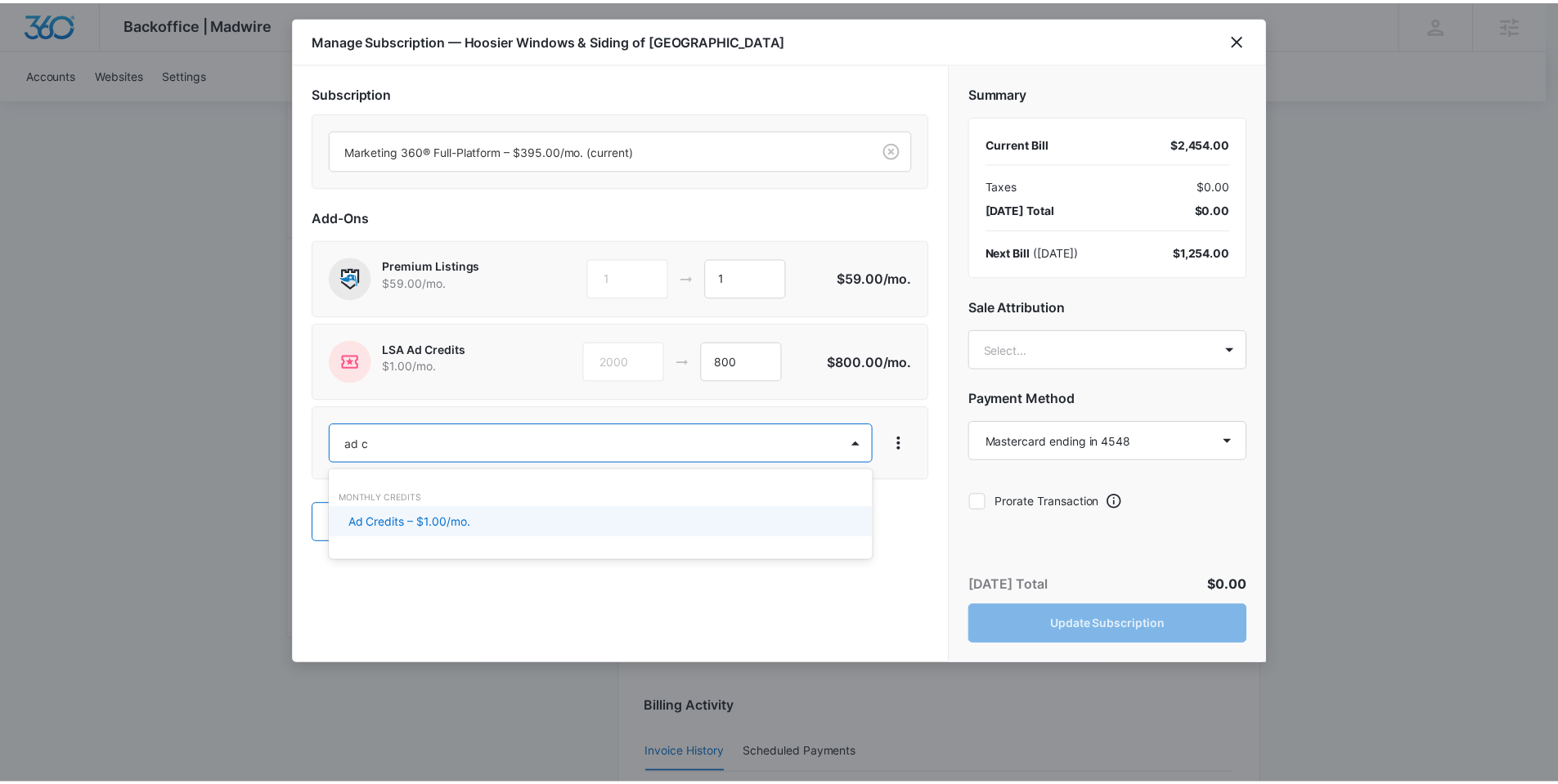
scroll to position [0, 0]
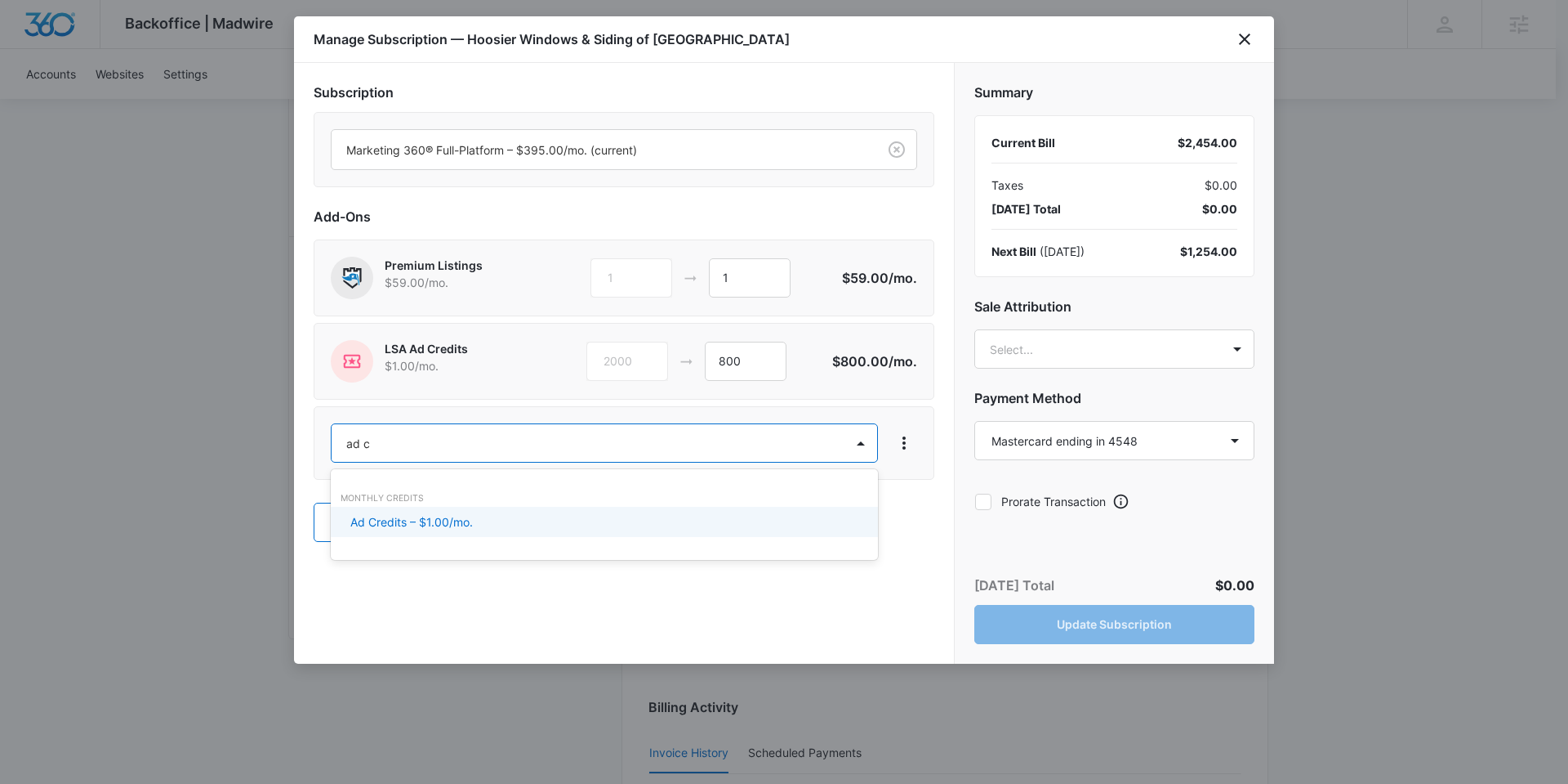
click at [509, 519] on div "Ad Credits – $1.00/mo." at bounding box center [602, 521] width 505 height 17
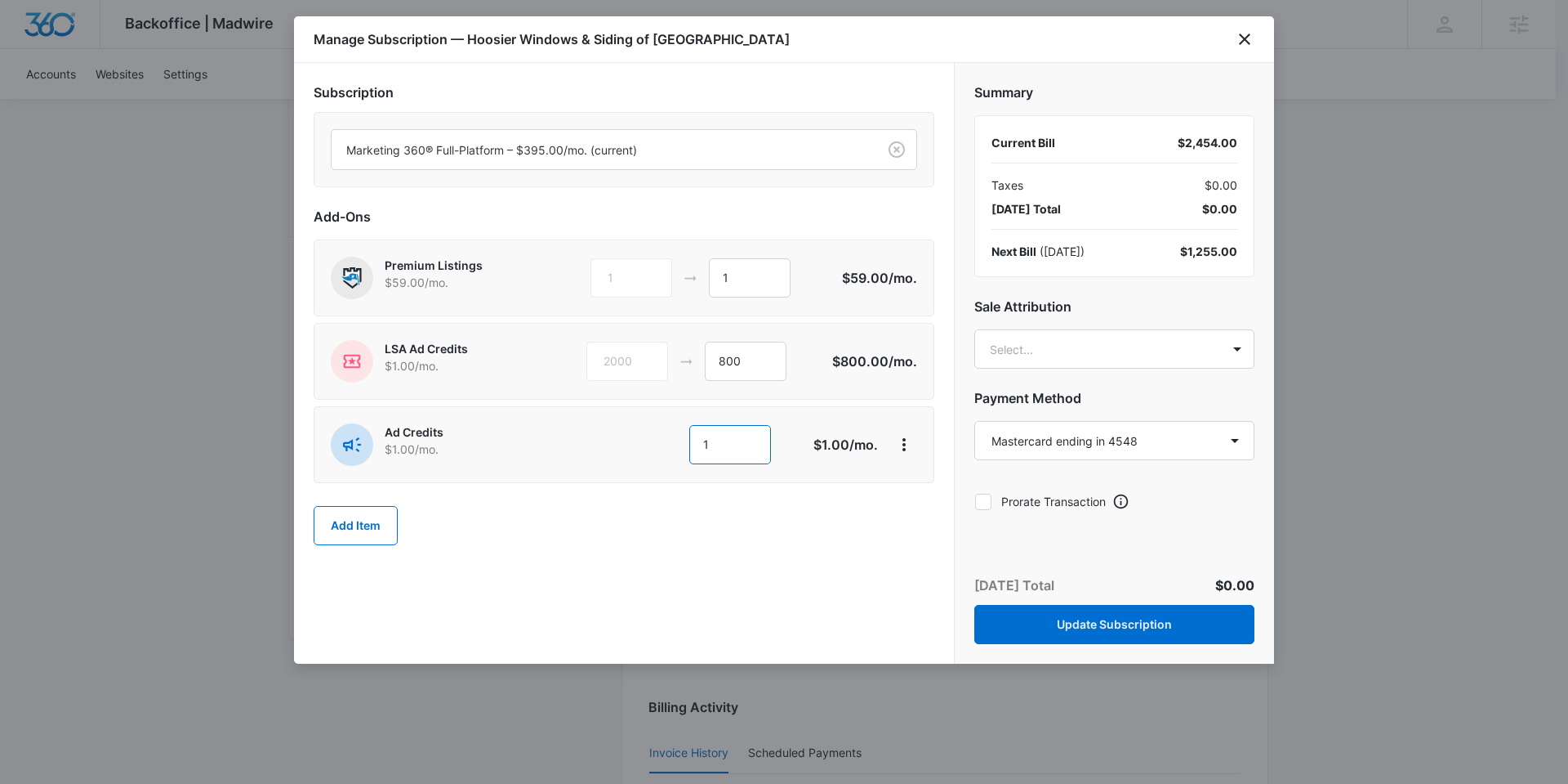
click at [757, 452] on input "1" at bounding box center [730, 444] width 81 height 39
type input "1200"
click at [740, 552] on div "Add Item" at bounding box center [624, 526] width 621 height 72
click at [1108, 625] on button "Update Subscription" at bounding box center [1115, 625] width 281 height 39
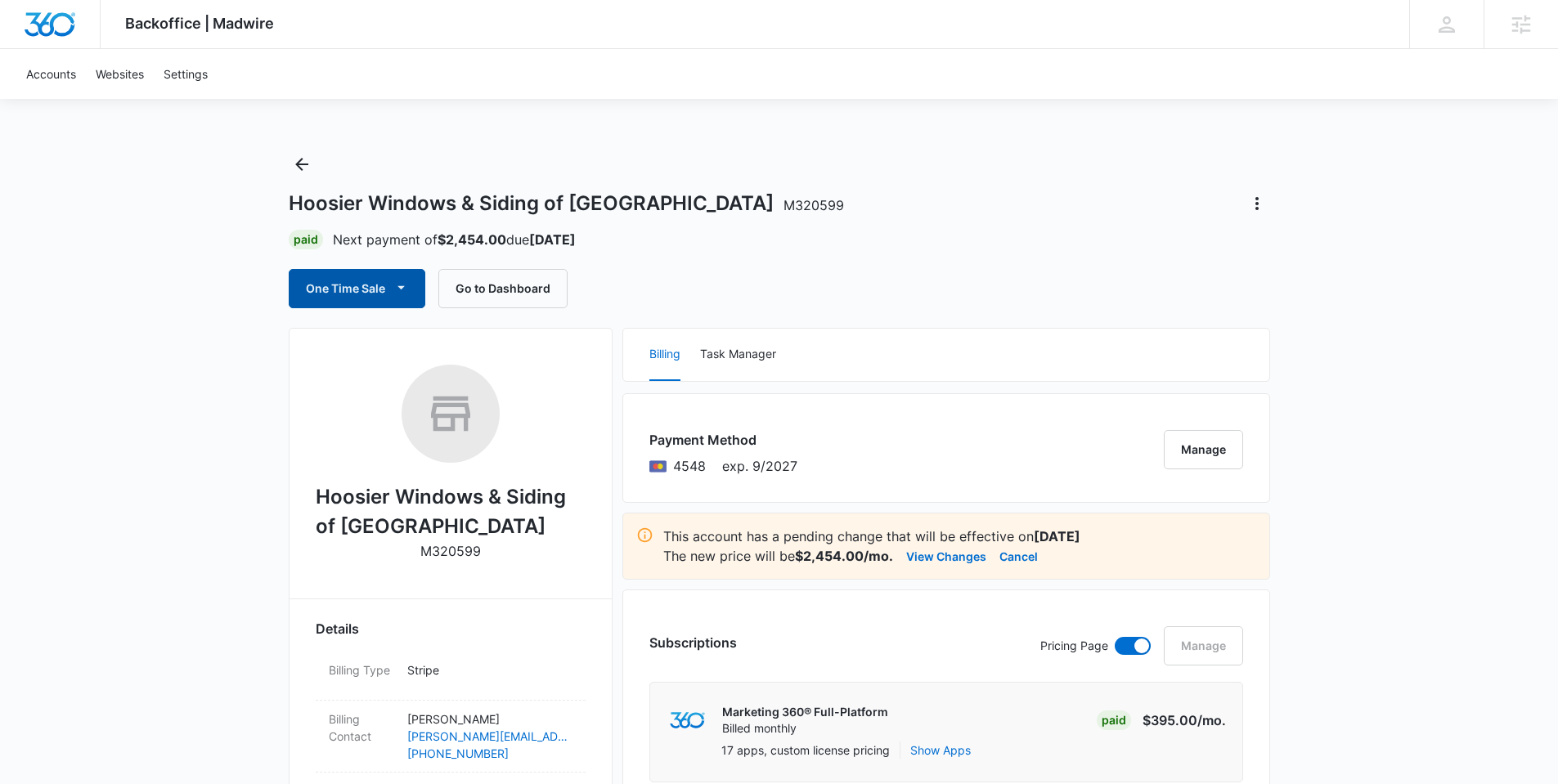
click at [368, 284] on button "One Time Sale" at bounding box center [357, 289] width 137 height 39
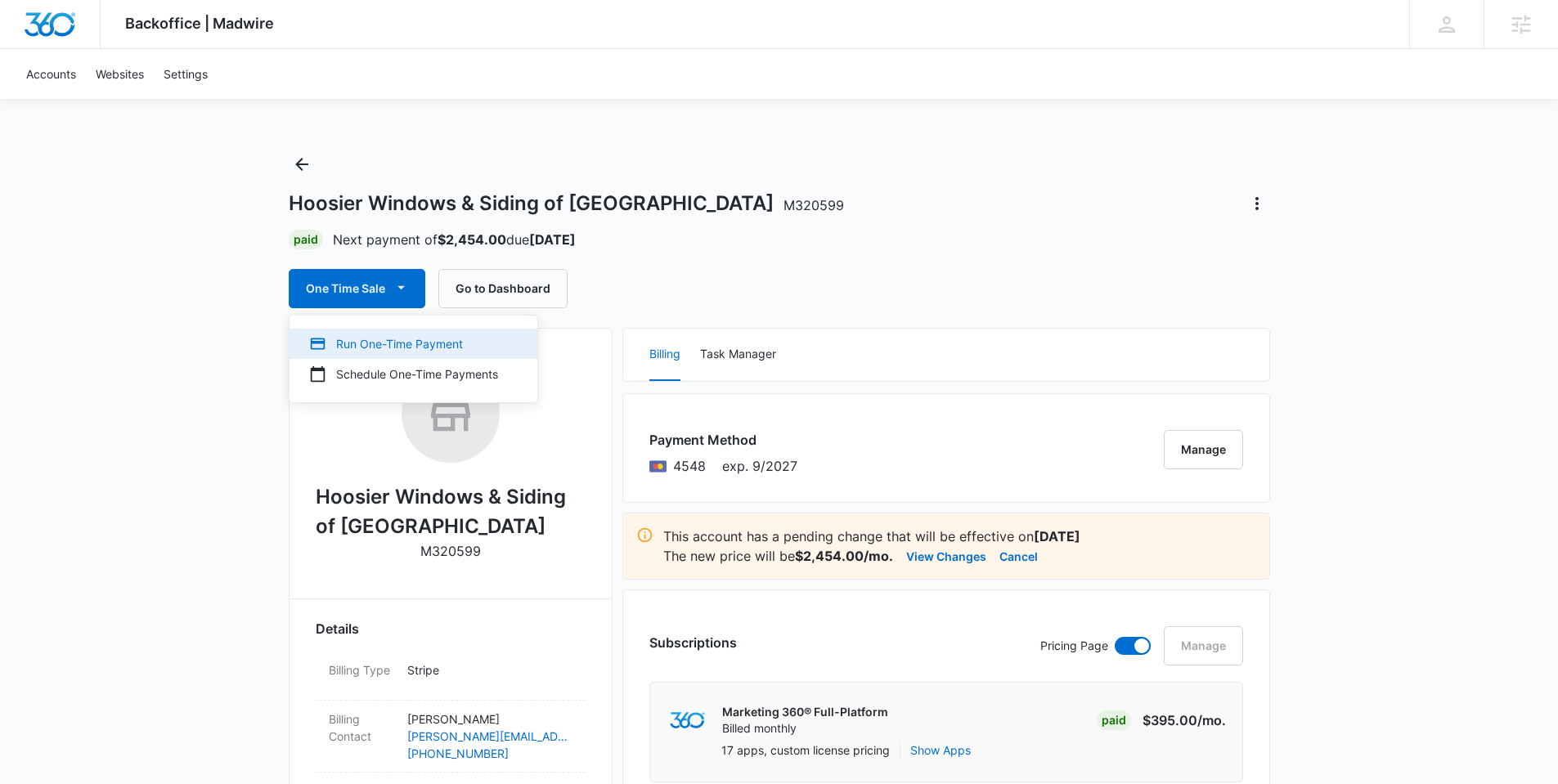
click at [386, 336] on div "Run One-Time Payment" at bounding box center [403, 343] width 189 height 17
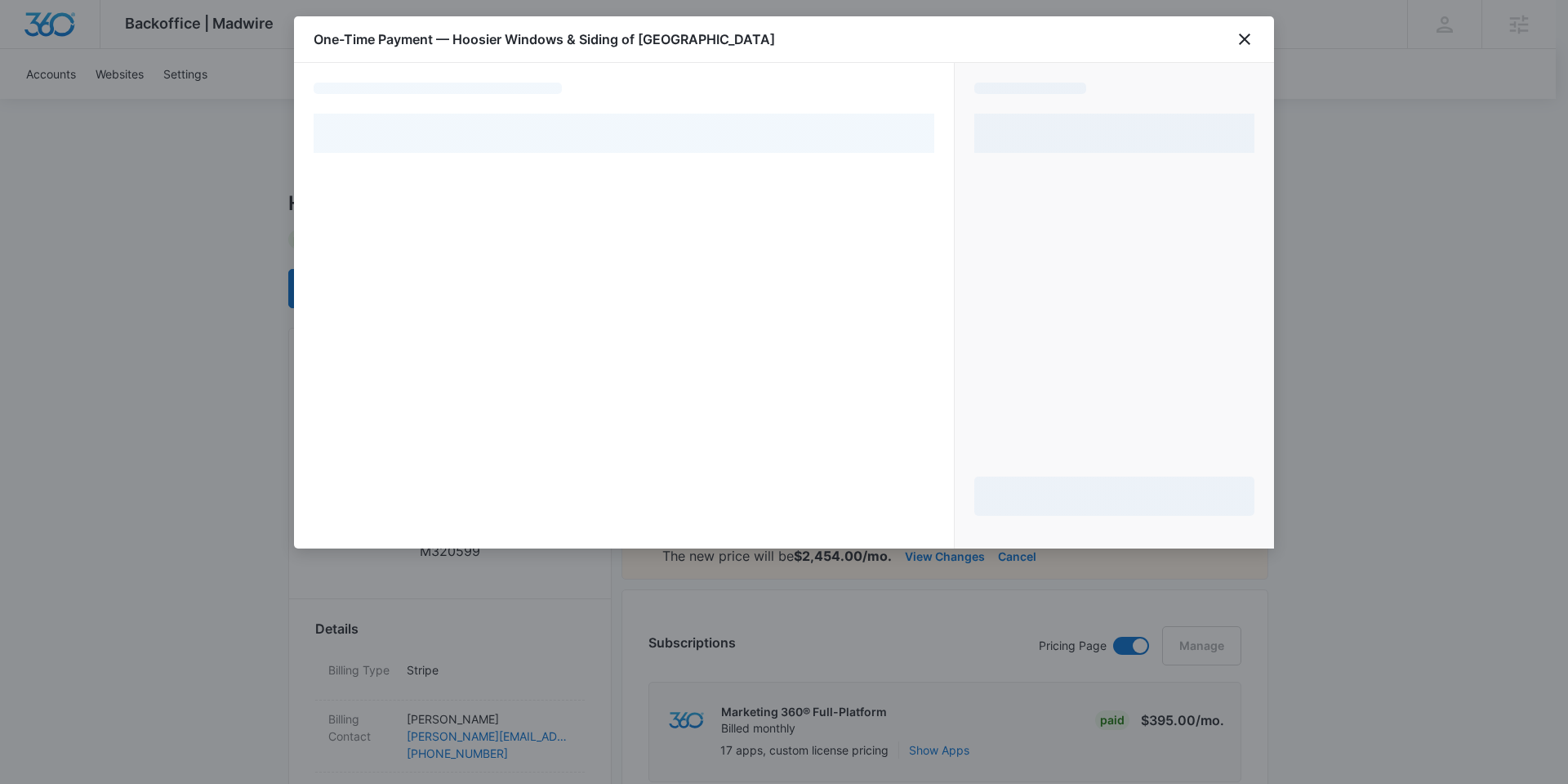
select select "pm_1Rd9I0A4n8RTgNjUVtPUuWY7"
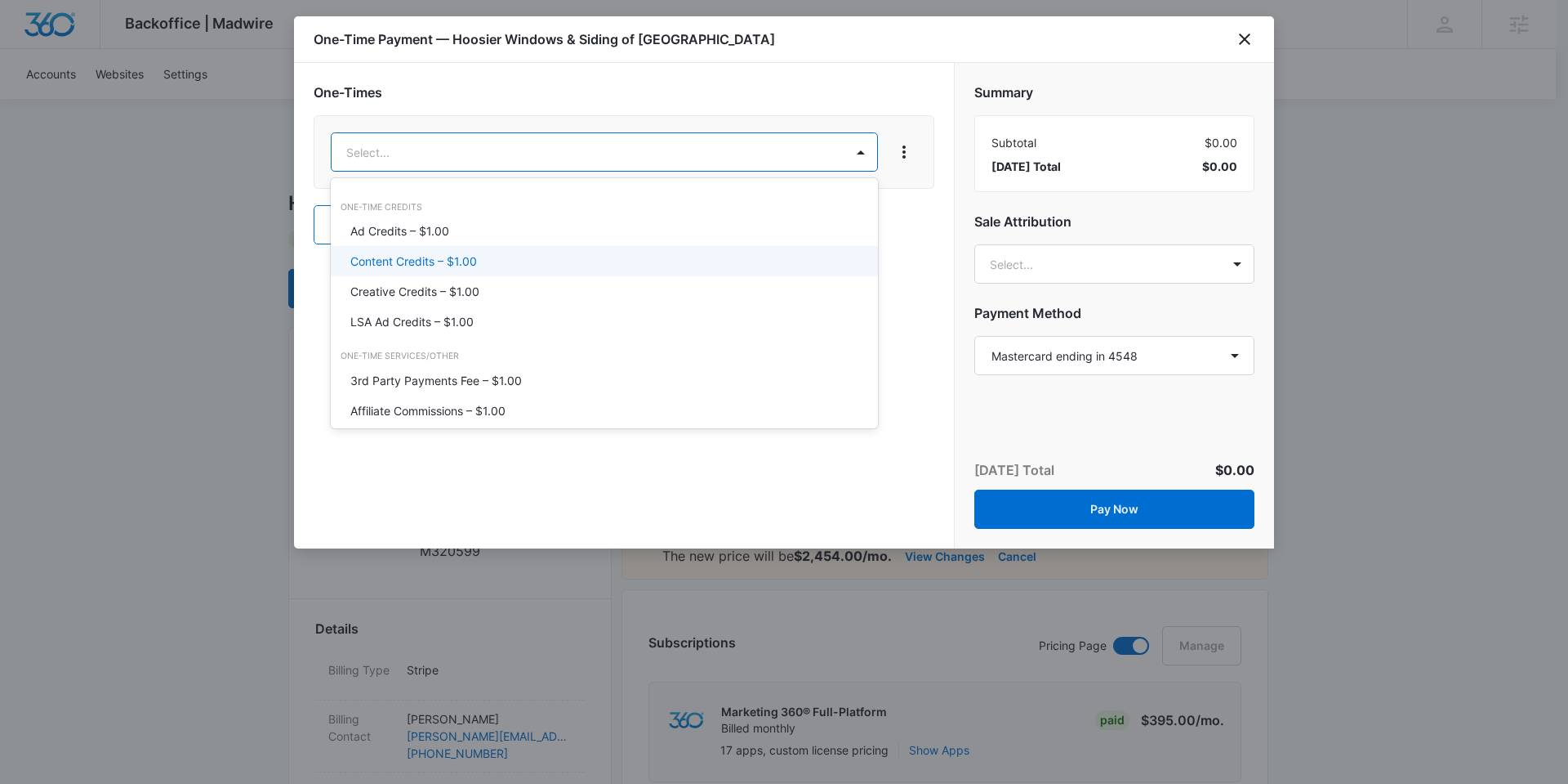
click at [509, 255] on div "Content Credits – $1.00" at bounding box center [602, 260] width 505 height 17
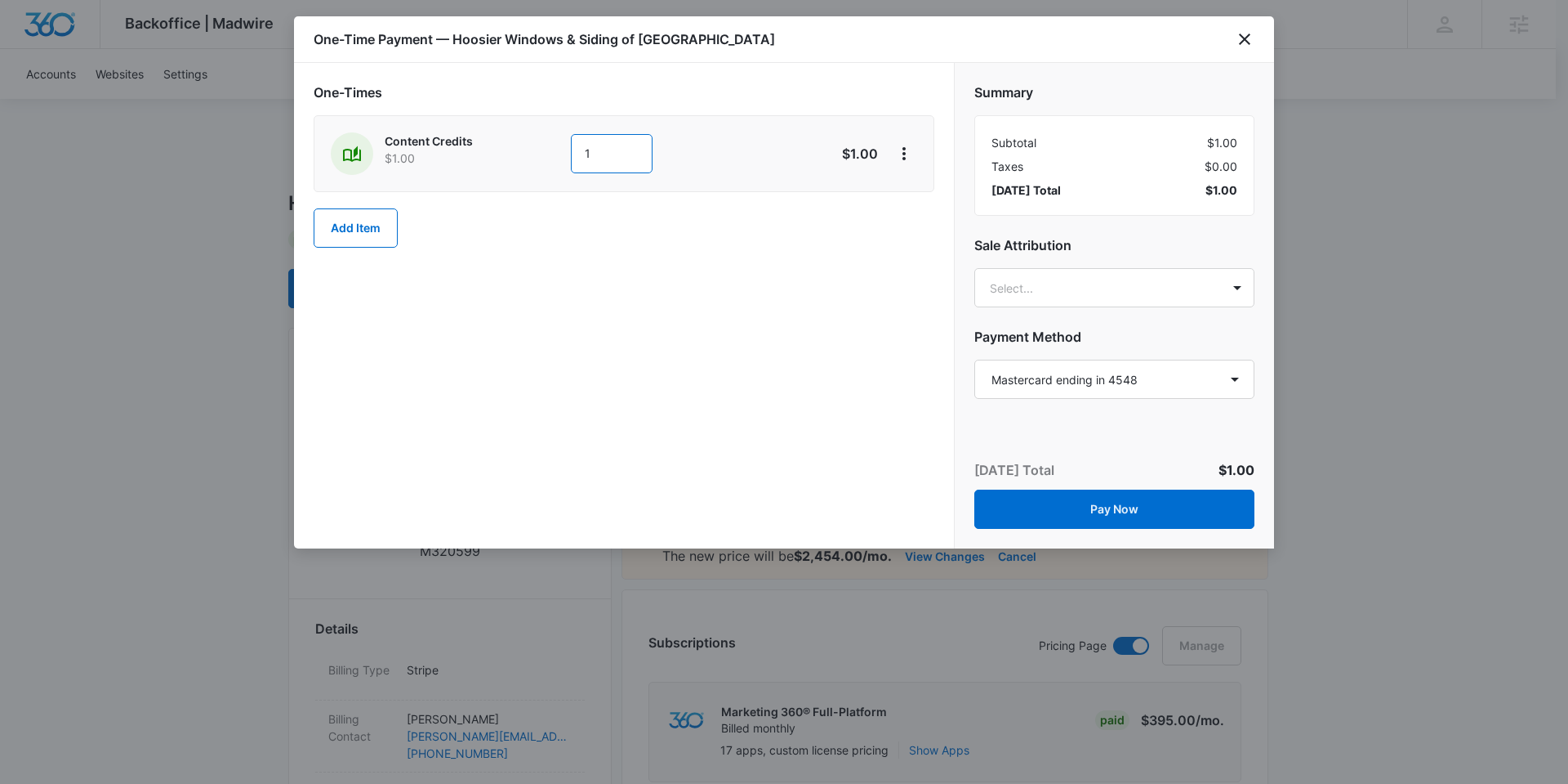
click at [604, 151] on input "1" at bounding box center [611, 154] width 81 height 39
type input "150"
click at [695, 367] on div "One-Times Content Credits $1.00 150 $150.00 Add Item" at bounding box center [624, 305] width 660 height 485
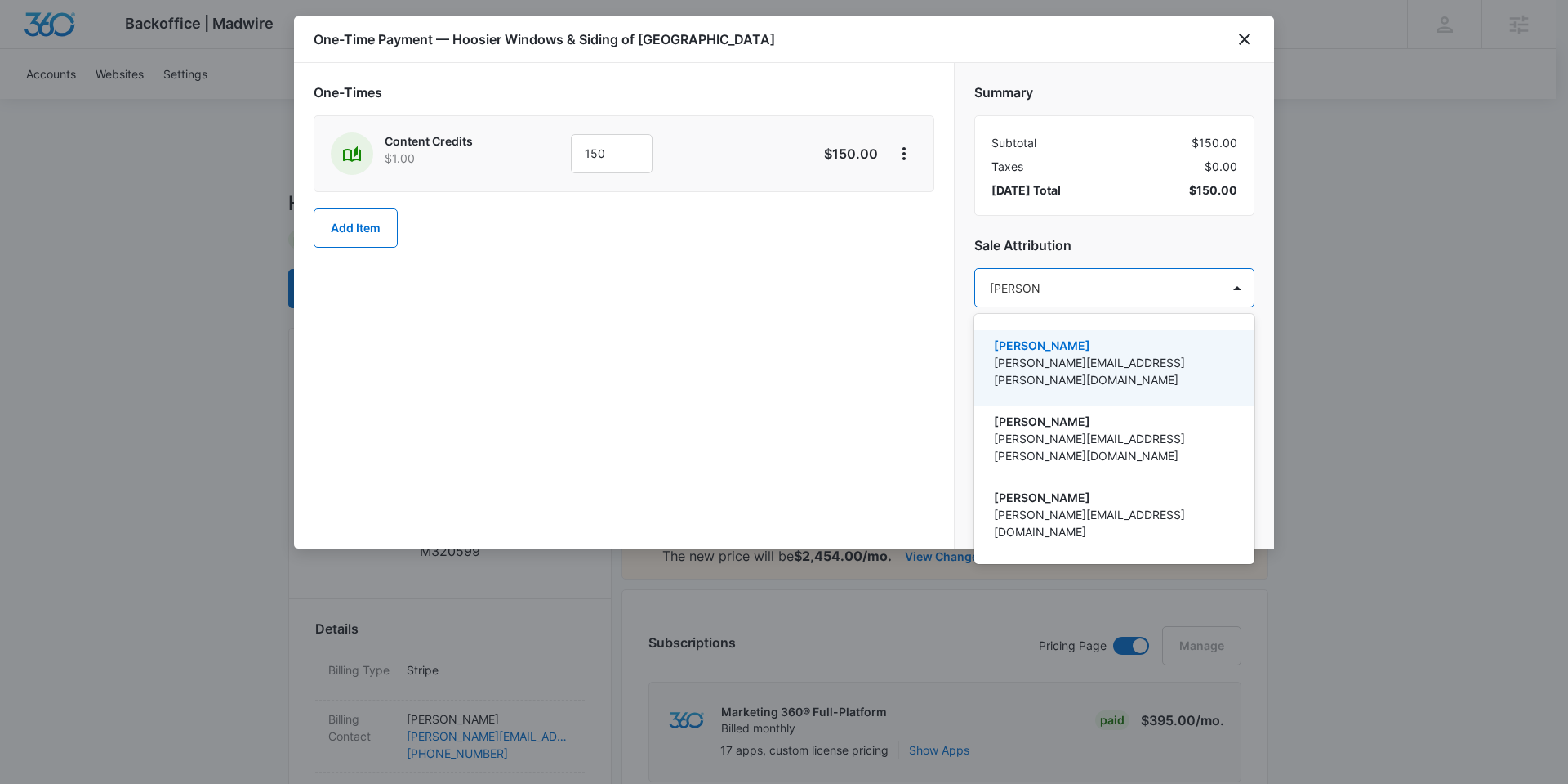
type input "nathan hoo"
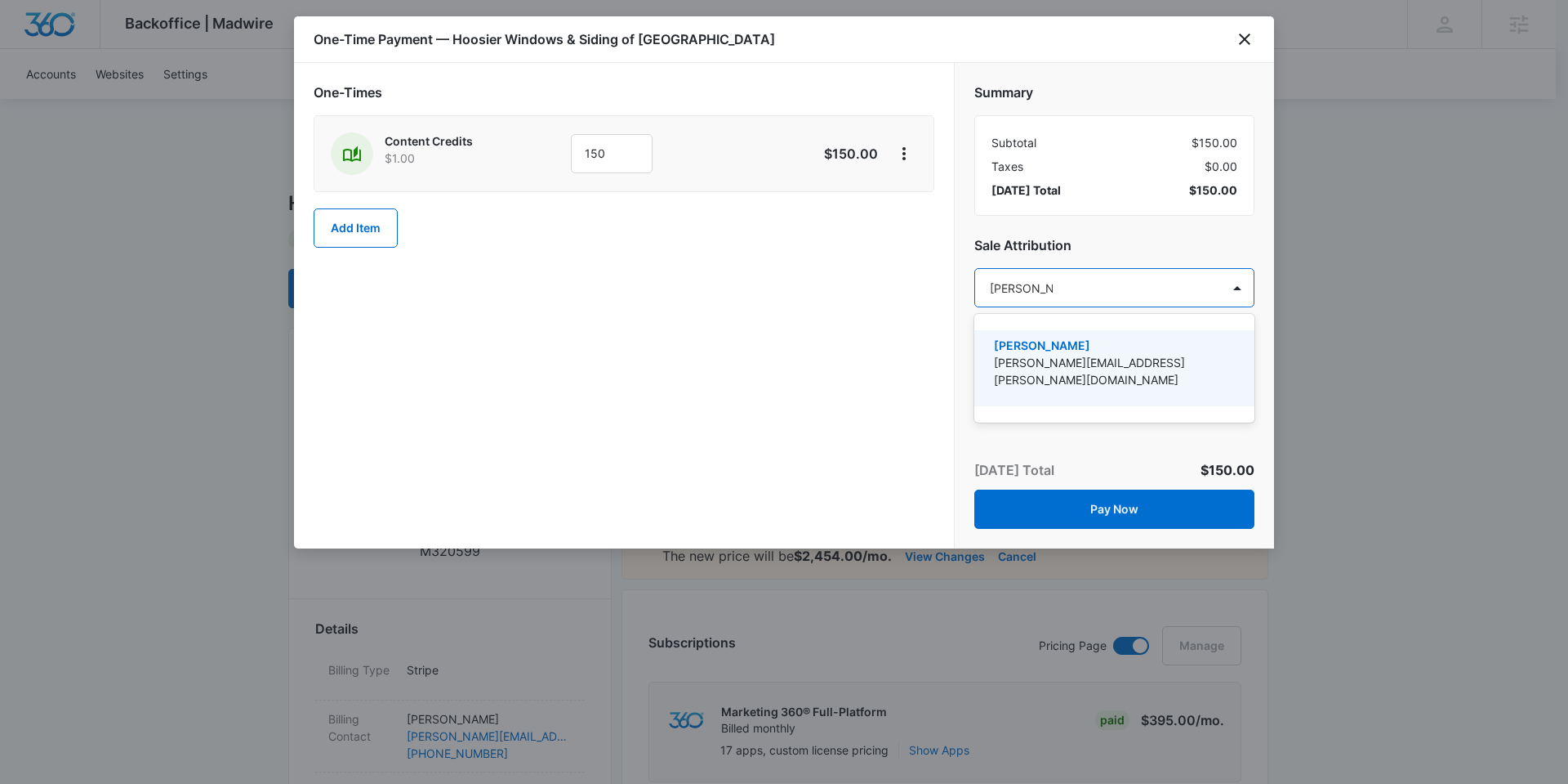
click at [1116, 335] on div "Nathan Hoover nathan.hoover@madwire.com" at bounding box center [1115, 367] width 281 height 76
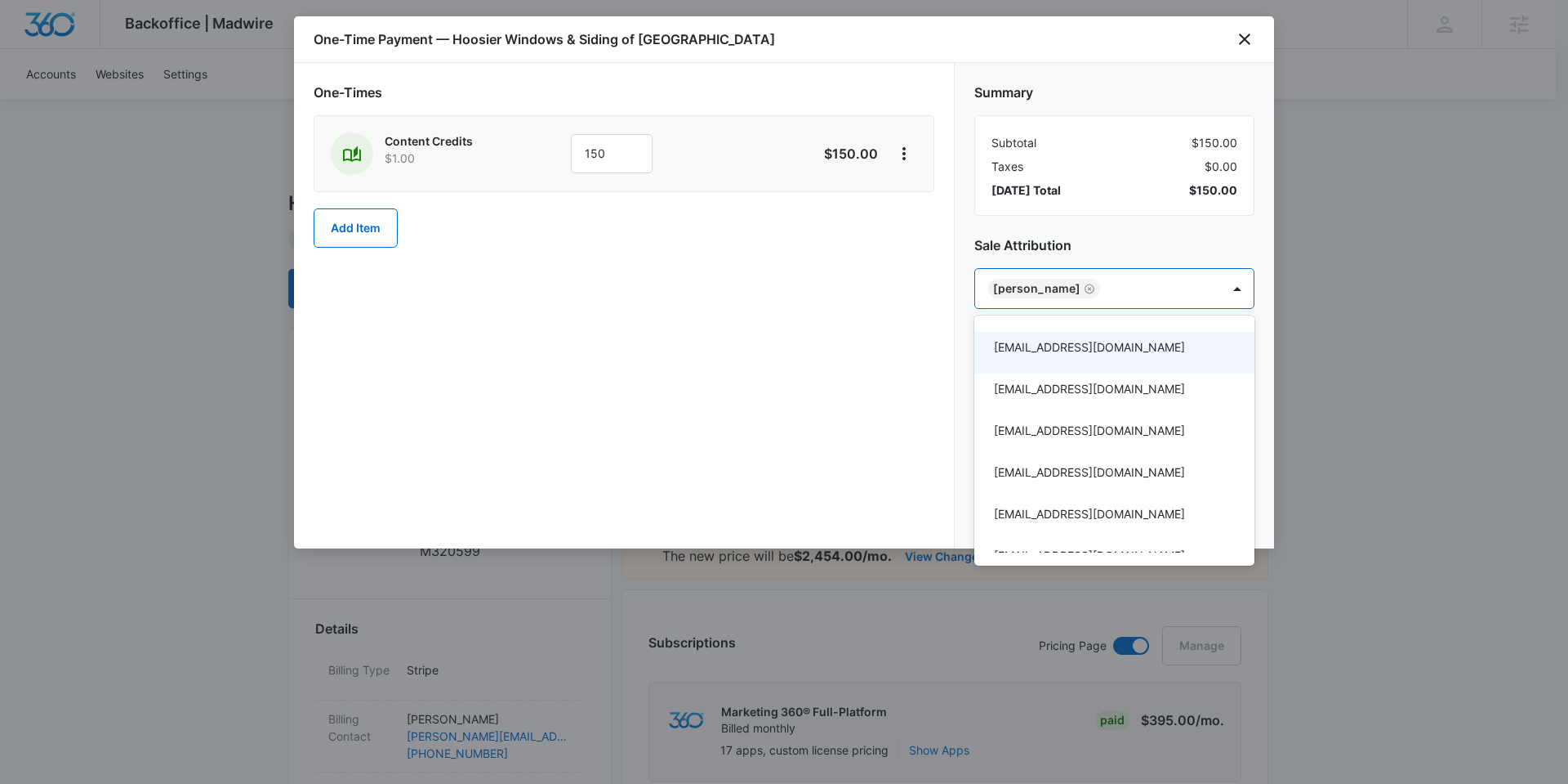
click at [753, 340] on div at bounding box center [784, 392] width 1568 height 784
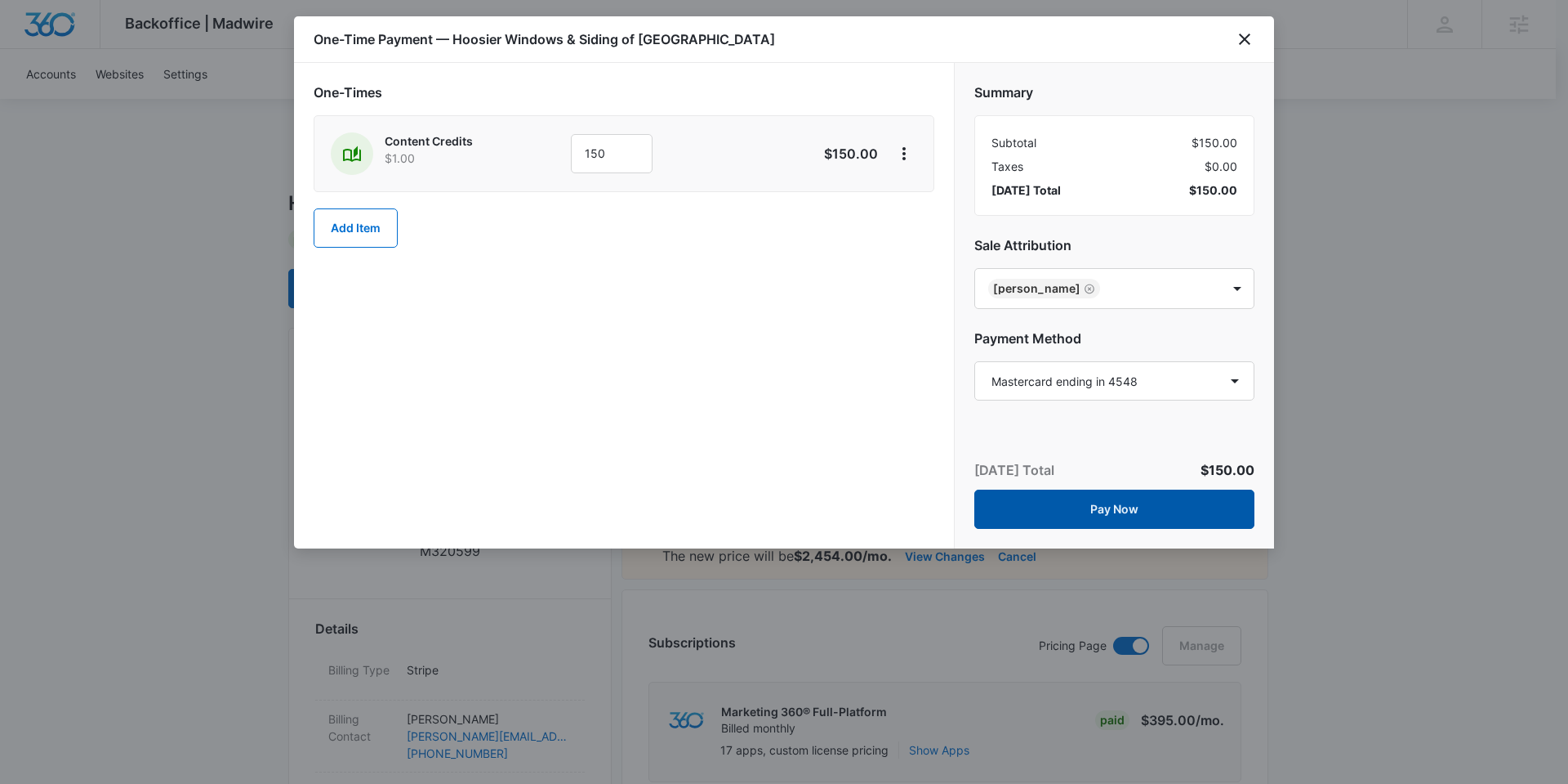
click at [1141, 507] on button "Pay Now" at bounding box center [1115, 510] width 281 height 39
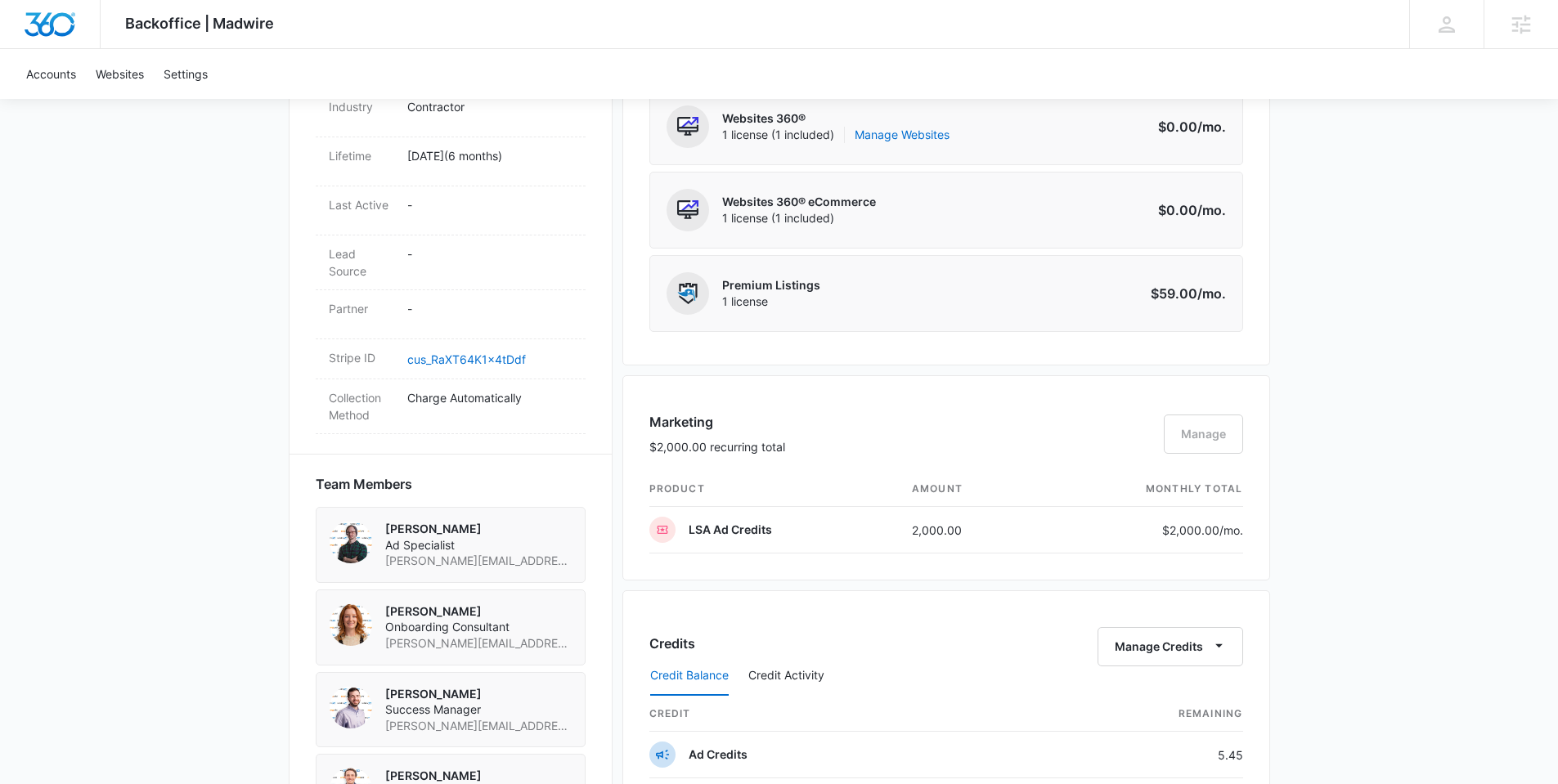
scroll to position [529, 0]
